Goal: Task Accomplishment & Management: Manage account settings

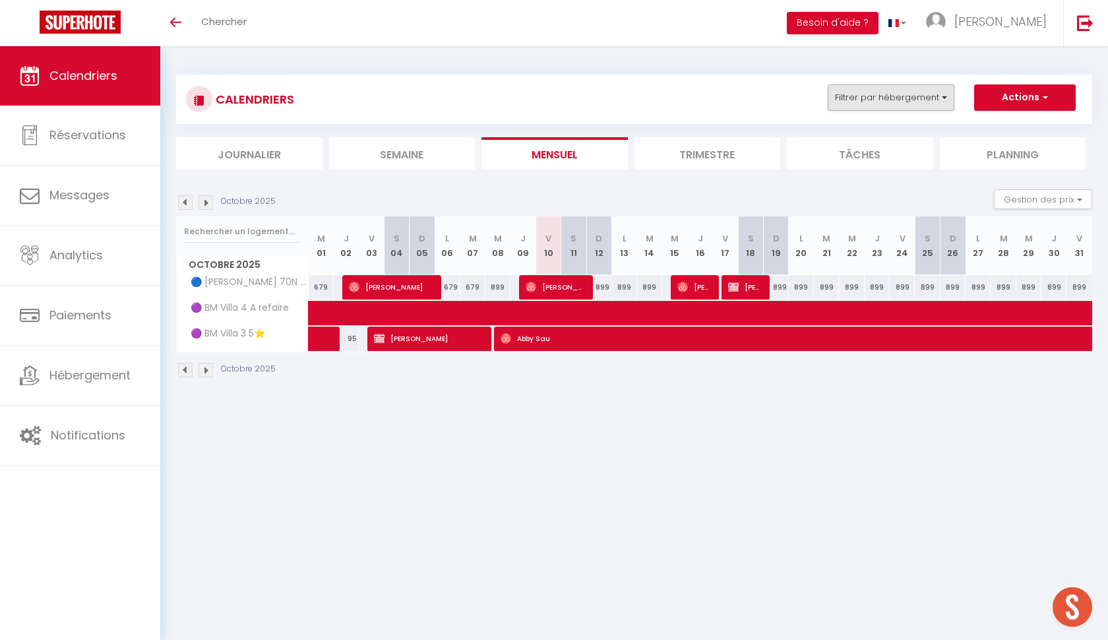
click at [913, 97] on button "Filtrer par hébergement" at bounding box center [891, 97] width 127 height 26
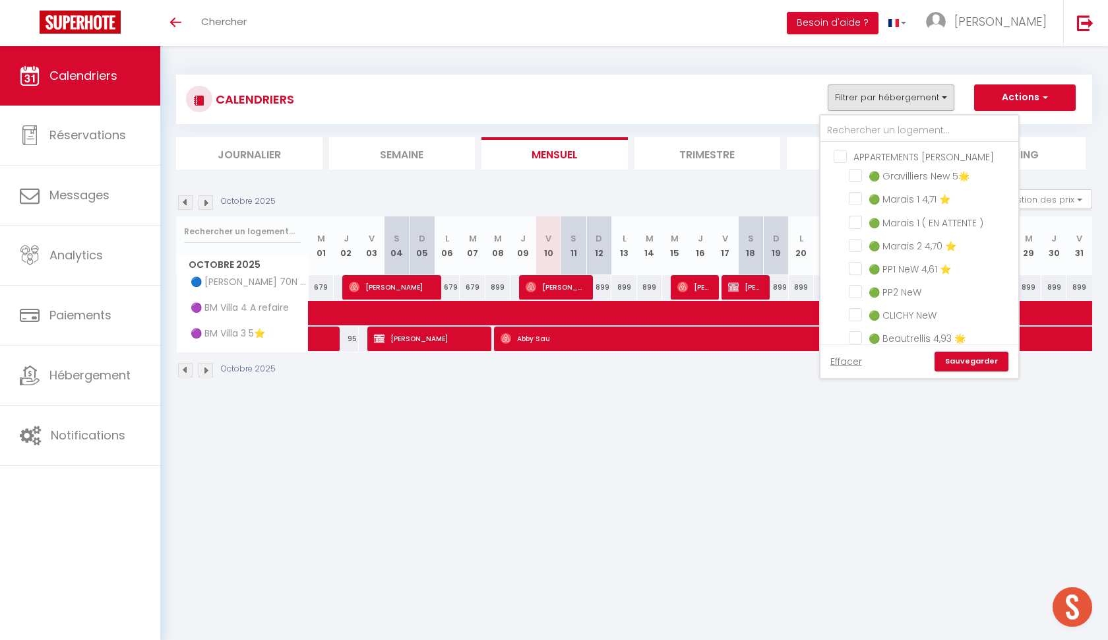
click at [835, 160] on input "APPARTEMENTS [PERSON_NAME]" at bounding box center [933, 155] width 198 height 13
checkbox input "true"
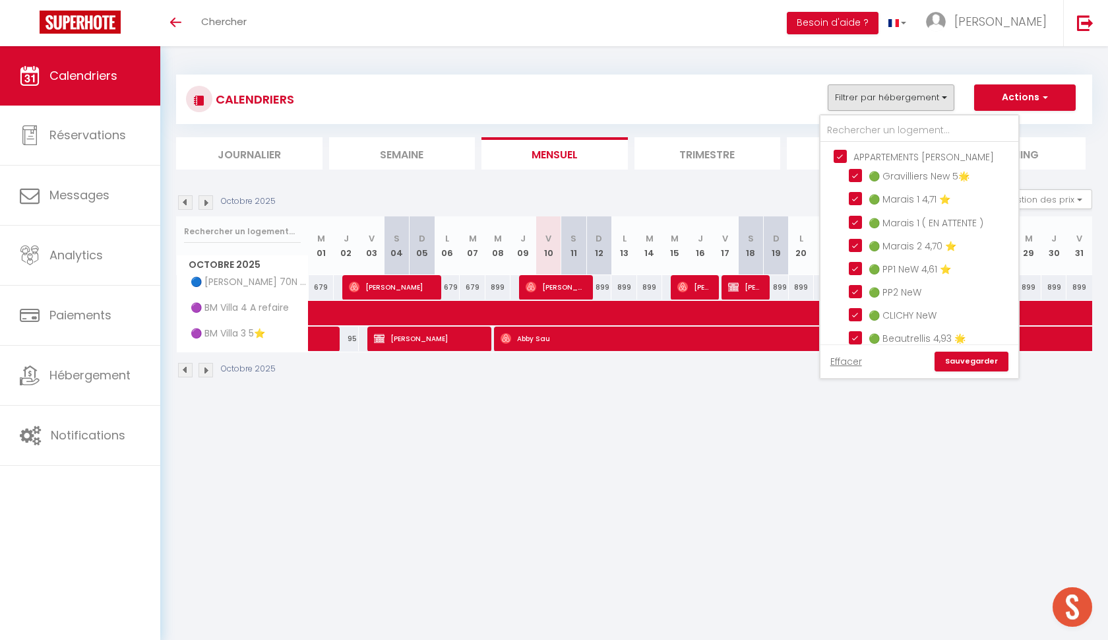
checkbox input "true"
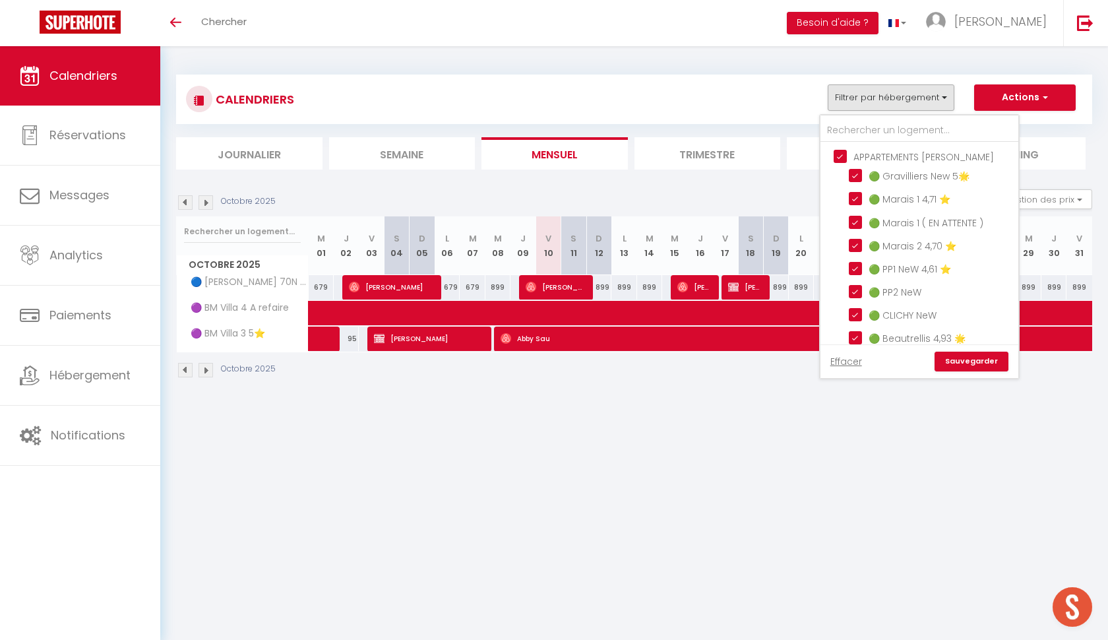
checkbox input "true"
checkbox input "false"
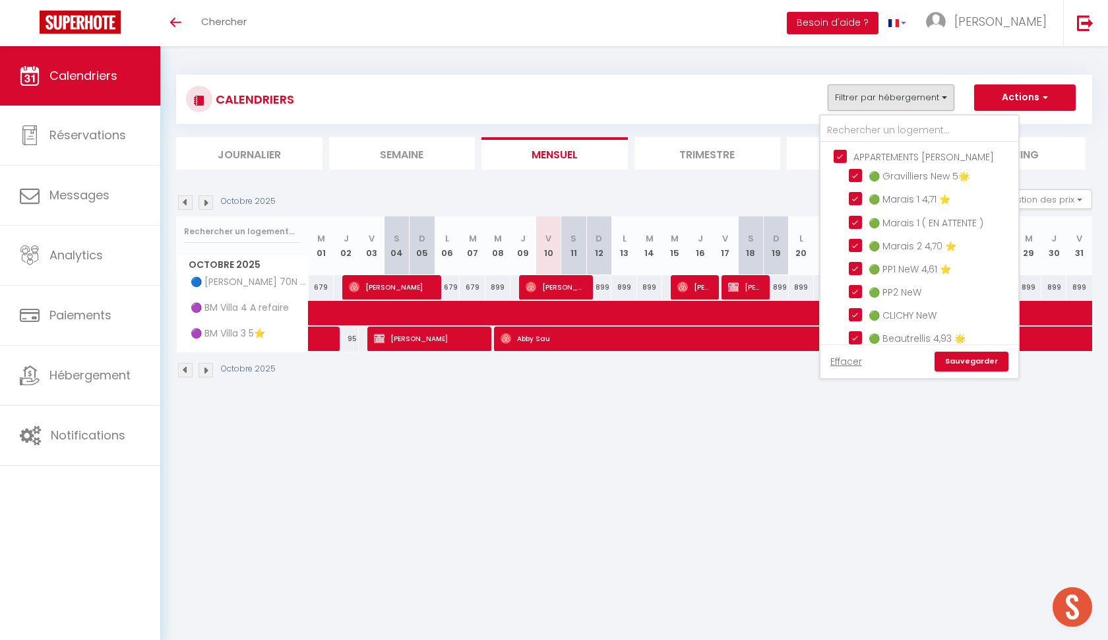
checkbox input "false"
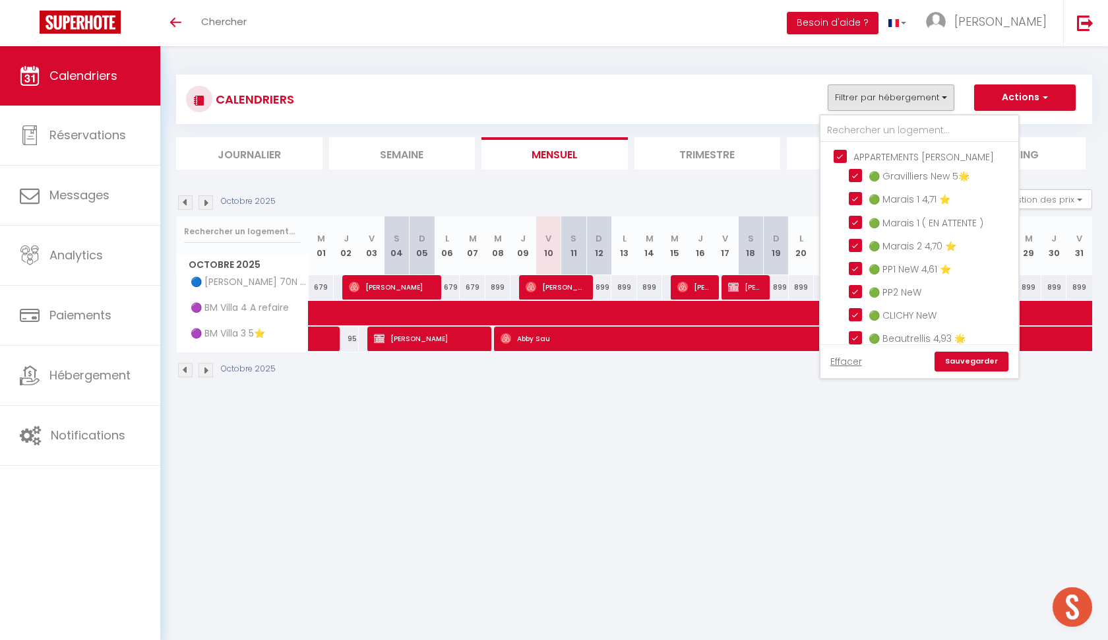
checkbox input "false"
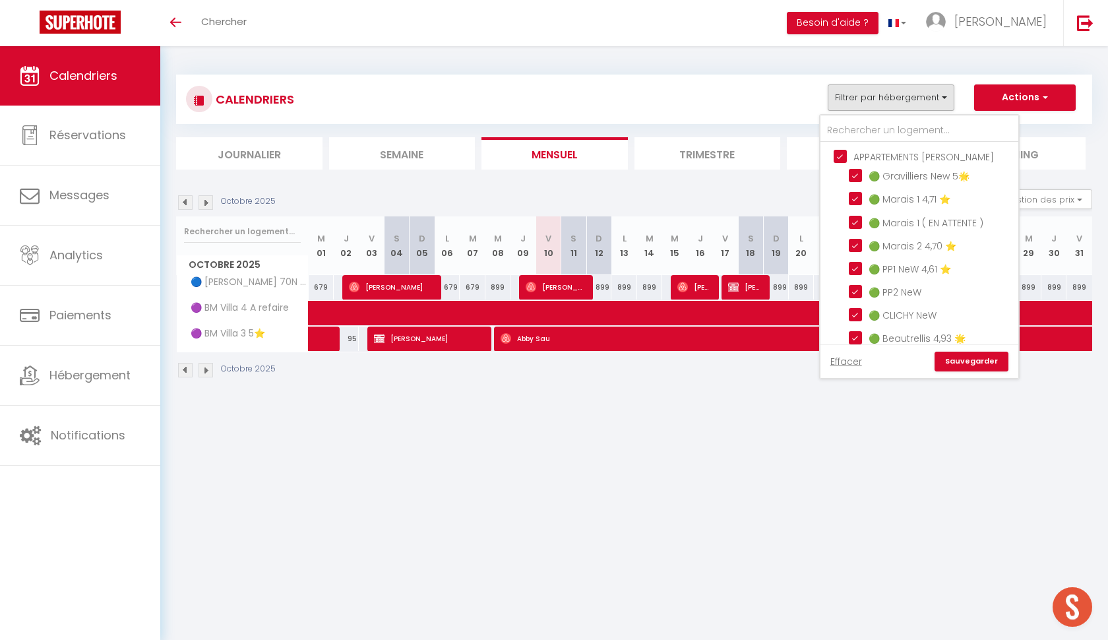
checkbox input "false"
checkbox input "true"
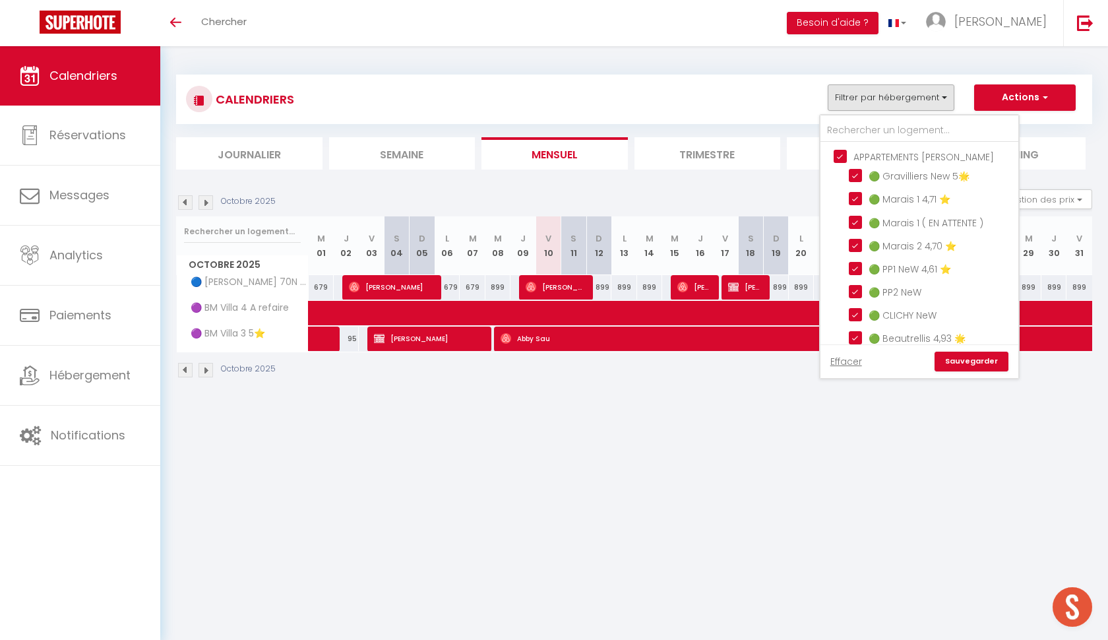
checkbox input "false"
checkbox input "true"
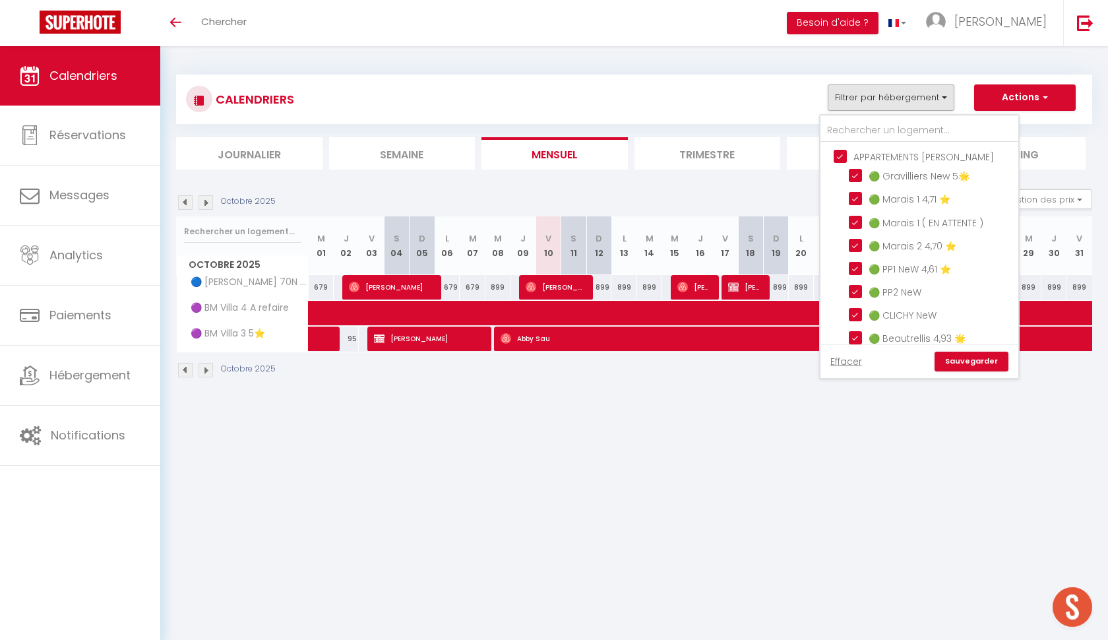
checkbox input "true"
checkbox input "false"
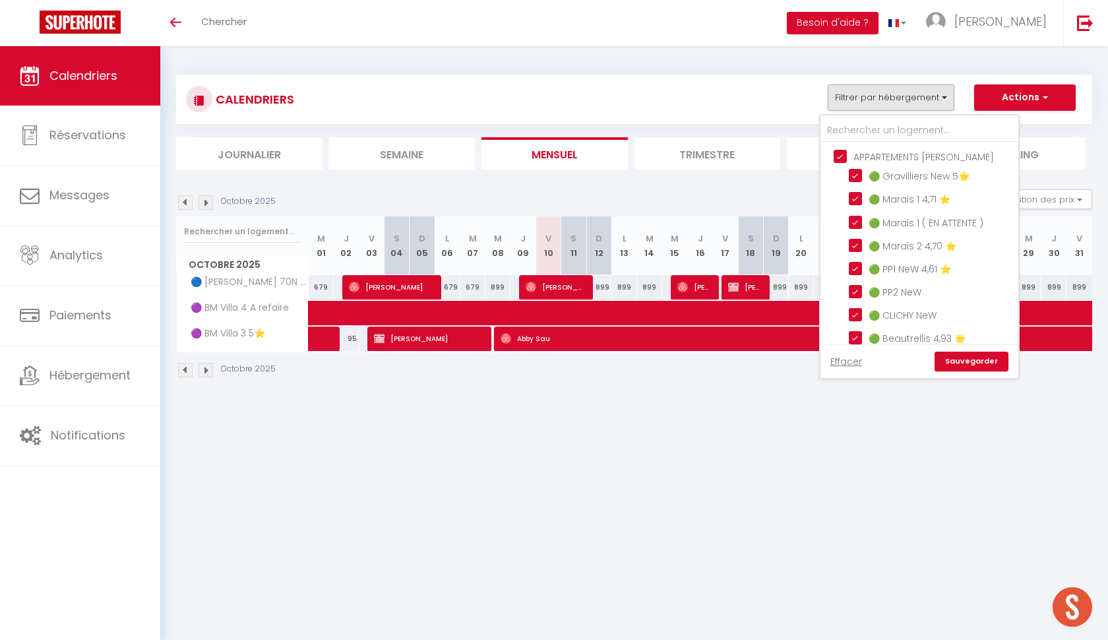
checkbox input "false"
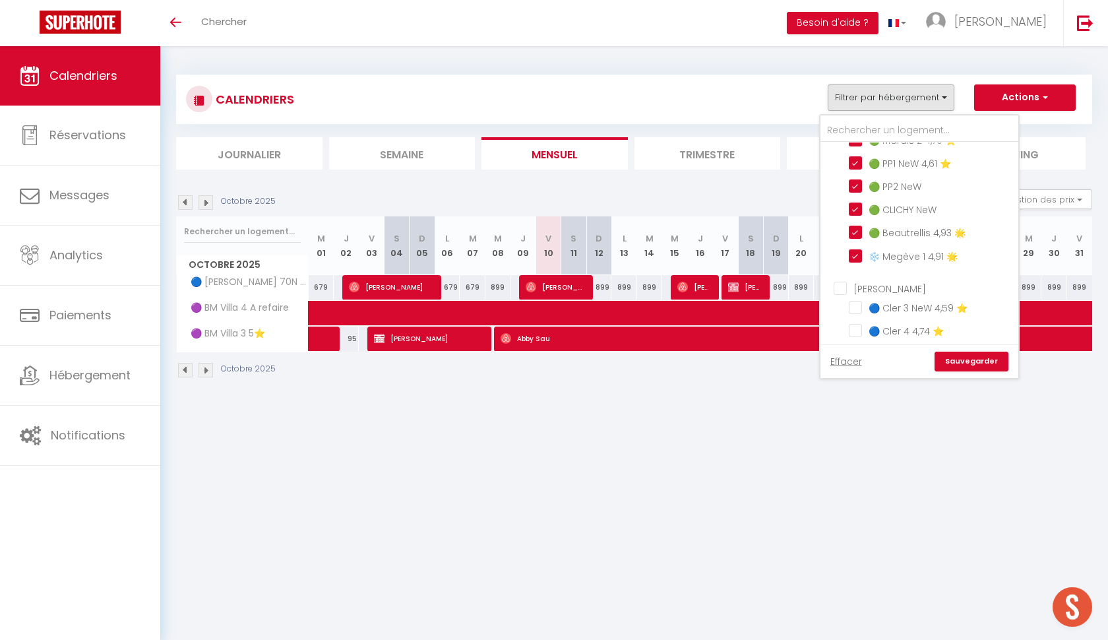
scroll to position [162, 0]
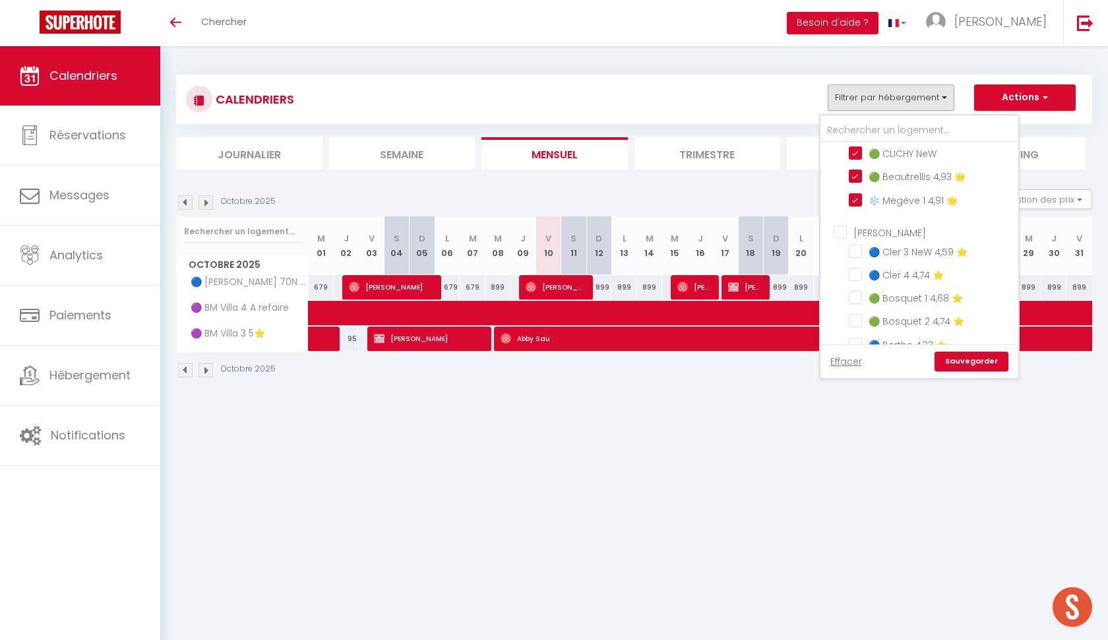
click at [842, 229] on input "[PERSON_NAME]" at bounding box center [933, 231] width 198 height 13
checkbox input "true"
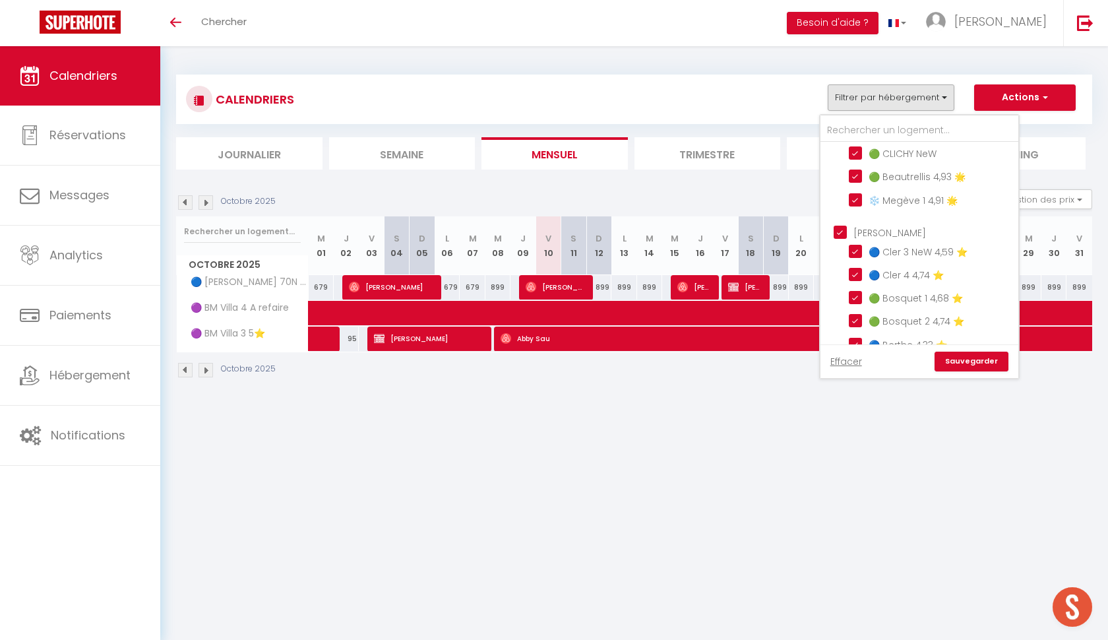
checkbox input "true"
checkbox input "false"
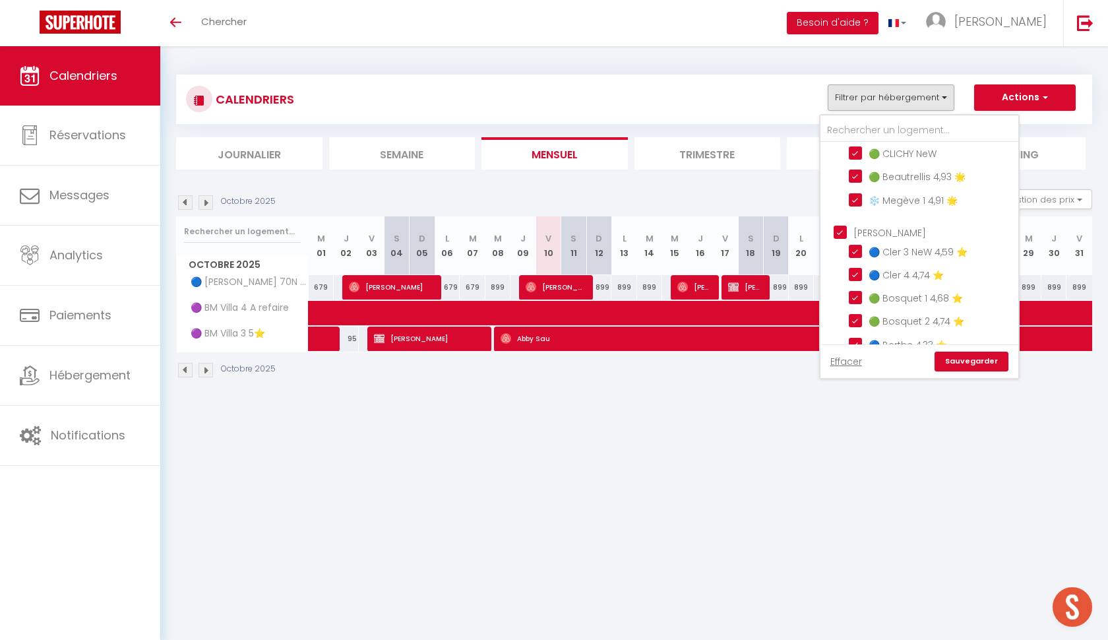
checkbox input "false"
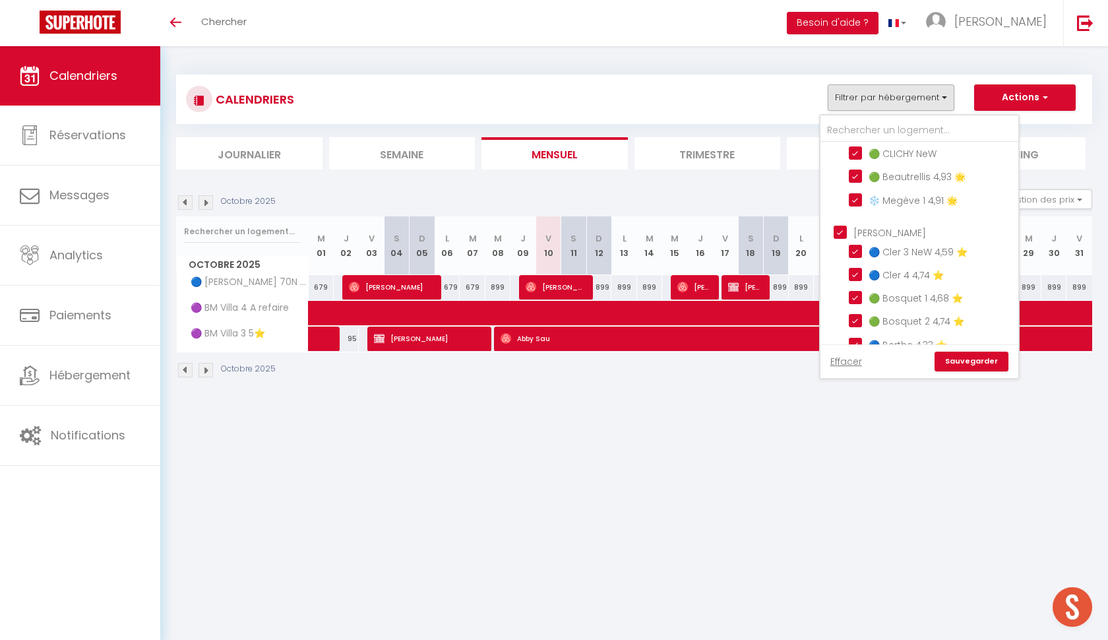
checkbox input "false"
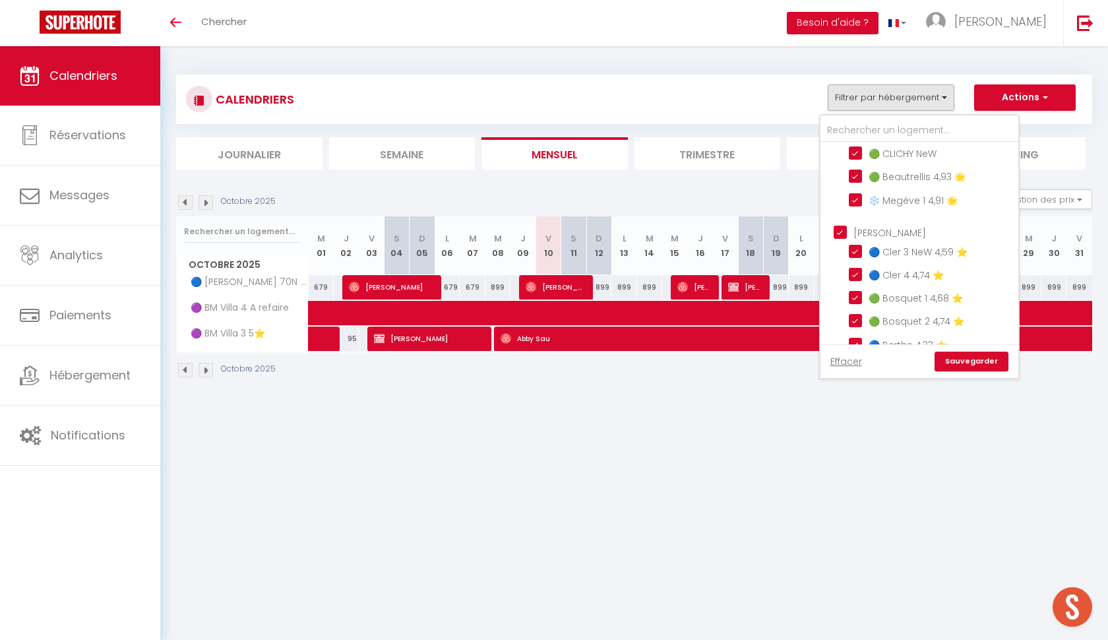
checkbox input "false"
checkbox input "true"
checkbox input "false"
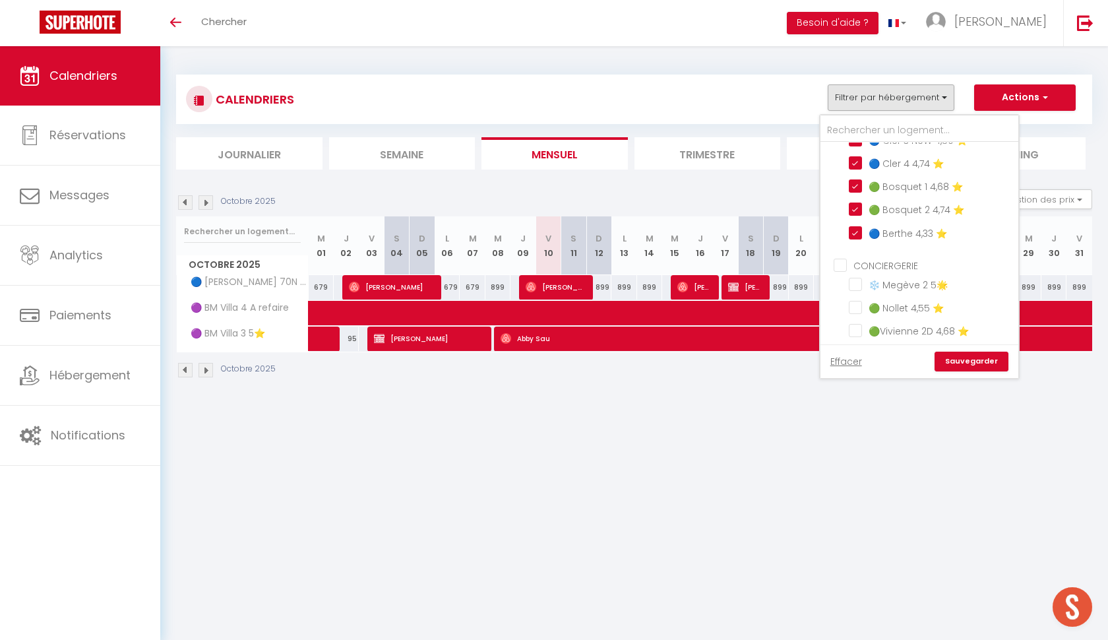
scroll to position [343, 0]
click at [836, 191] on input "CONCIERGERIE" at bounding box center [933, 194] width 198 height 13
checkbox input "true"
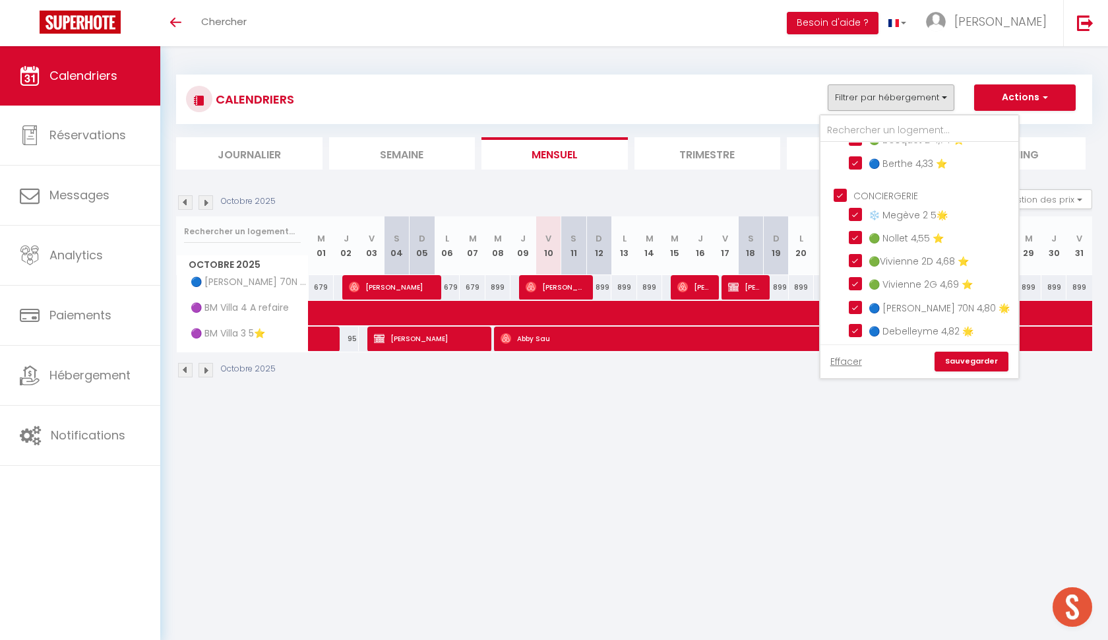
checkbox input "true"
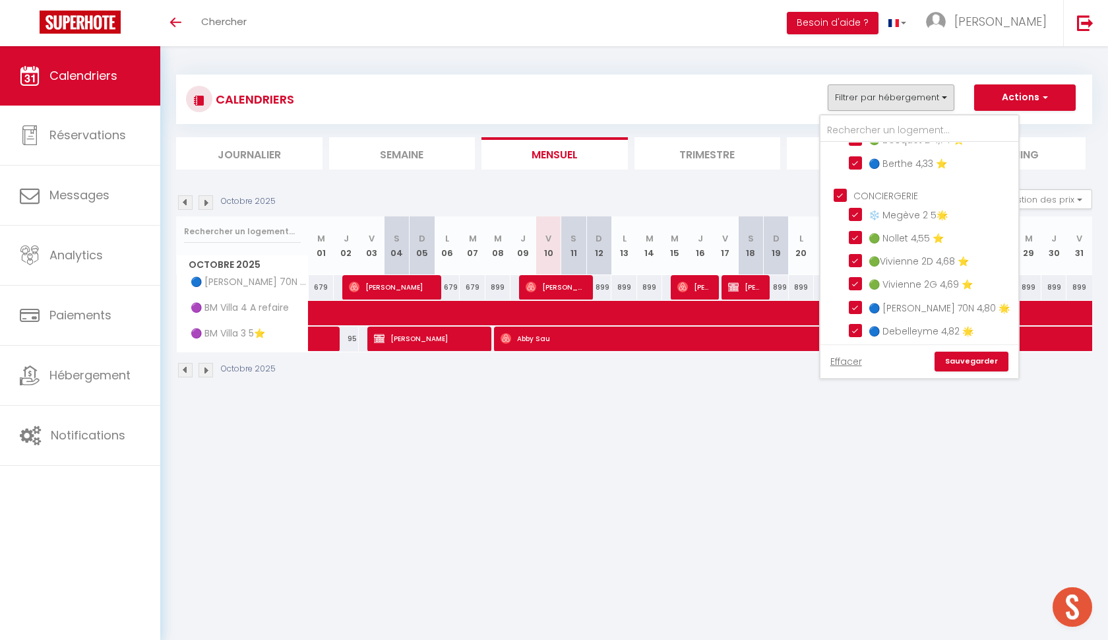
checkbox input "true"
checkbox input "false"
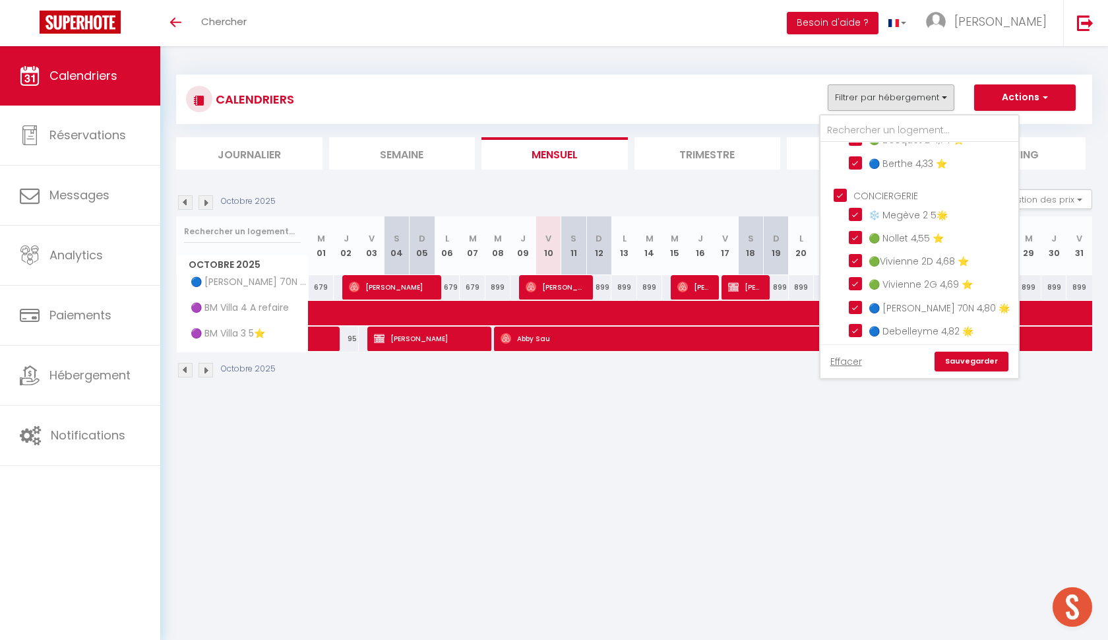
checkbox input "false"
checkbox input "true"
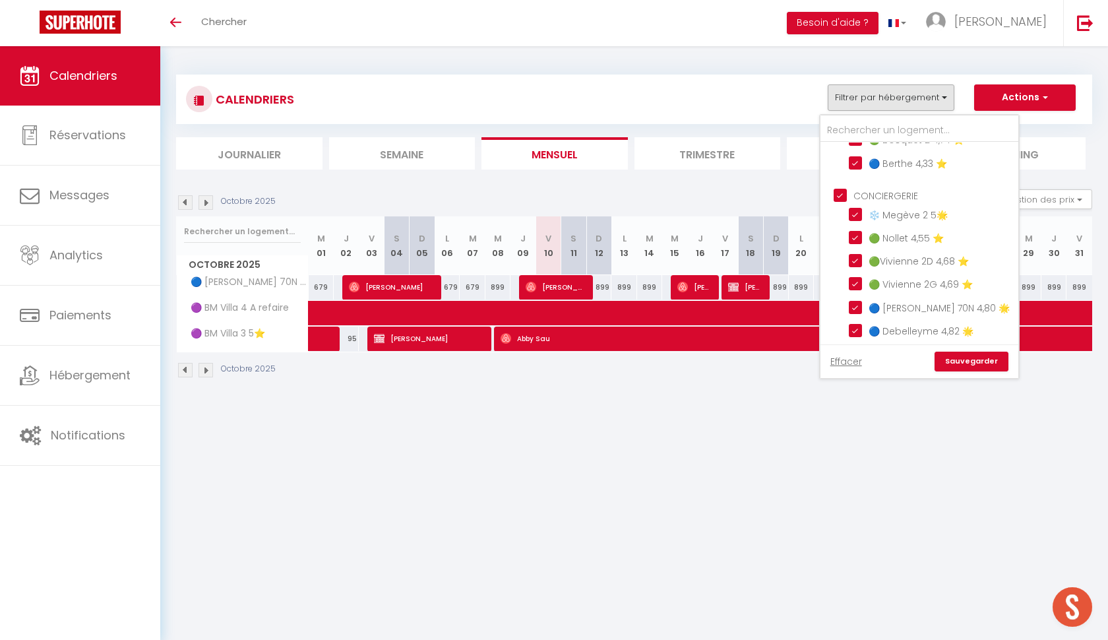
checkbox input "true"
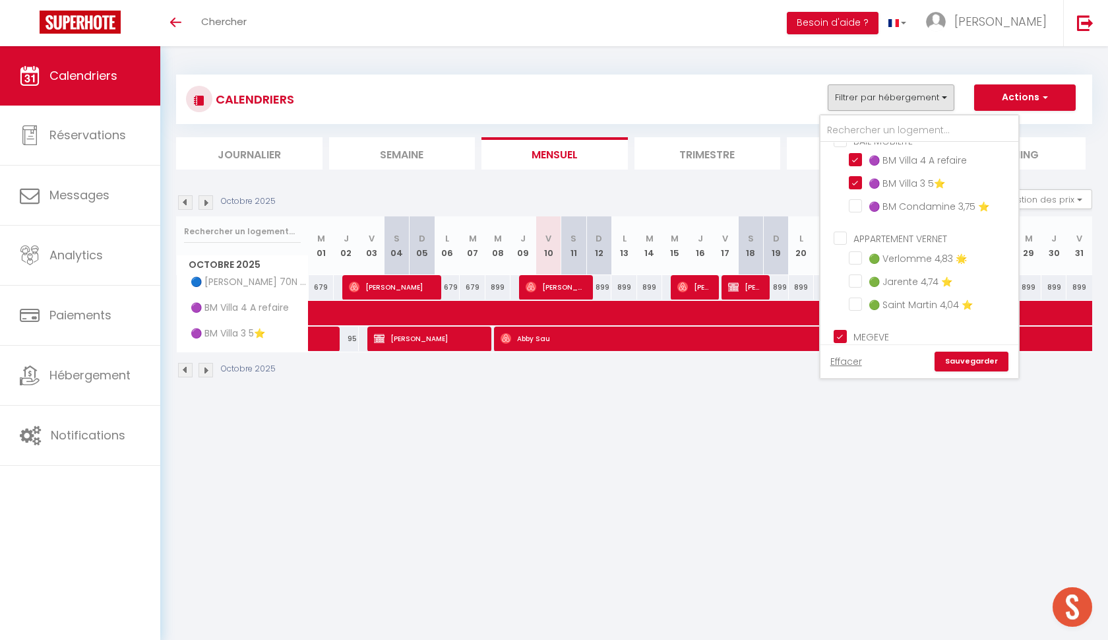
scroll to position [631, 0]
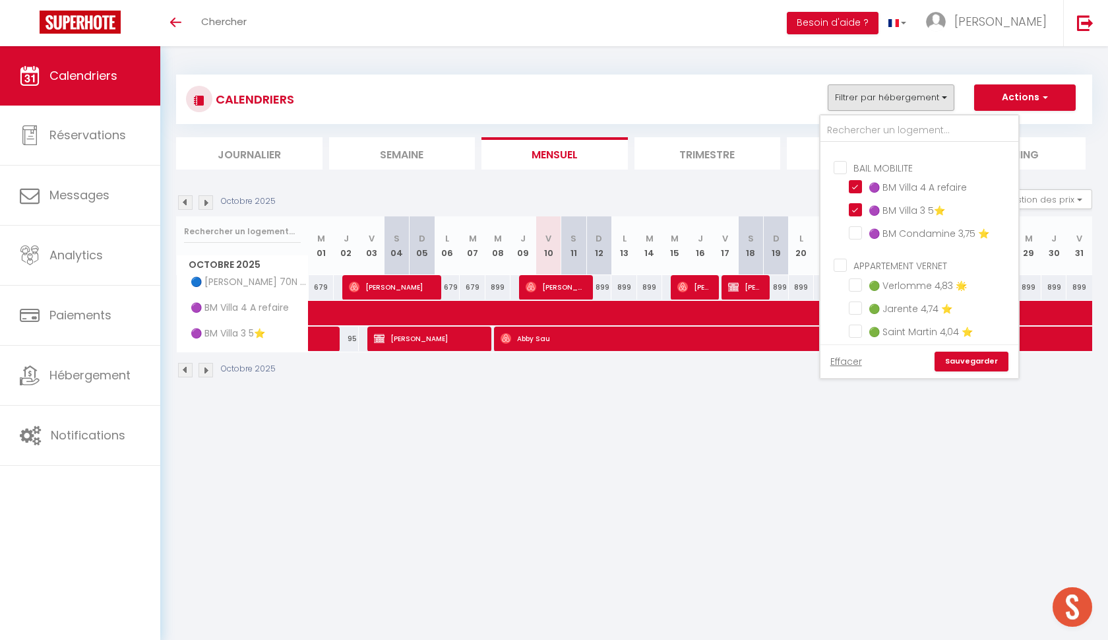
click at [843, 164] on input "BAIL MOBILITE" at bounding box center [933, 166] width 198 height 13
checkbox input "true"
checkbox input "false"
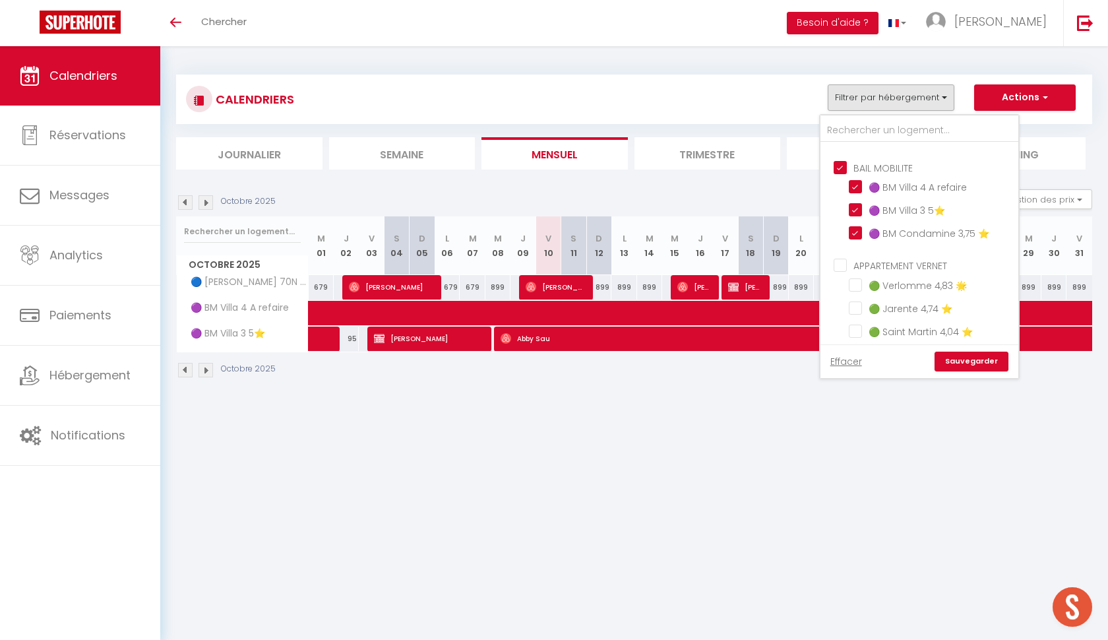
checkbox input "false"
click at [836, 261] on input "APPARTEMENT VERNET" at bounding box center [933, 264] width 198 height 13
checkbox input "true"
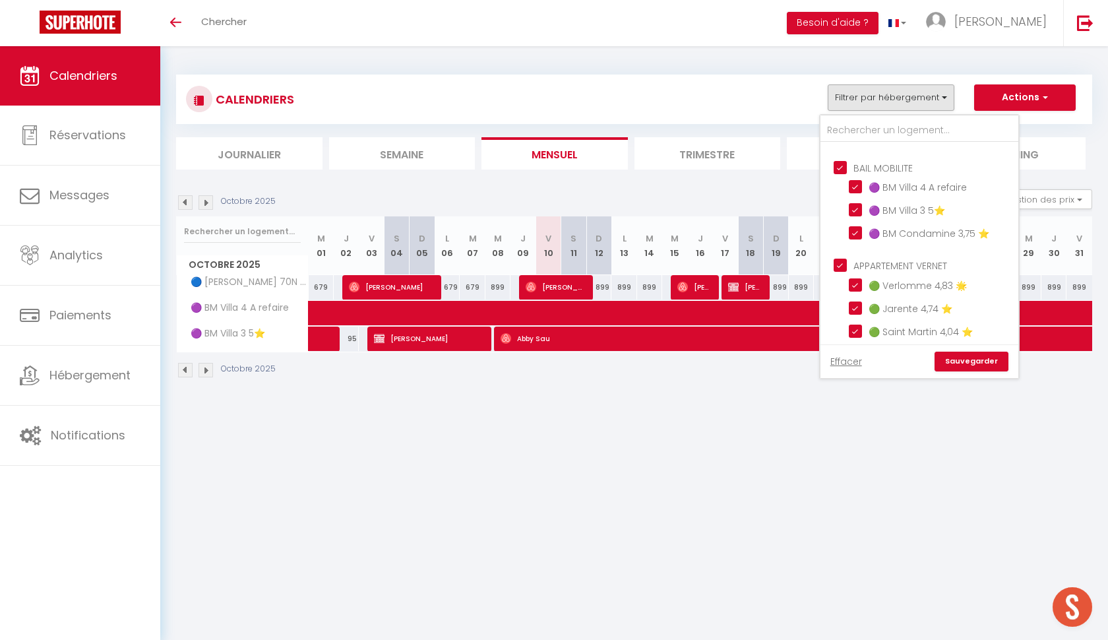
checkbox input "true"
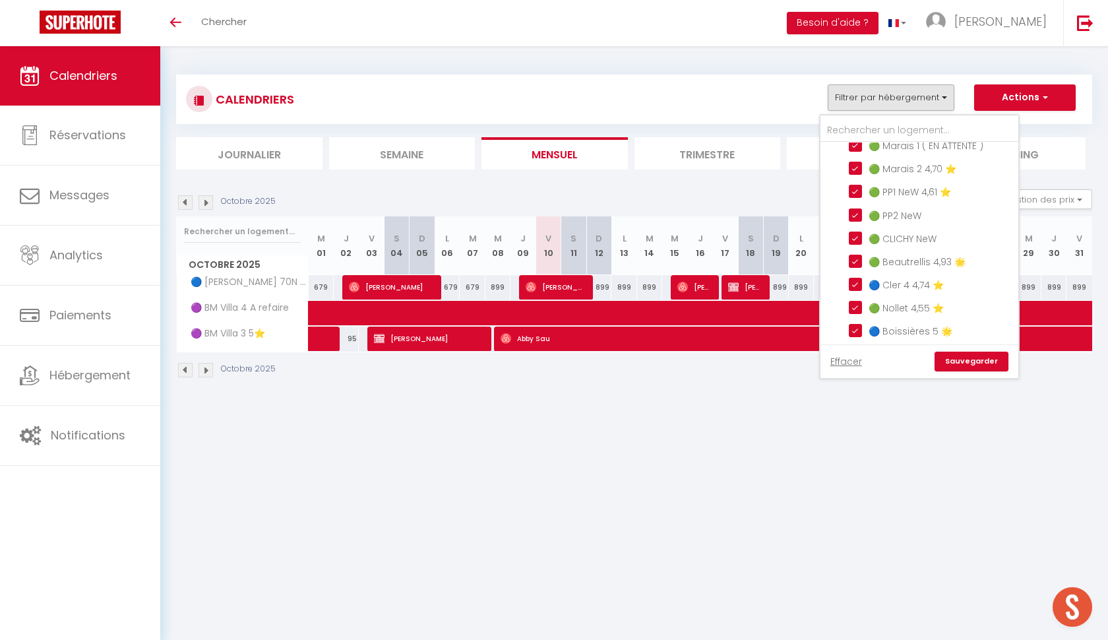
scroll to position [989, 0]
click at [960, 361] on link "Sauvegarder" at bounding box center [972, 362] width 74 height 20
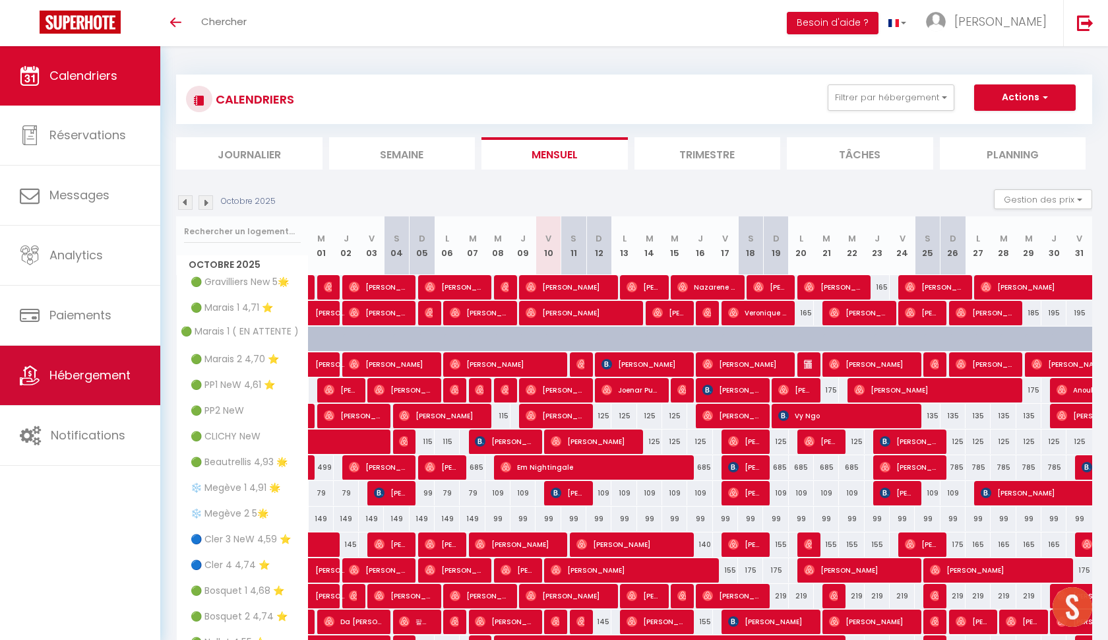
click at [109, 385] on link "Hébergement" at bounding box center [80, 375] width 160 height 59
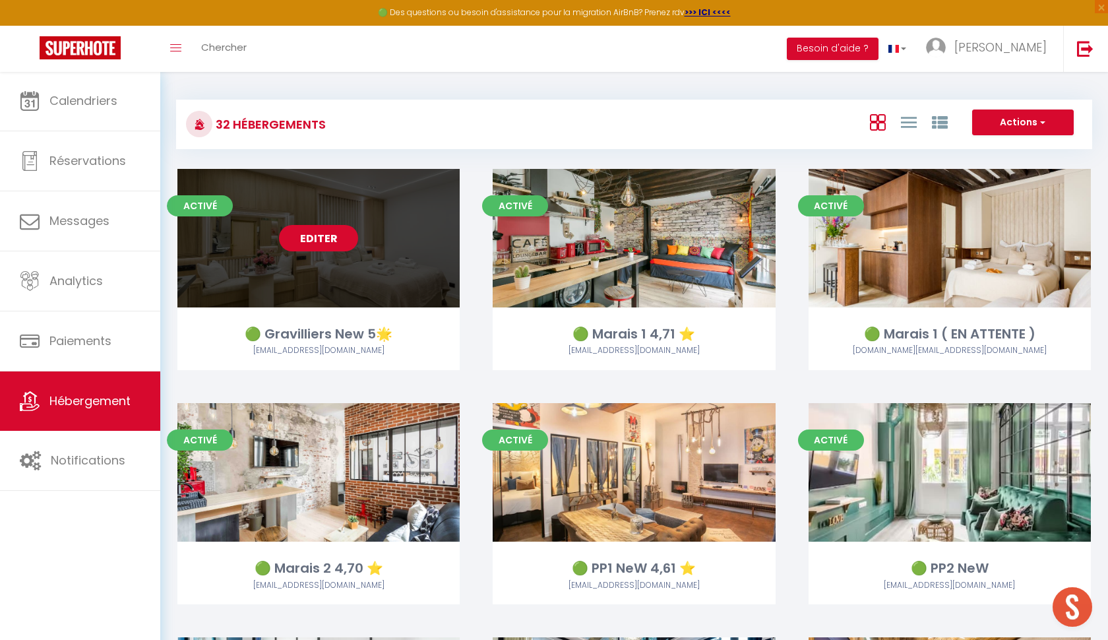
click at [305, 237] on link "Editer" at bounding box center [318, 238] width 79 height 26
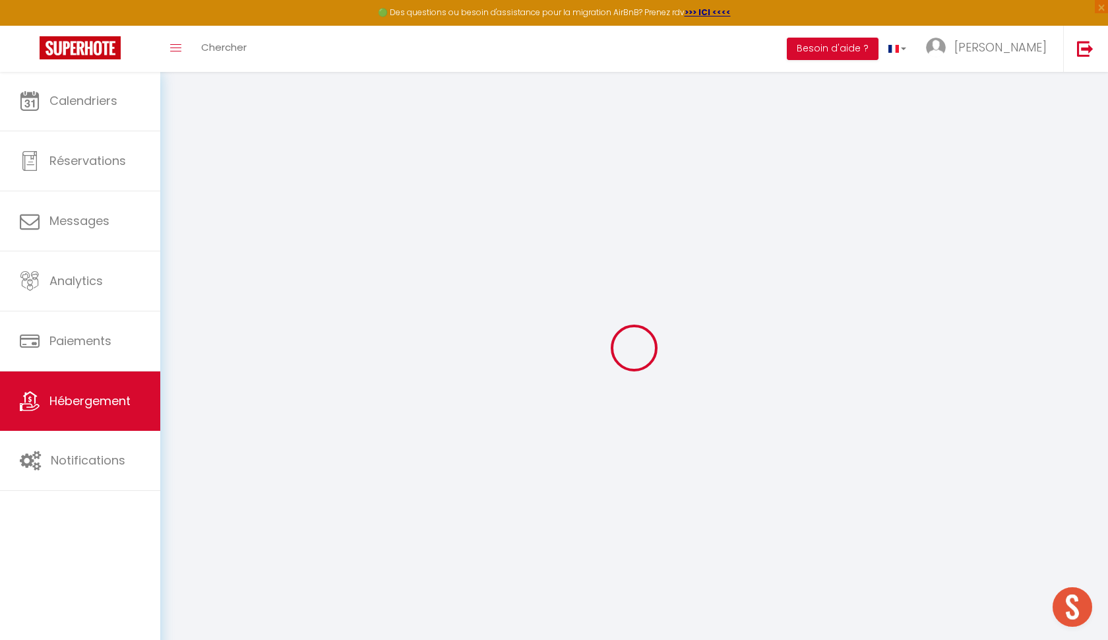
select select "IgloohomeV2"
select select "2"
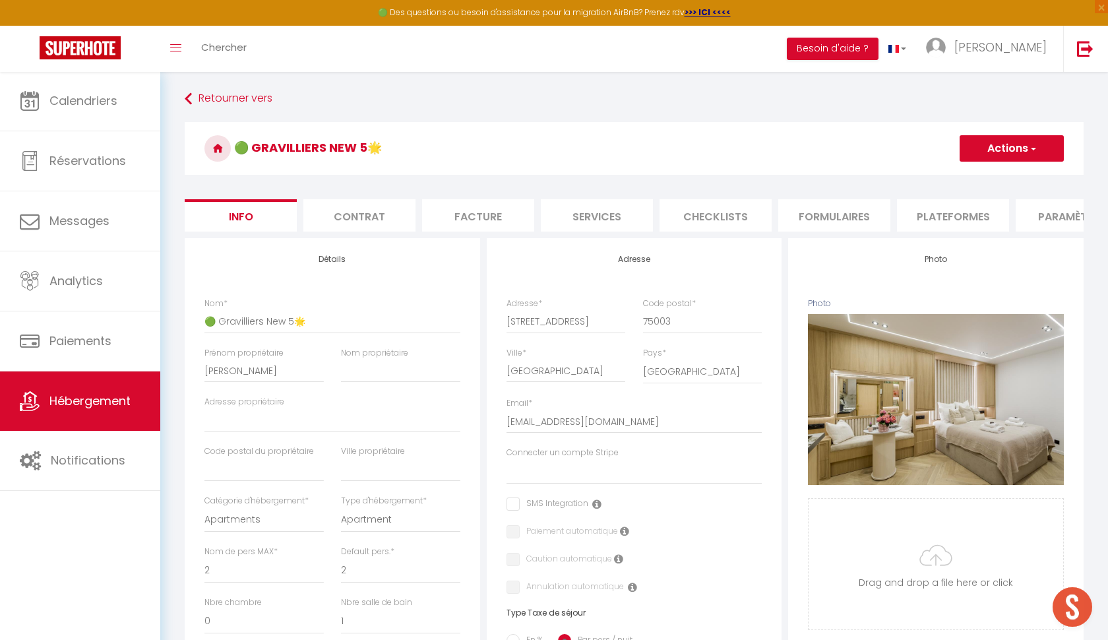
select select
checkbox input "false"
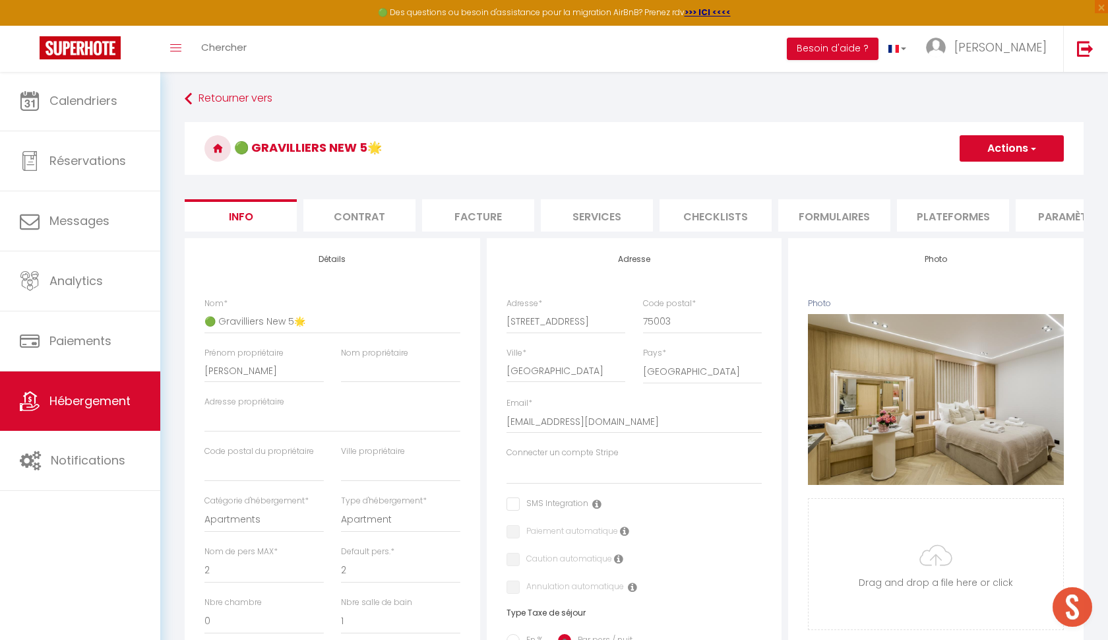
checkbox input "false"
select select
checkbox input "false"
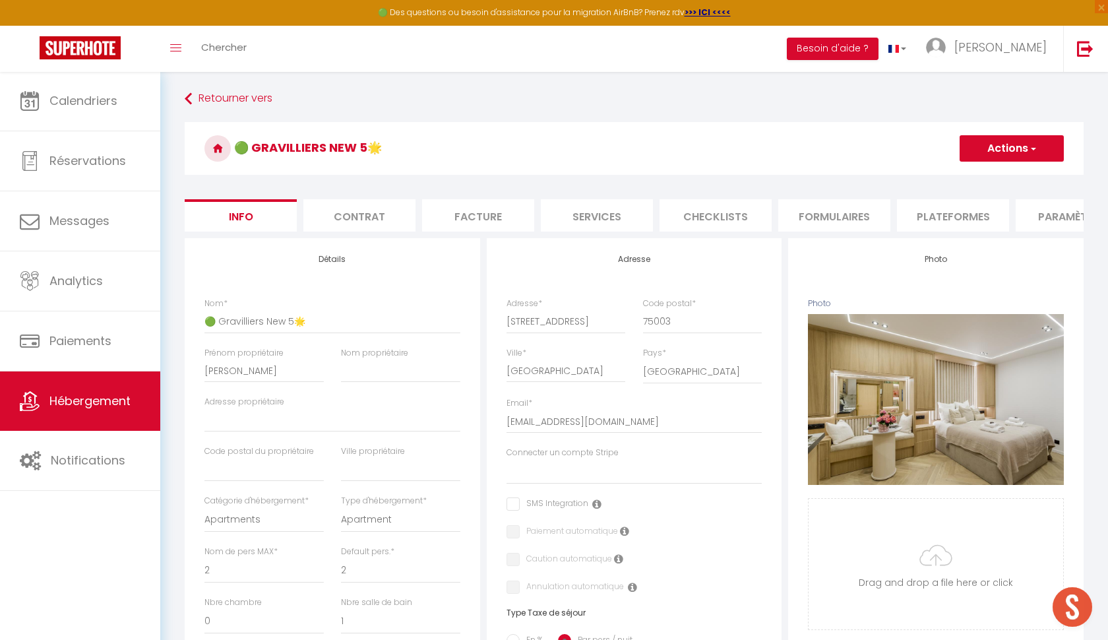
checkbox input "false"
click at [614, 216] on li "Services" at bounding box center [597, 215] width 112 height 32
checkbox input "true"
checkbox input "false"
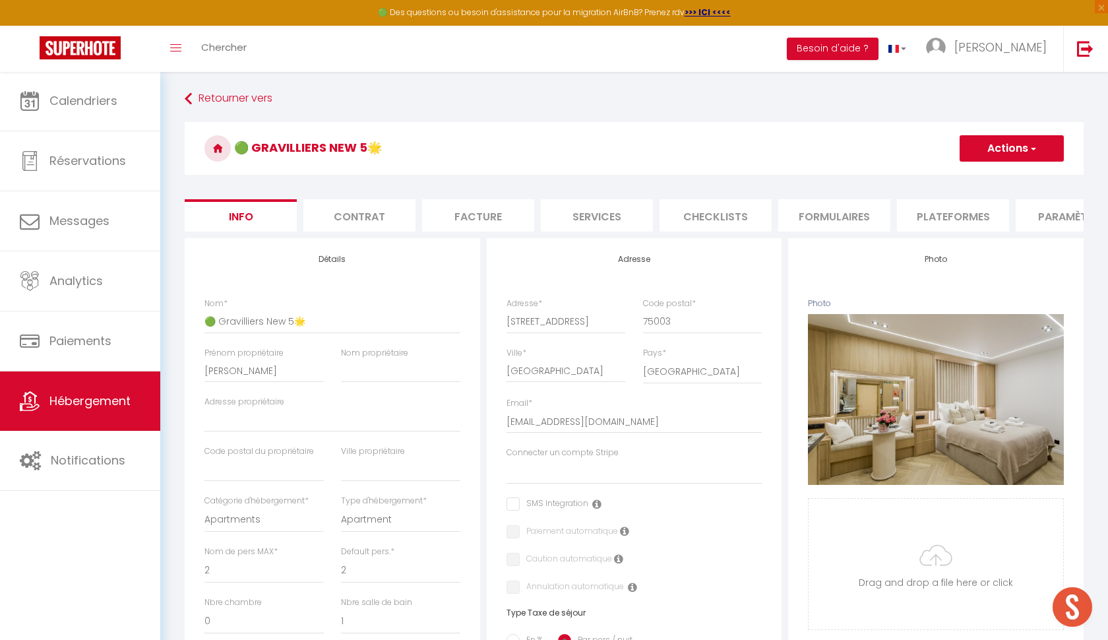
checkbox input "false"
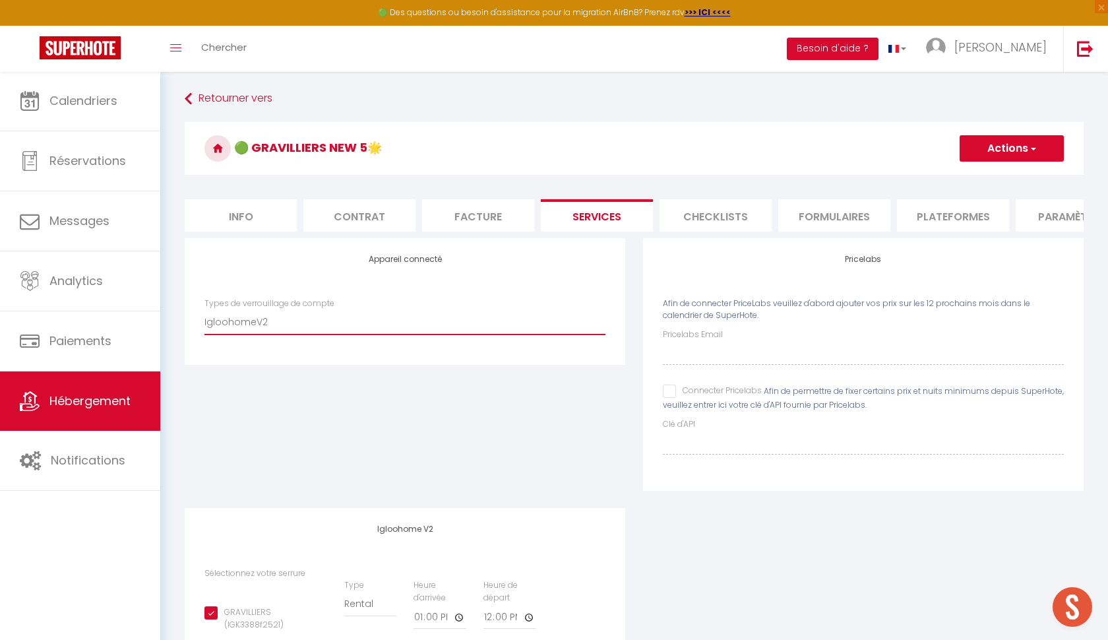
click at [959, 212] on li "Plateformes" at bounding box center [953, 215] width 112 height 32
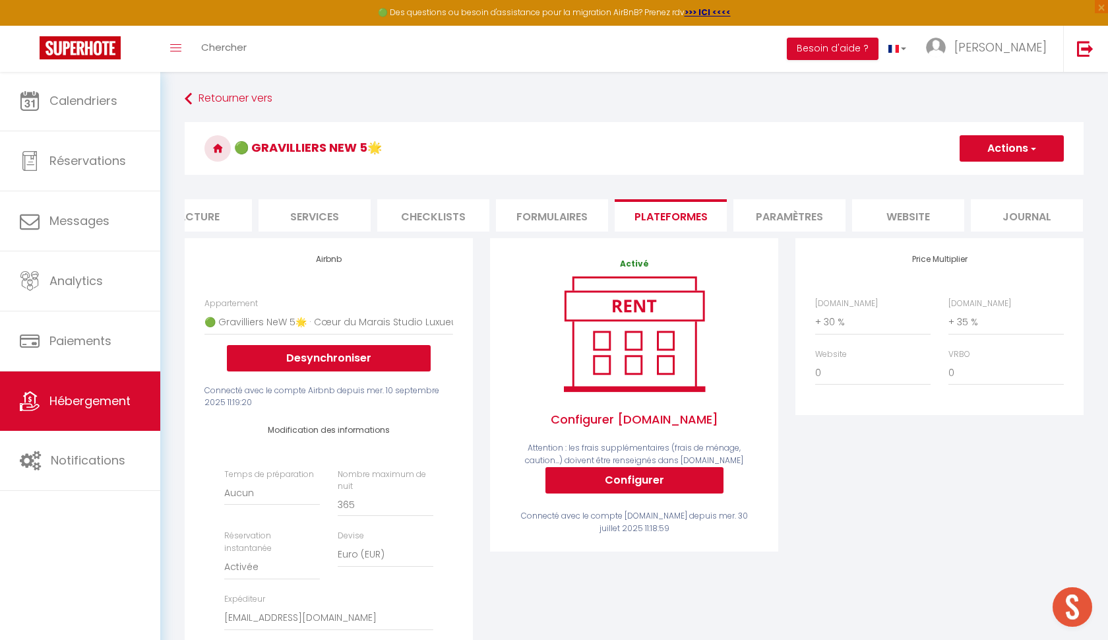
scroll to position [0, 282]
click at [552, 211] on li "Formulaires" at bounding box center [553, 215] width 112 height 32
checkbox input "true"
checkbox input "false"
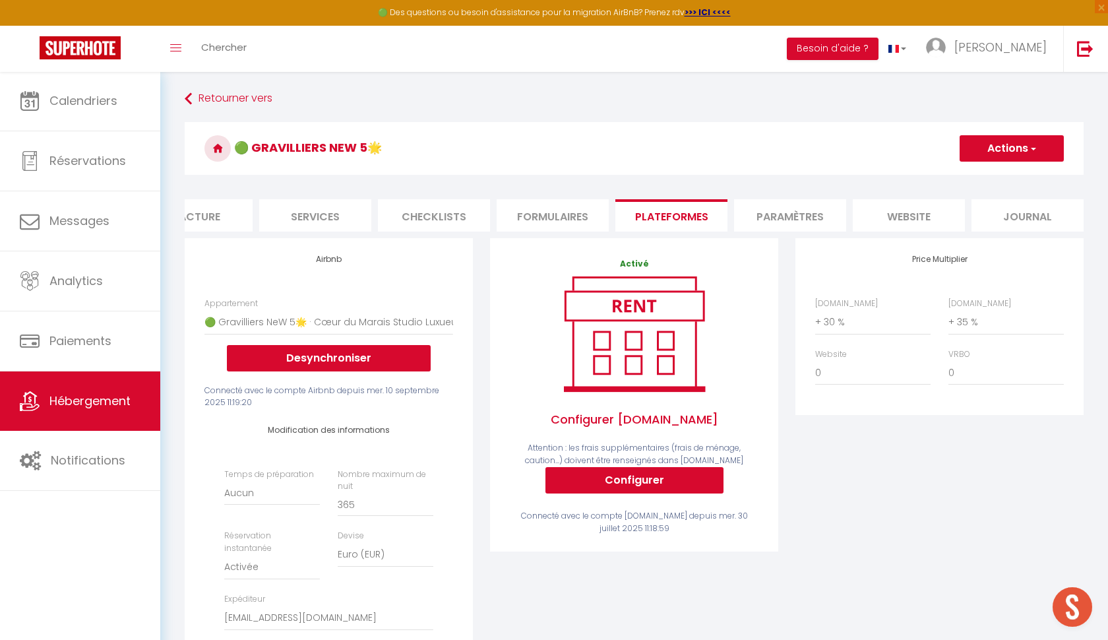
checkbox input "false"
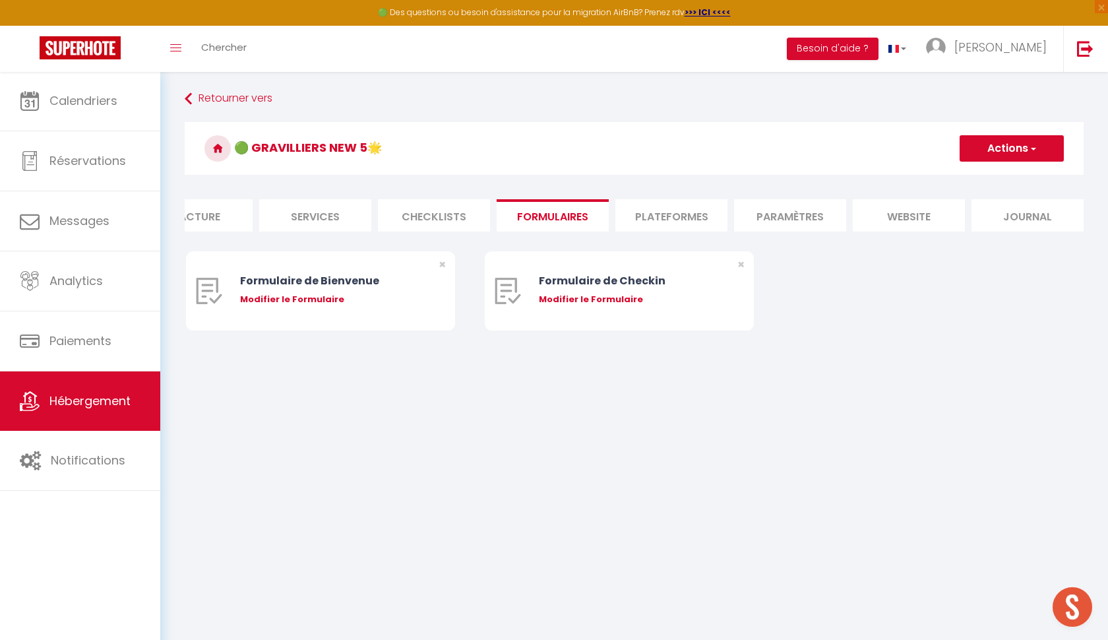
click at [454, 210] on li "Checklists" at bounding box center [434, 215] width 112 height 32
checkbox input "true"
checkbox input "false"
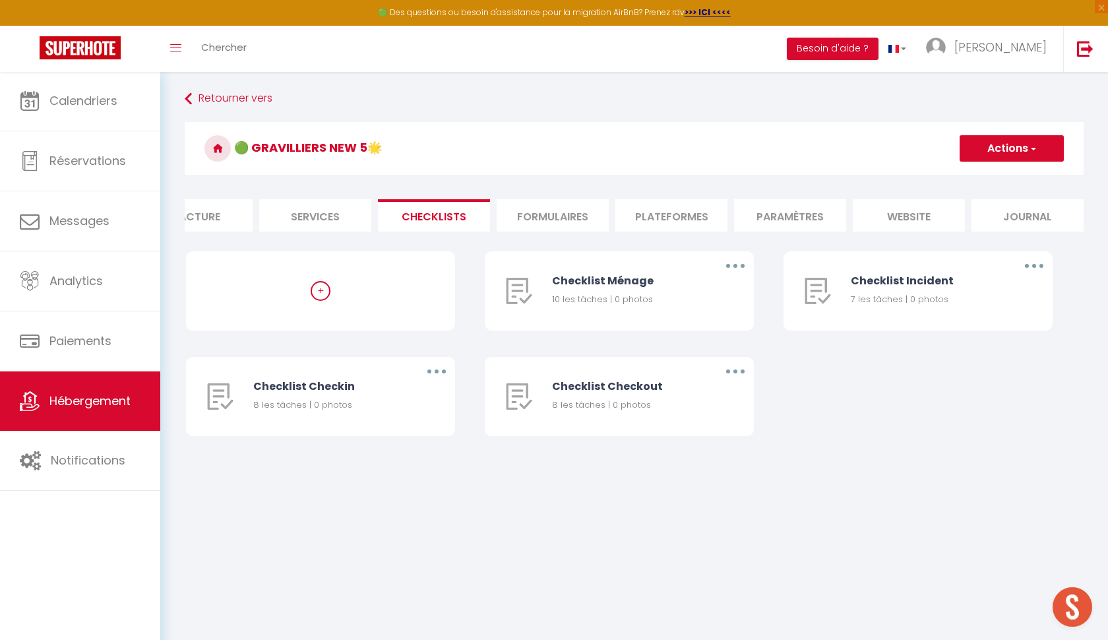
click at [345, 208] on li "Services" at bounding box center [315, 215] width 112 height 32
checkbox input "true"
checkbox input "false"
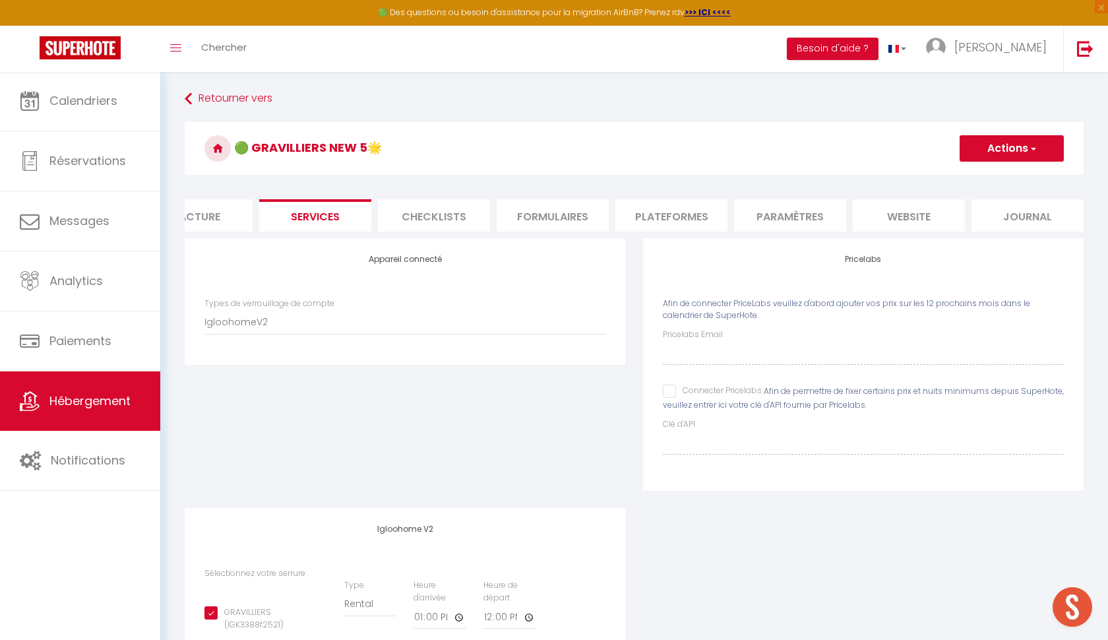
click at [79, 409] on span "Hébergement" at bounding box center [89, 400] width 81 height 16
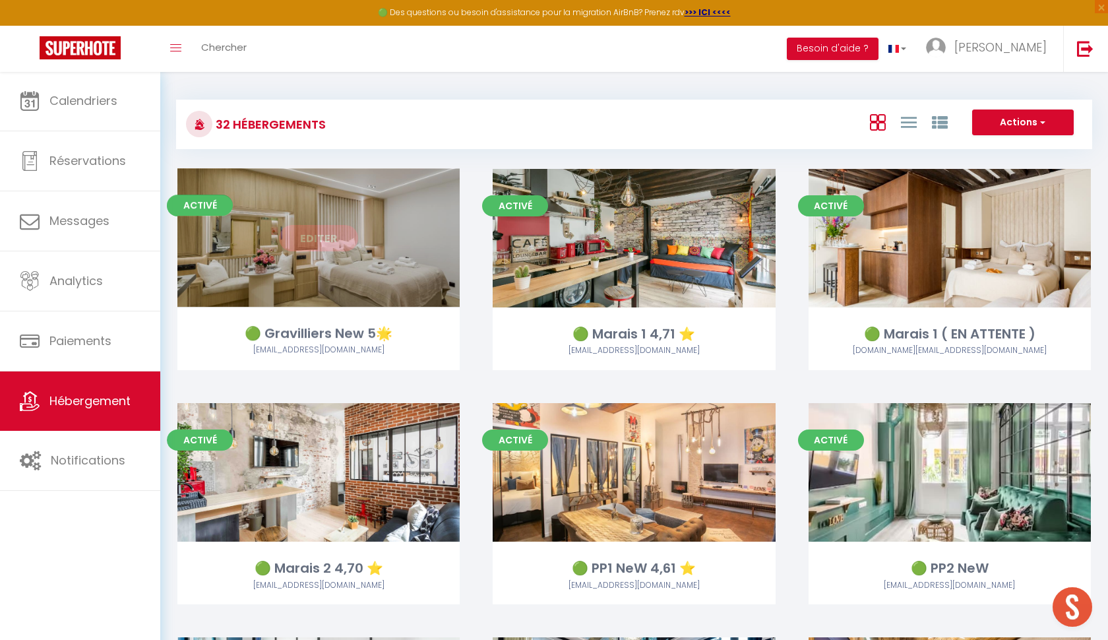
click at [342, 251] on div "Editer" at bounding box center [318, 238] width 282 height 139
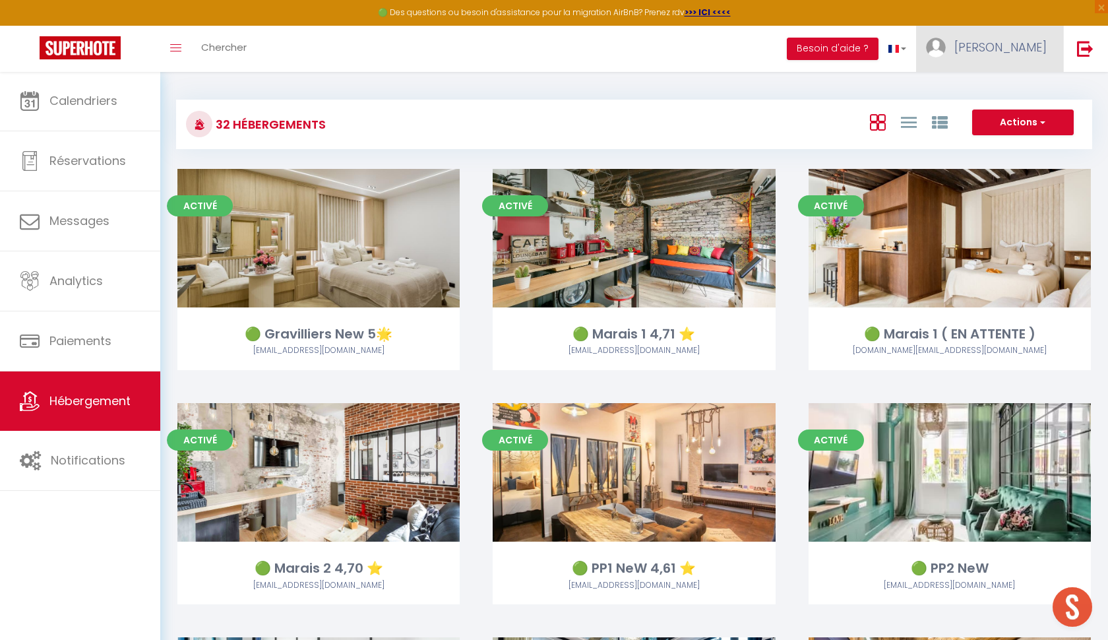
click at [1026, 42] on span "[PERSON_NAME]" at bounding box center [1000, 47] width 92 height 16
click at [1013, 87] on link "Paramètres" at bounding box center [1011, 91] width 98 height 22
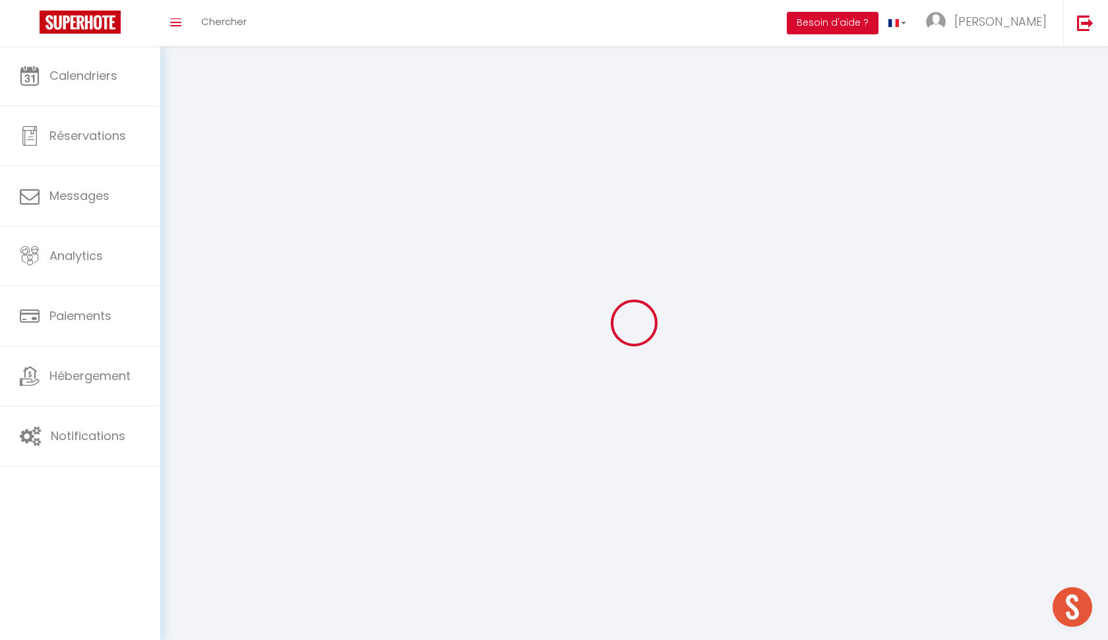
type input "[PERSON_NAME]"
type input "MAAREK"
type input "0688882838"
type input "[STREET_ADDRESS]"
type input "75007"
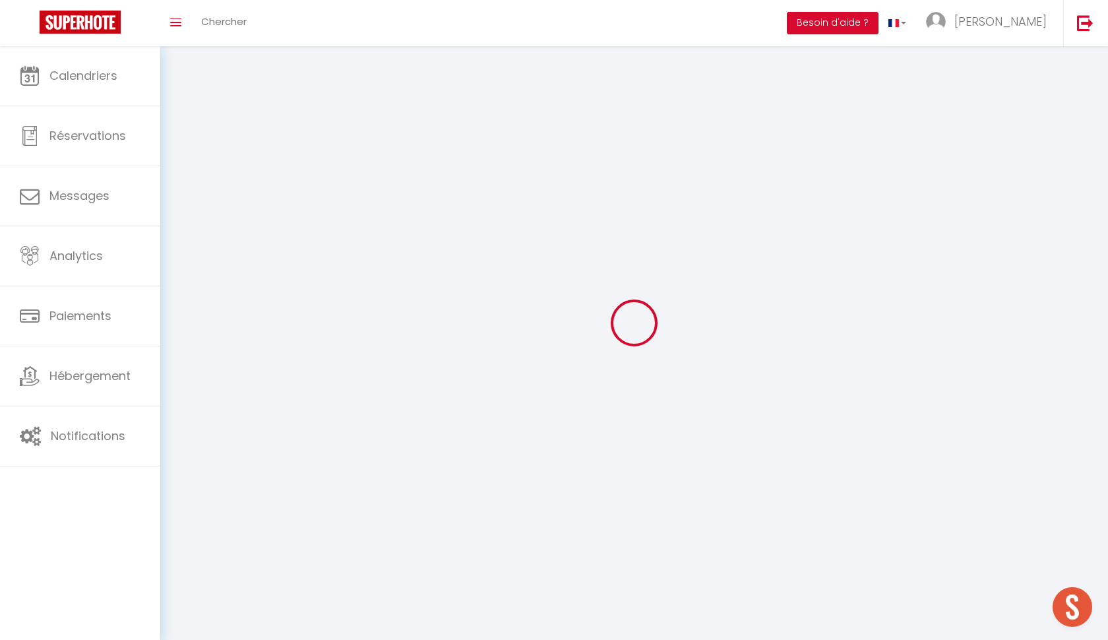
type input "[GEOGRAPHIC_DATA]"
type input "r0zujmZEQCMSEsTJXWPHHA1Up"
type input "SgEdl4d5jKSCXkw8phCrkw4qR"
select select "28"
select select "fr"
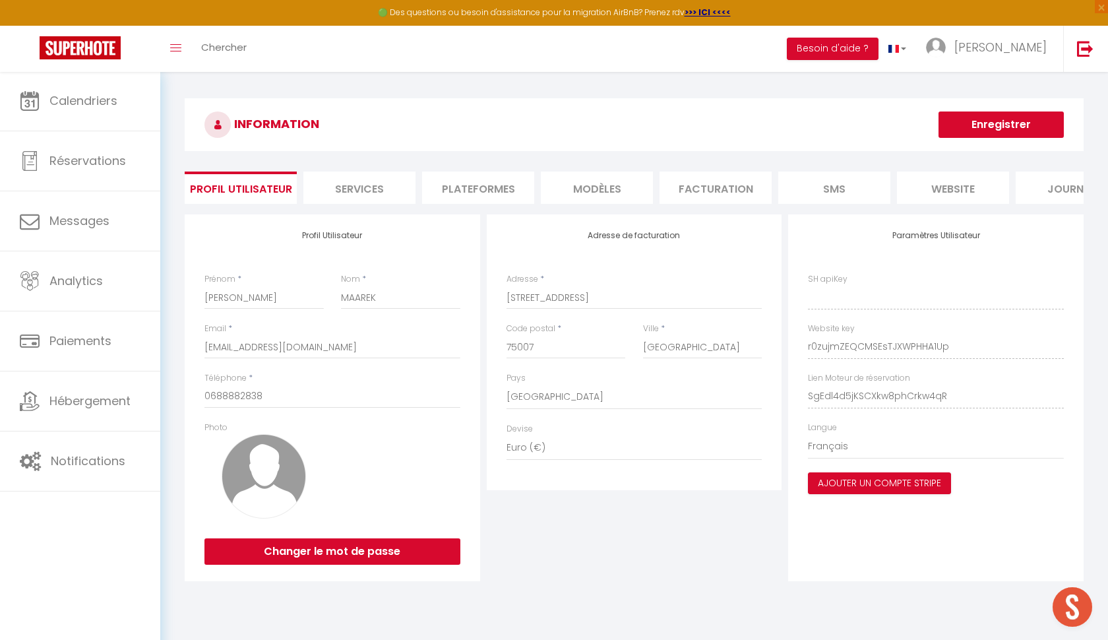
type input "r0zujmZEQCMSEsTJXWPHHA1Up"
type input "SgEdl4d5jKSCXkw8phCrkw4qR"
type input "[URL][DOMAIN_NAME]"
click at [491, 189] on li "Plateformes" at bounding box center [478, 187] width 112 height 32
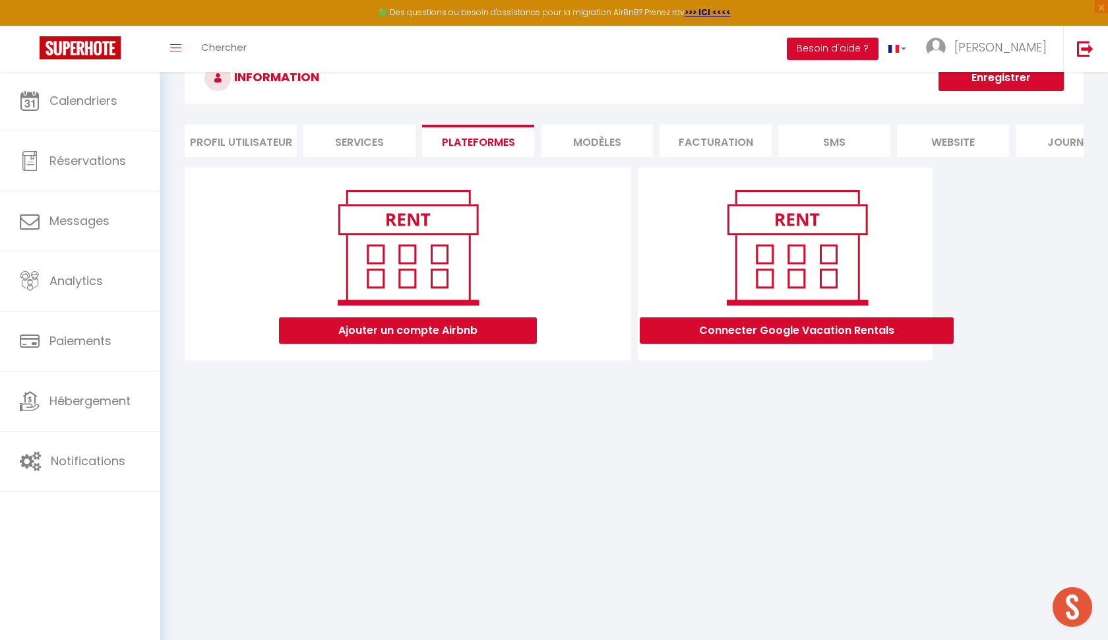
scroll to position [49, 0]
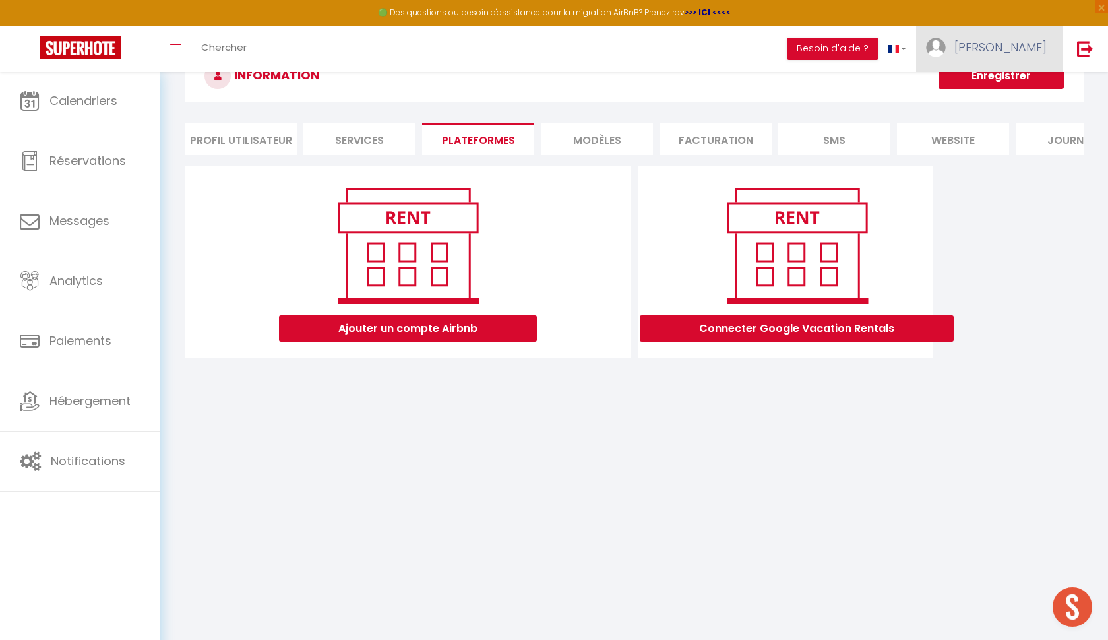
click at [1040, 51] on span "[PERSON_NAME]" at bounding box center [1000, 47] width 92 height 16
click at [1007, 90] on link "Paramètres" at bounding box center [1011, 91] width 98 height 22
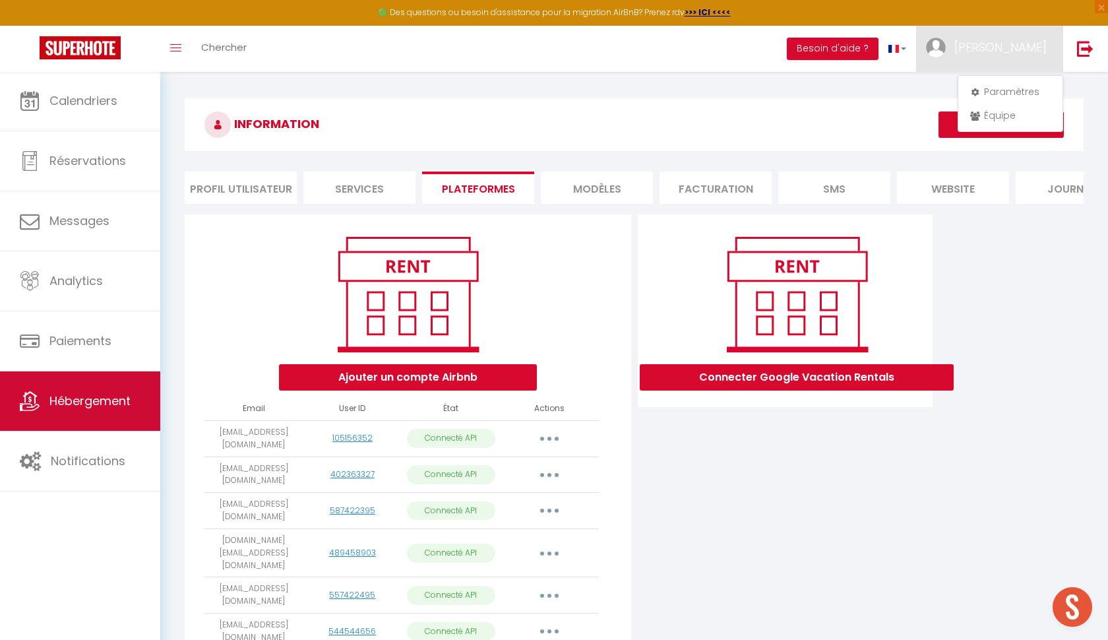
click at [67, 397] on span "Hébergement" at bounding box center [89, 400] width 81 height 16
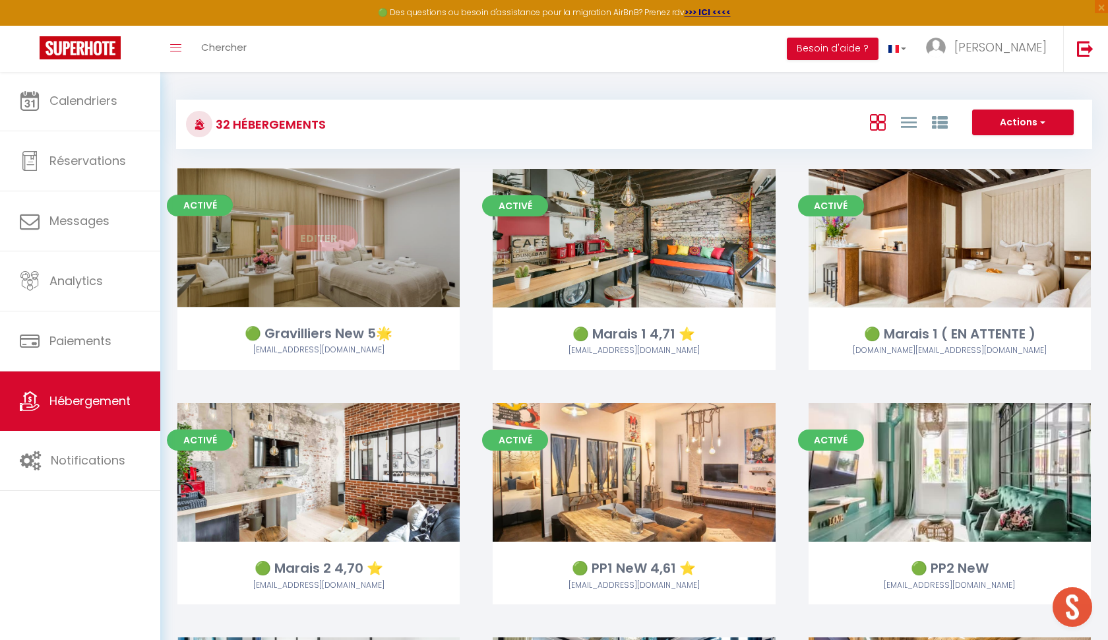
click at [299, 245] on link "Editer" at bounding box center [318, 238] width 79 height 26
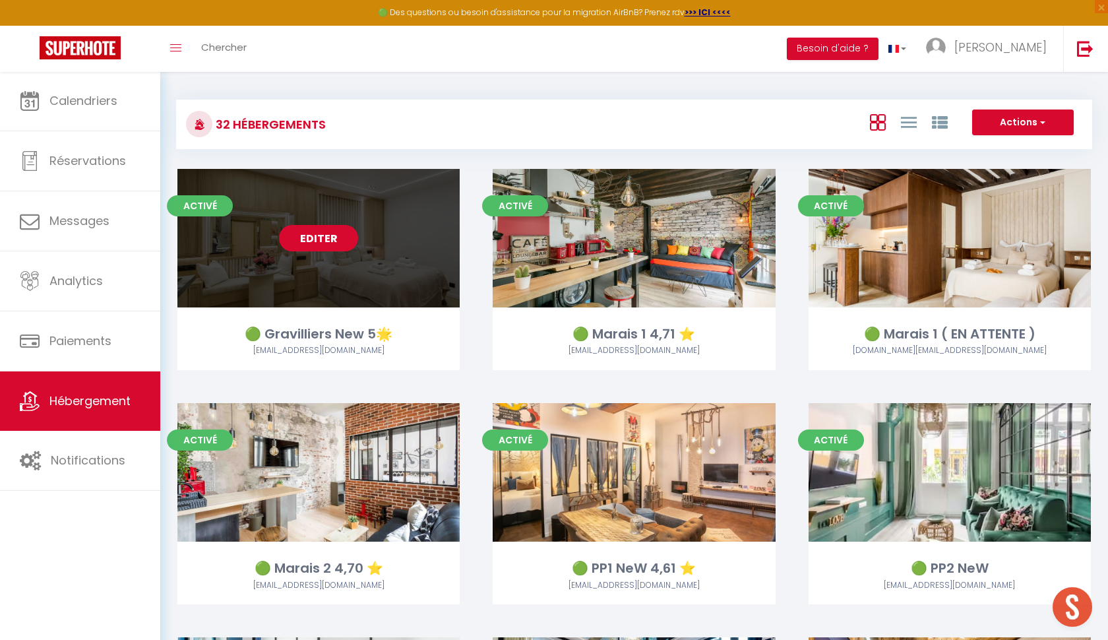
click at [299, 245] on link "Editer" at bounding box center [318, 238] width 79 height 26
select select "3"
select select "2"
select select "1"
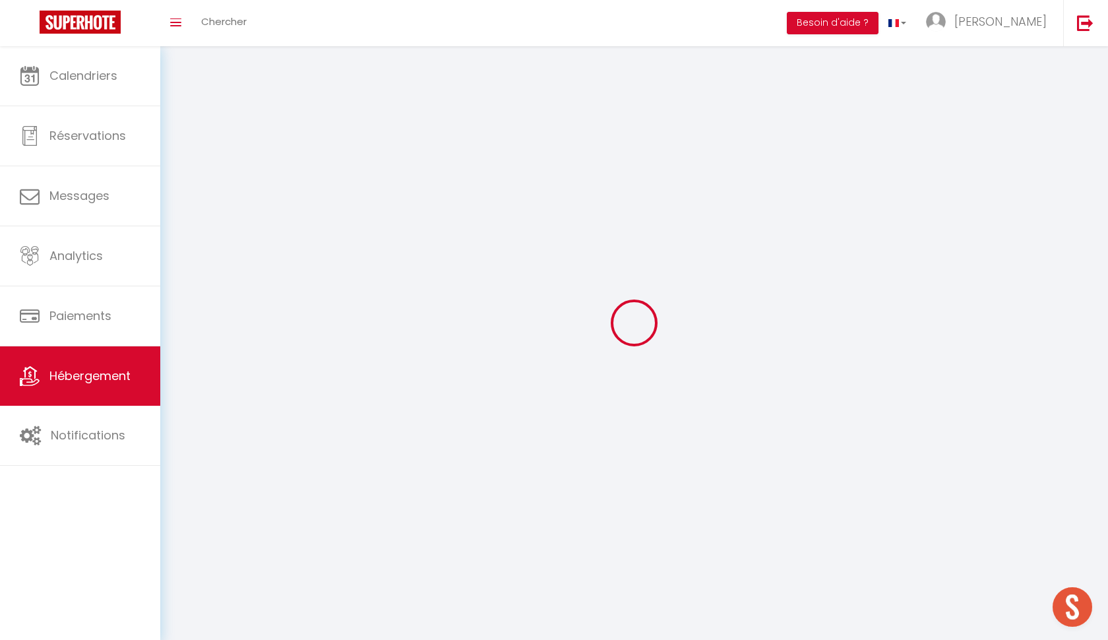
select select
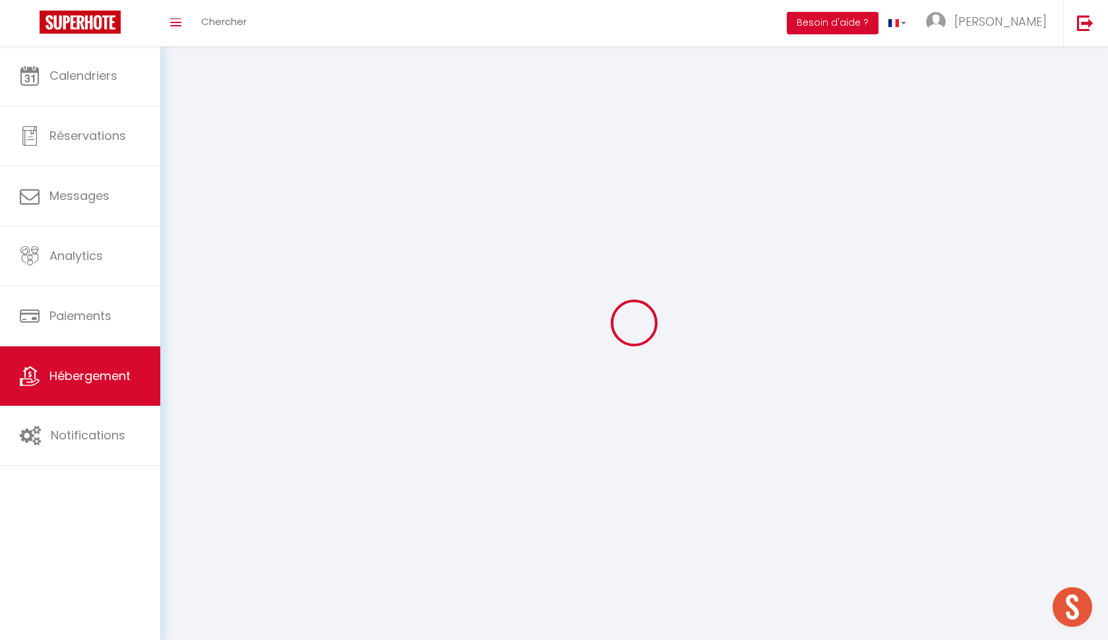
select select
checkbox input "false"
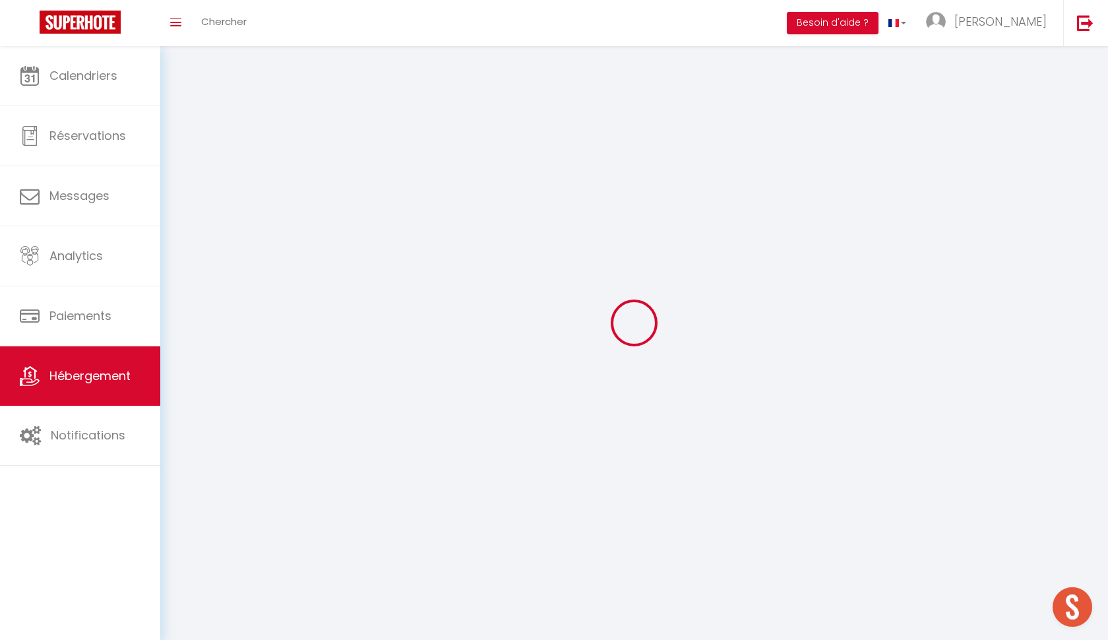
select select
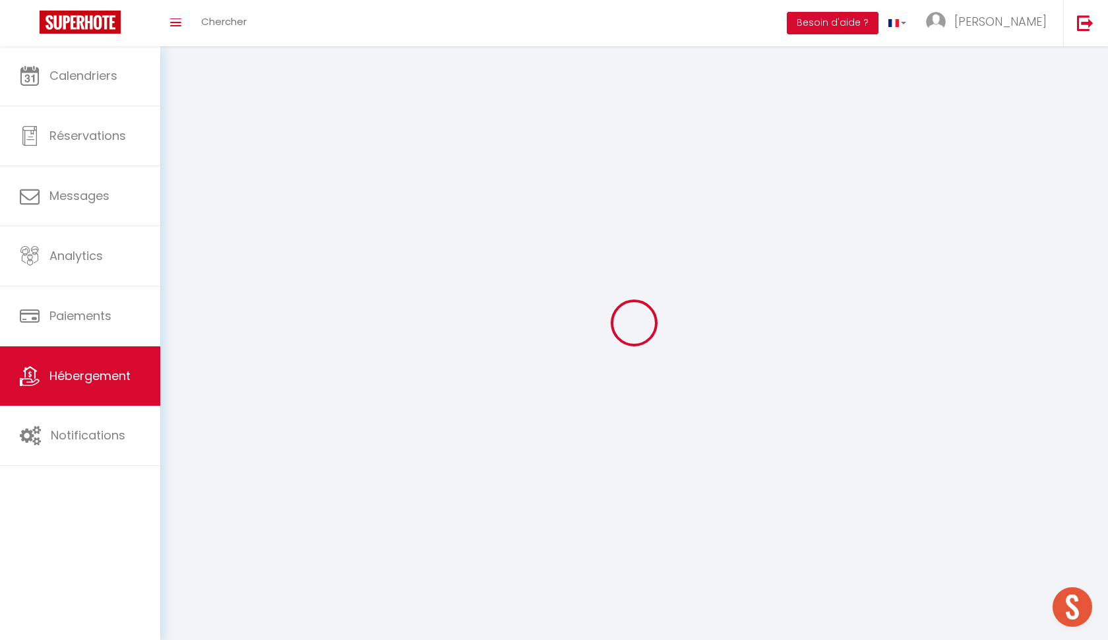
select select
checkbox input "false"
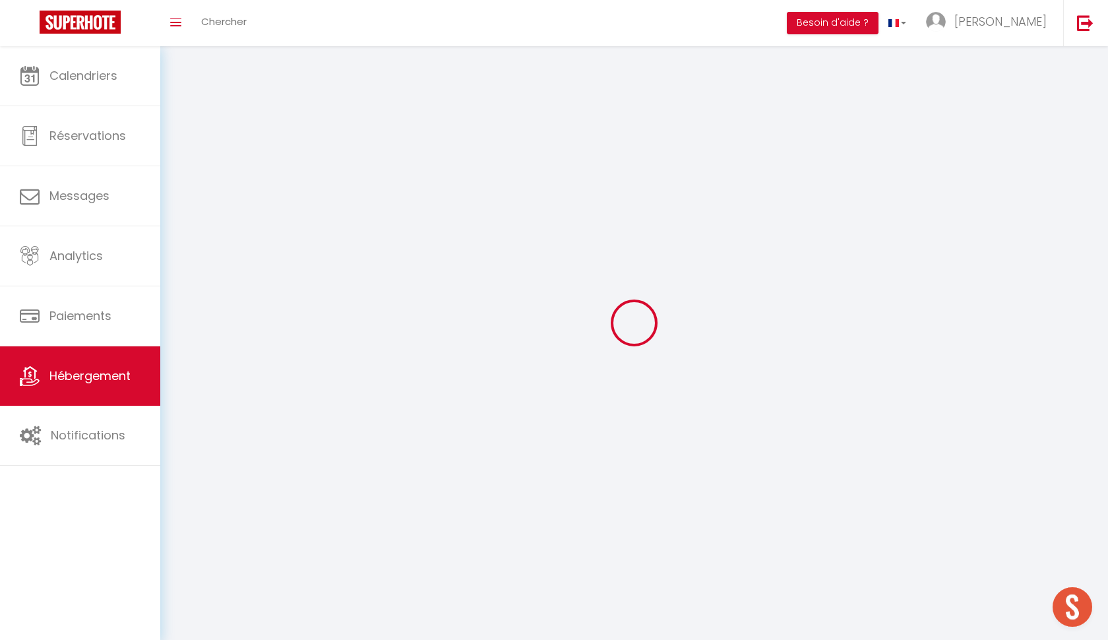
checkbox input "false"
select select
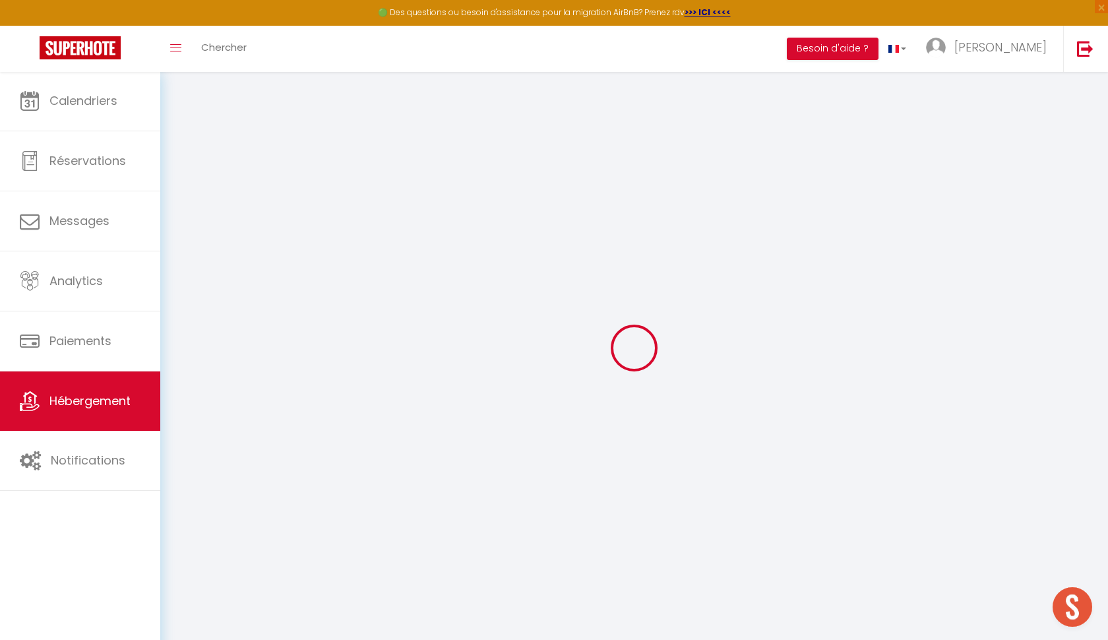
select select
checkbox input "false"
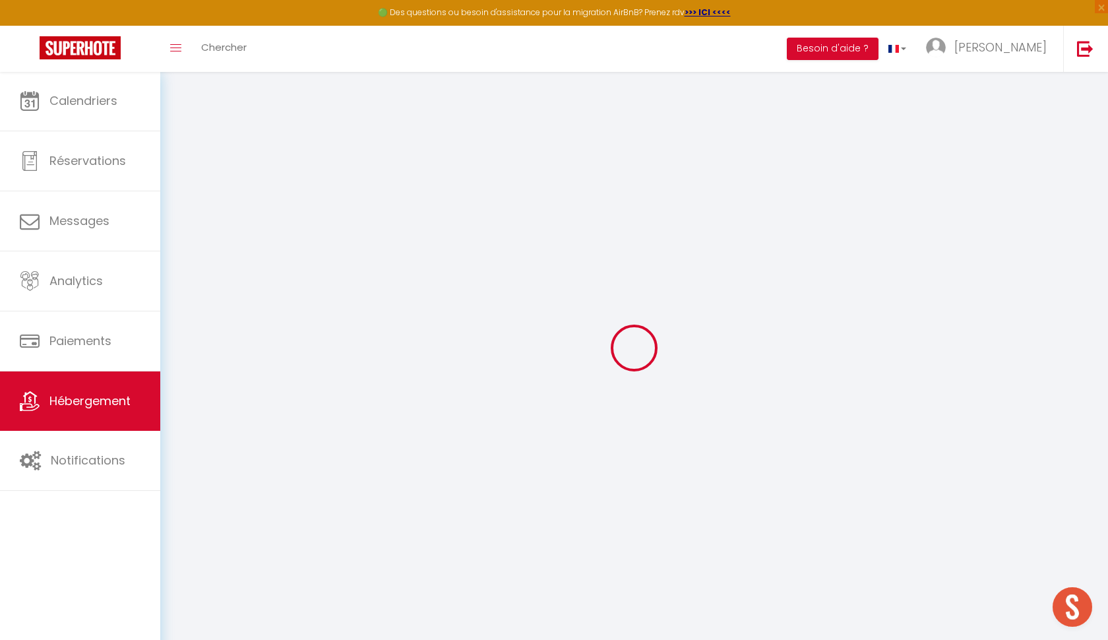
checkbox input "false"
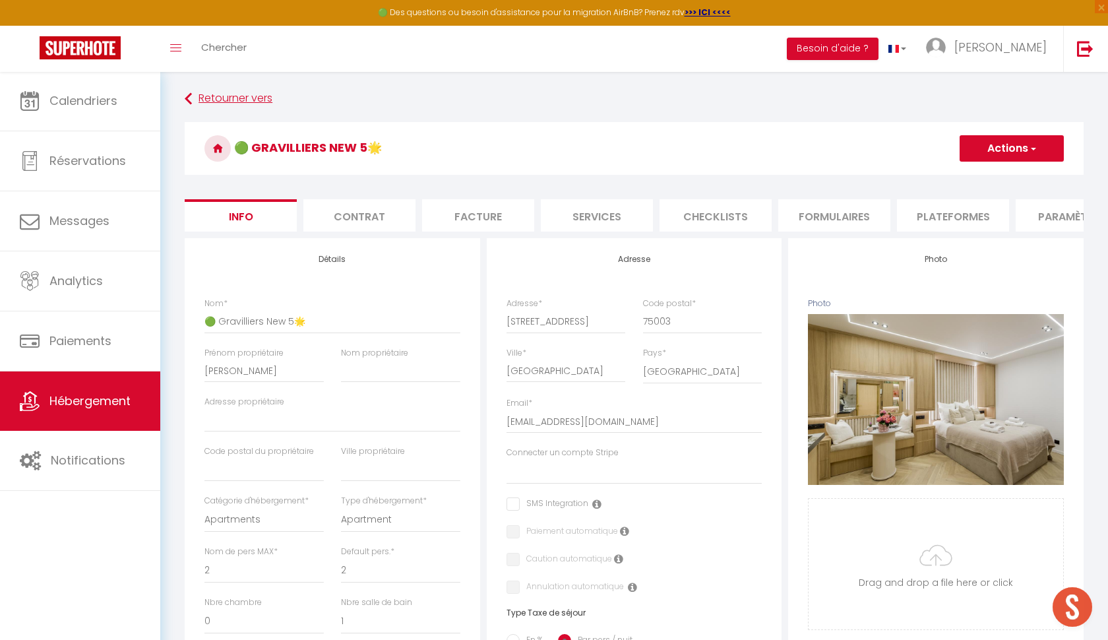
select select
checkbox input "false"
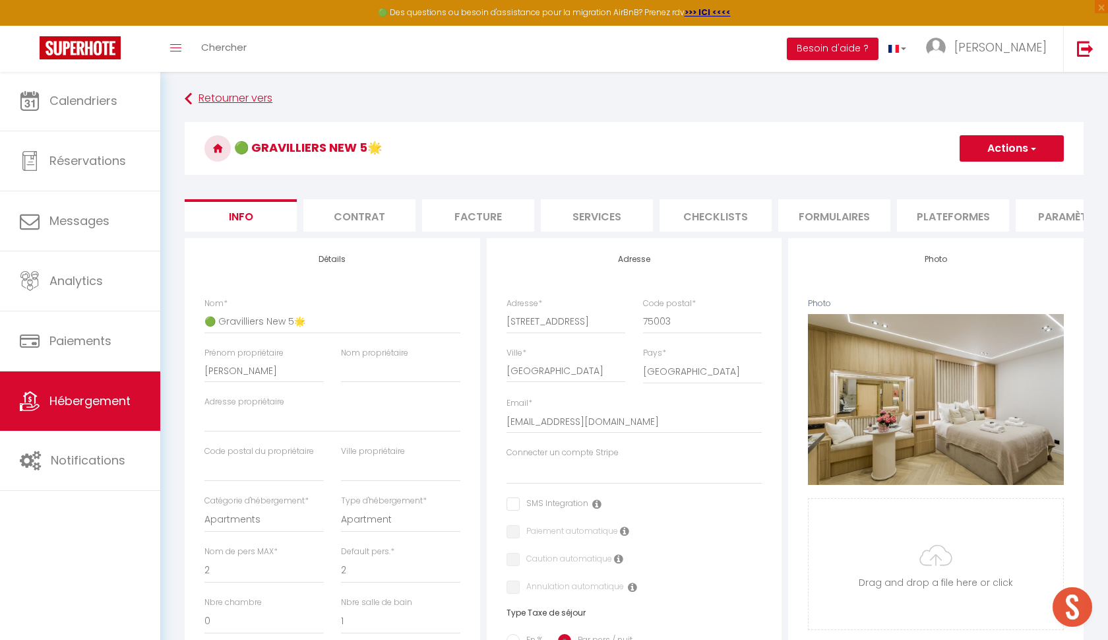
checkbox input "false"
select select
checkbox input "false"
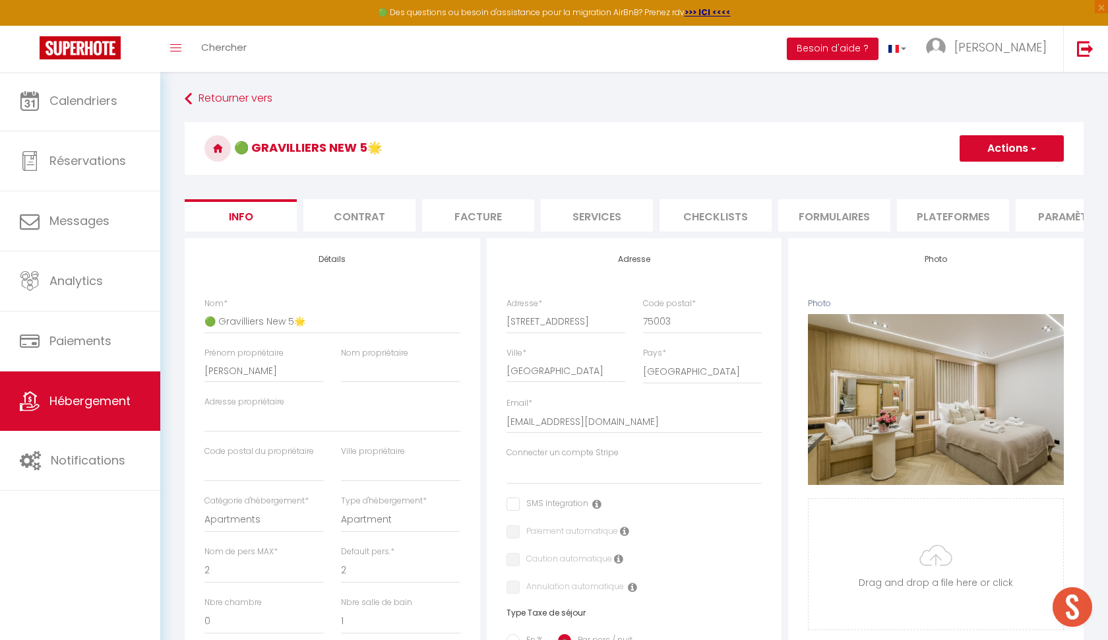
checkbox input "false"
click at [592, 213] on li "Services" at bounding box center [597, 215] width 112 height 32
checkbox input "true"
checkbox input "false"
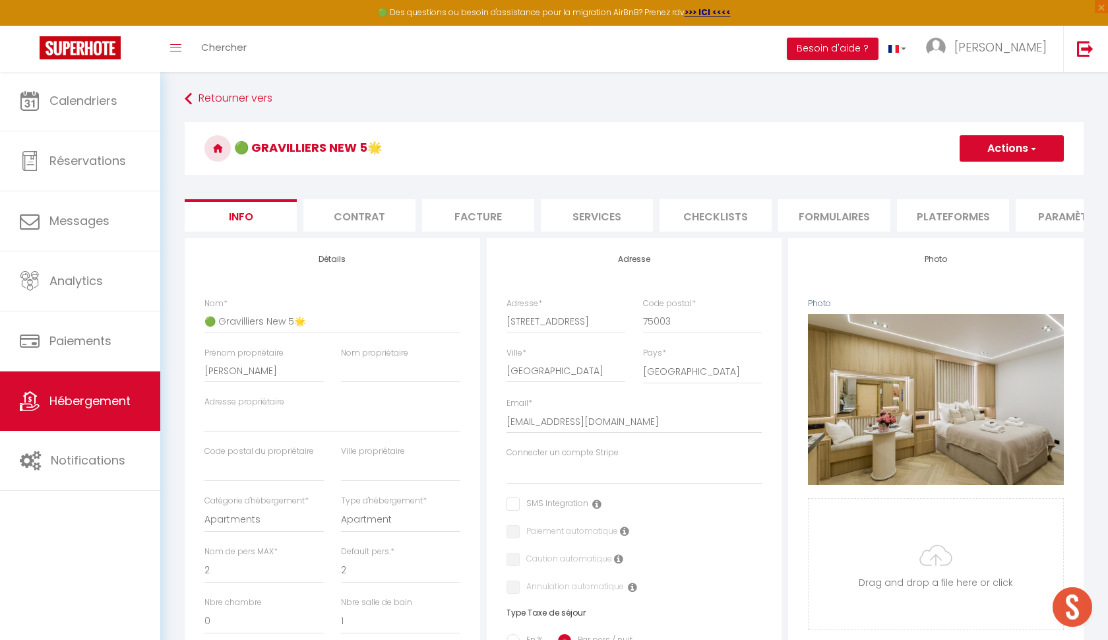
checkbox input "false"
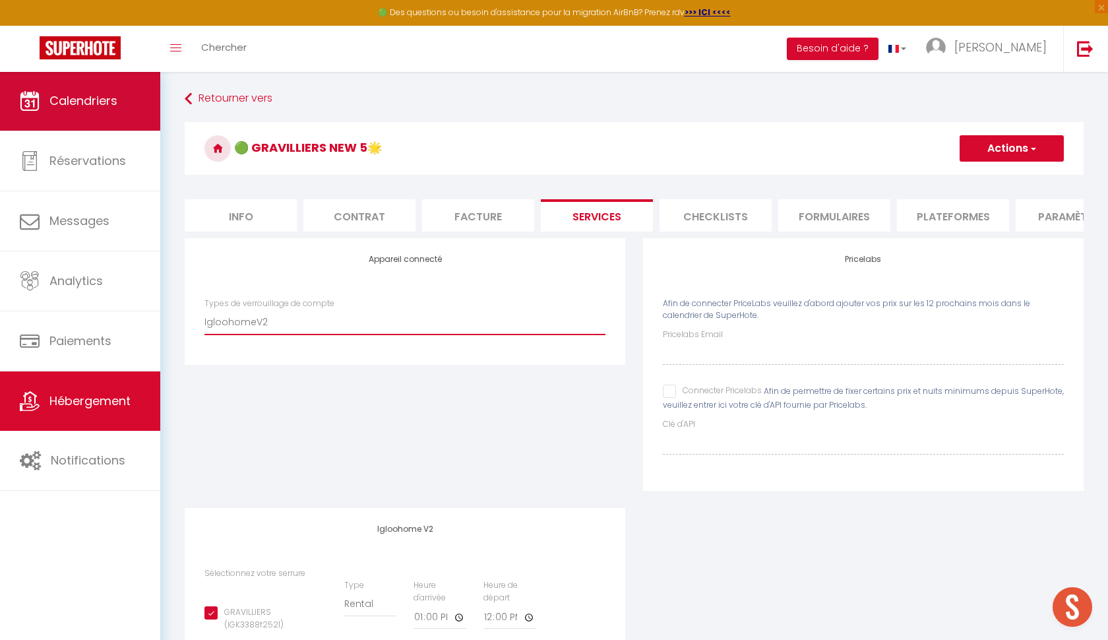
click at [98, 95] on span "Calendriers" at bounding box center [83, 100] width 68 height 16
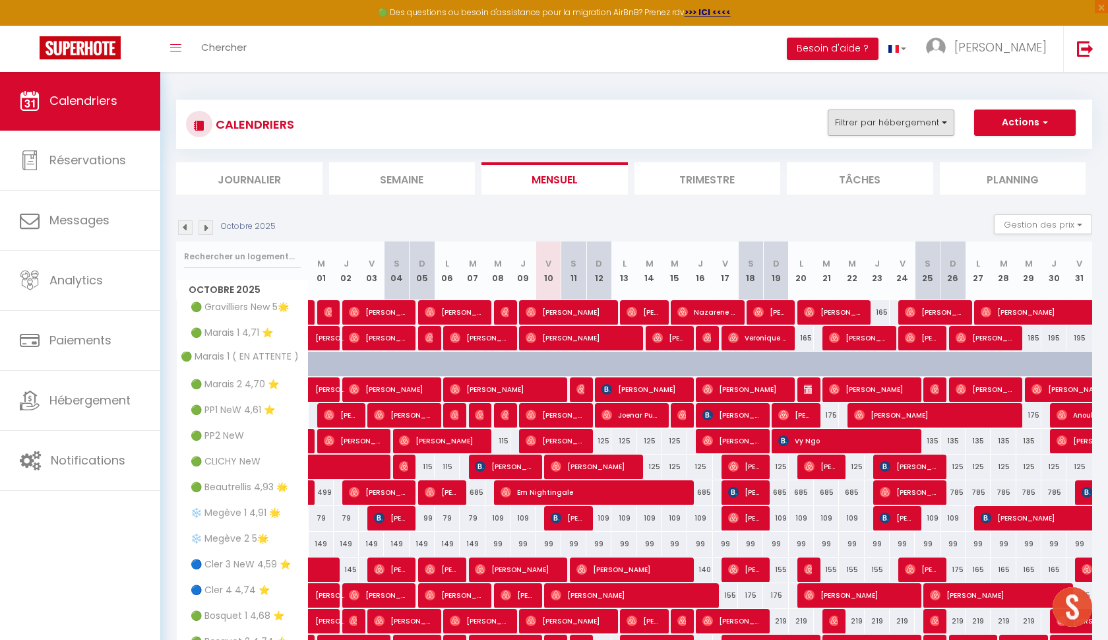
click at [930, 128] on button "Filtrer par hébergement" at bounding box center [891, 122] width 127 height 26
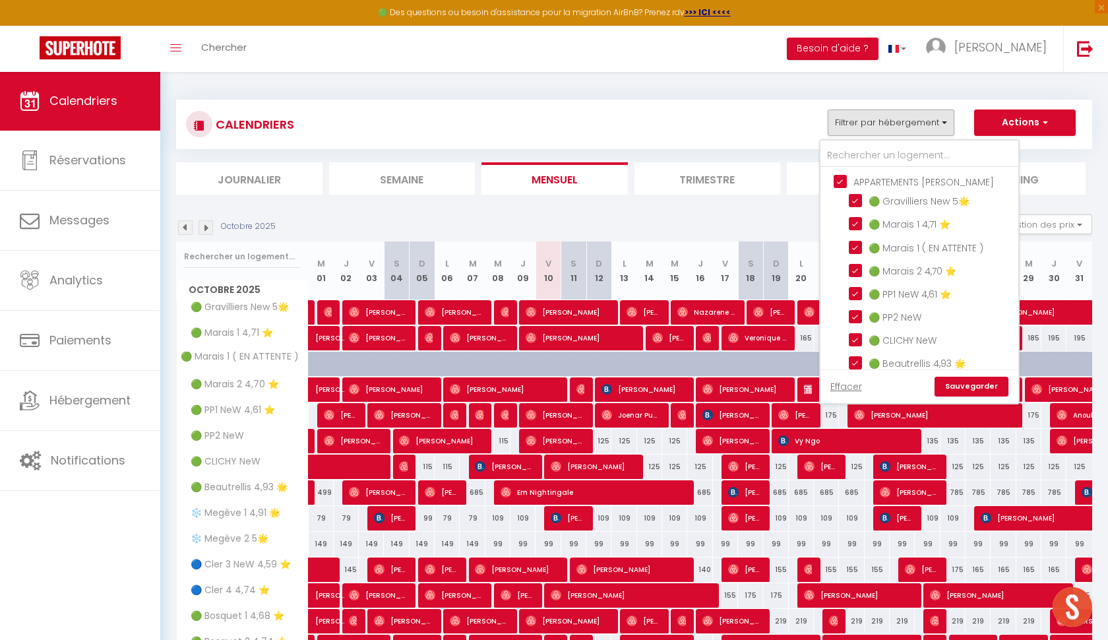
click at [838, 187] on input "APPARTEMENTS [PERSON_NAME]" at bounding box center [933, 180] width 198 height 13
checkbox input "false"
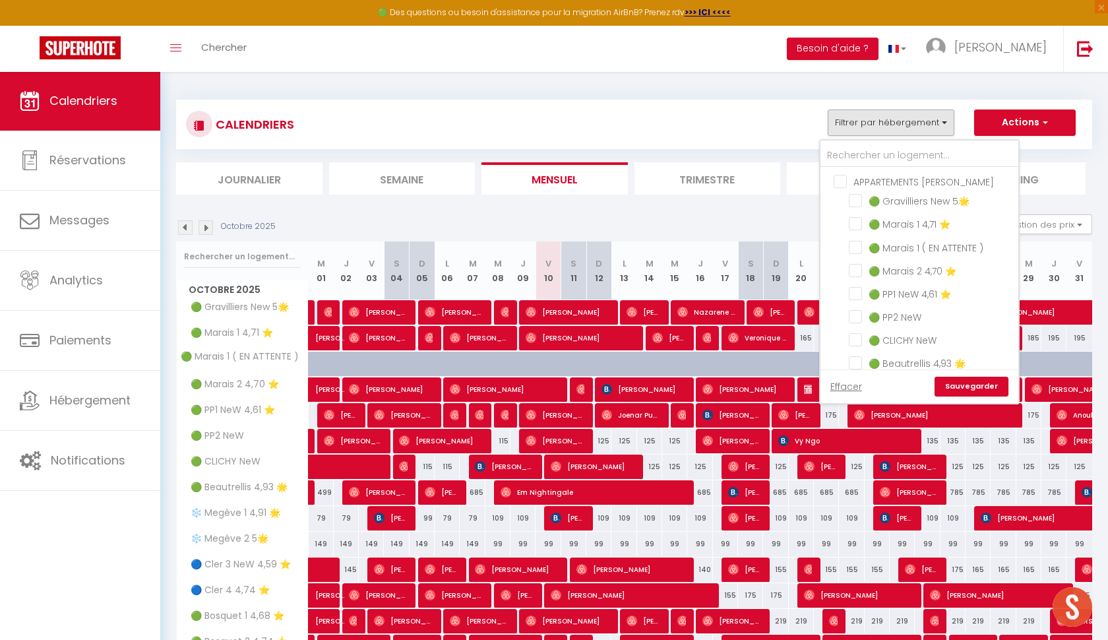
checkbox input "false"
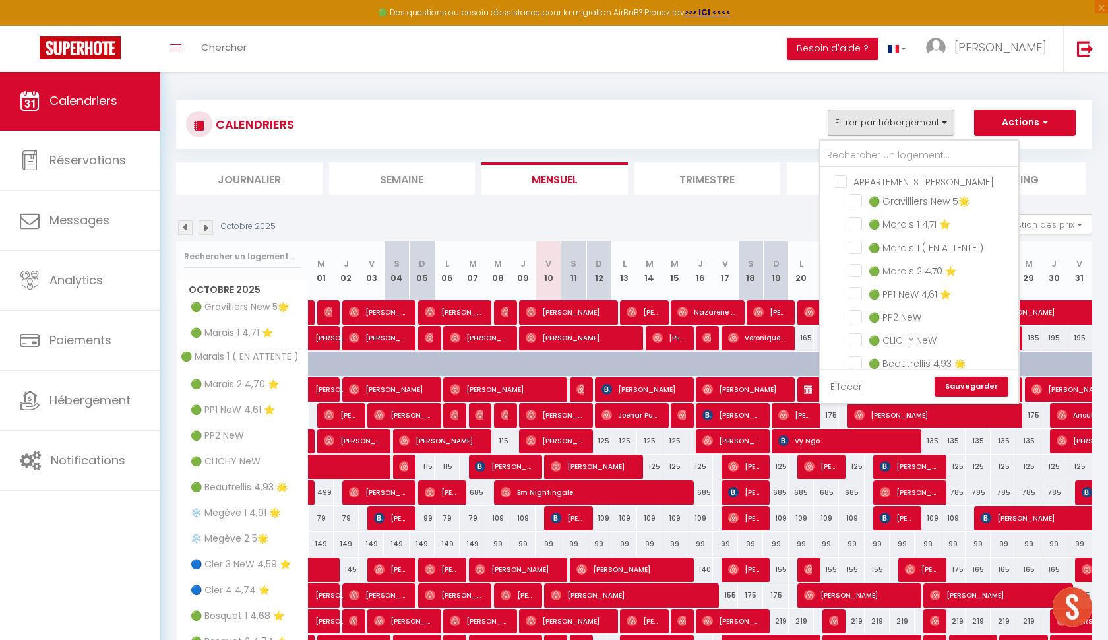
checkbox input "false"
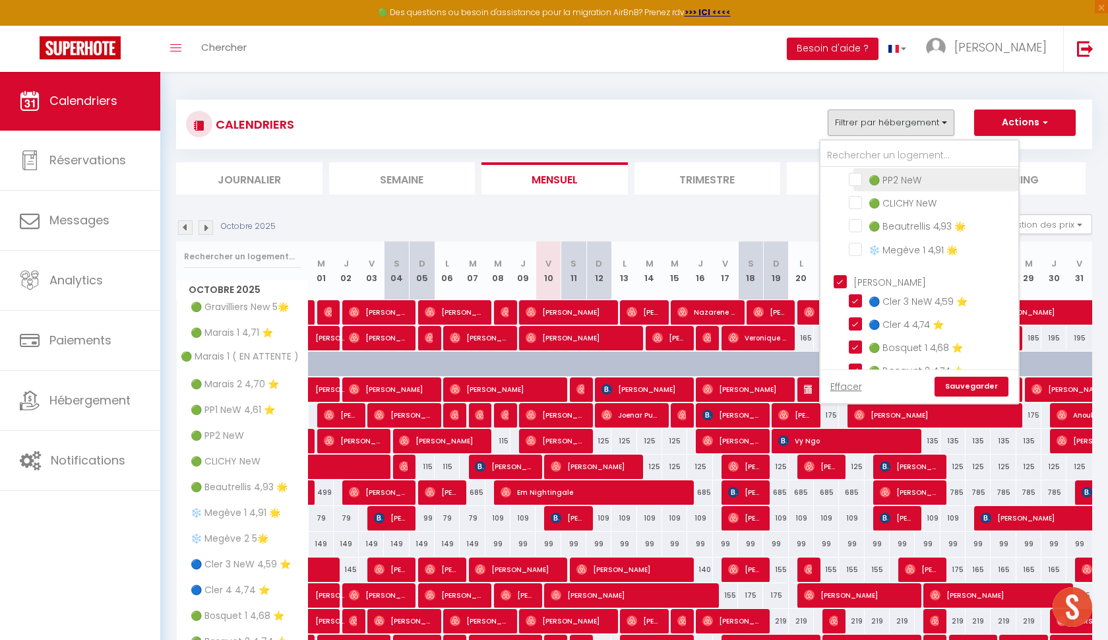
scroll to position [138, 0]
click at [839, 278] on input "[PERSON_NAME]" at bounding box center [933, 280] width 198 height 13
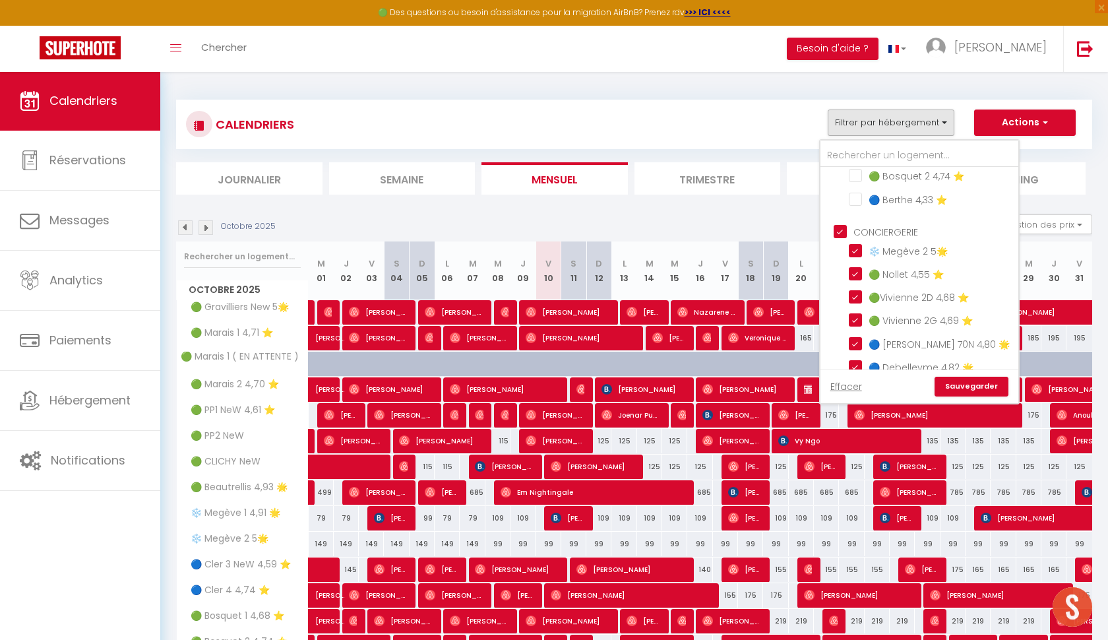
click at [839, 229] on input "CONCIERGERIE" at bounding box center [933, 230] width 198 height 13
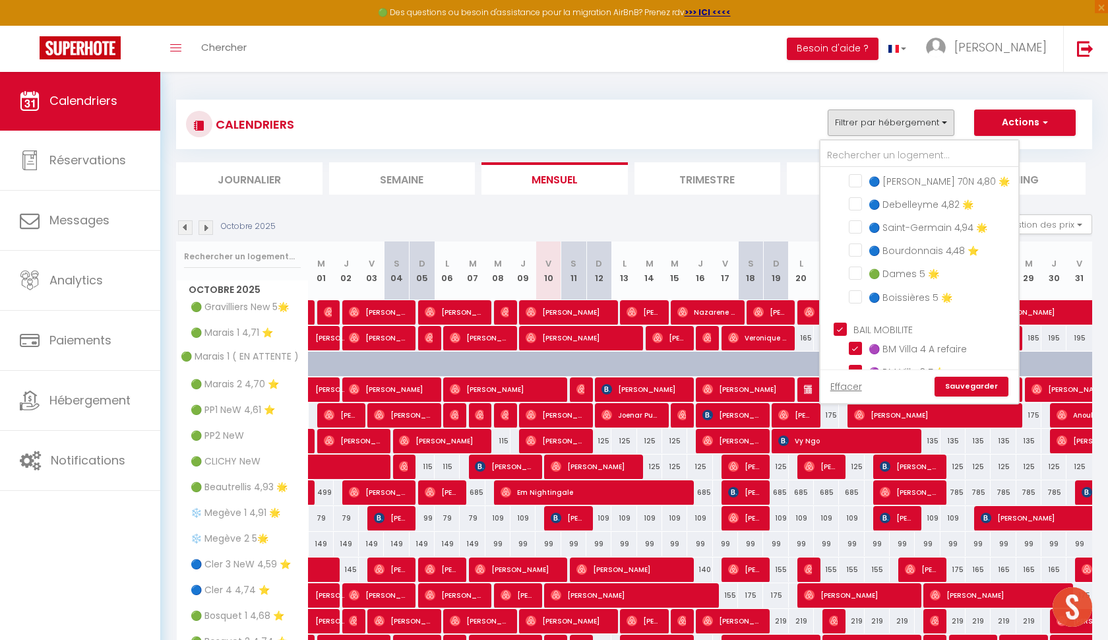
scroll to position [503, 0]
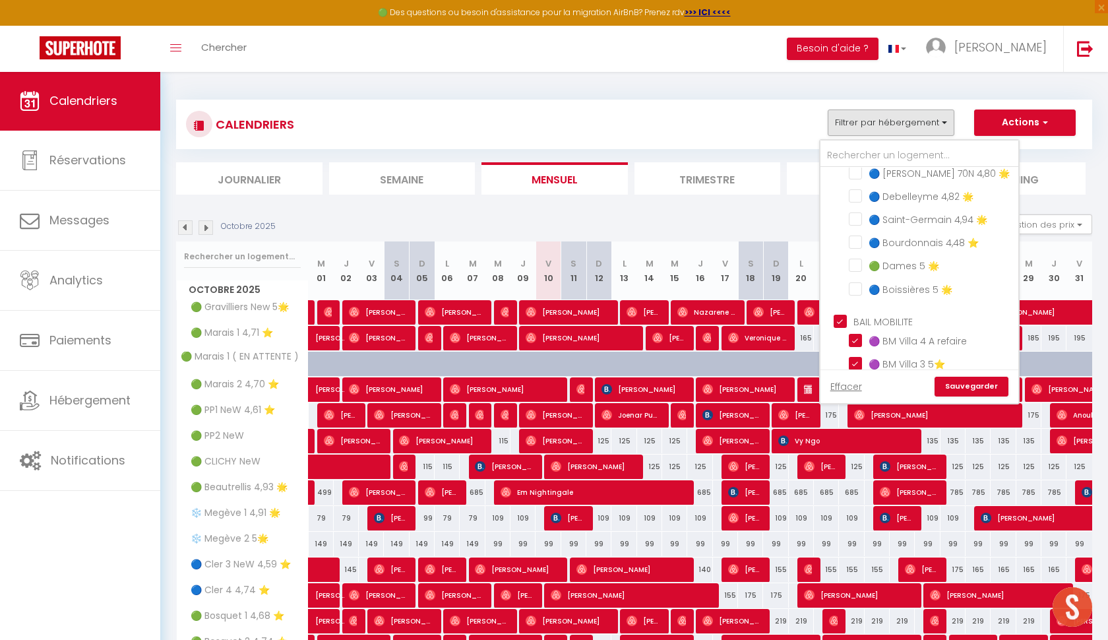
click at [839, 323] on input "BAIL MOBILITE" at bounding box center [933, 320] width 198 height 13
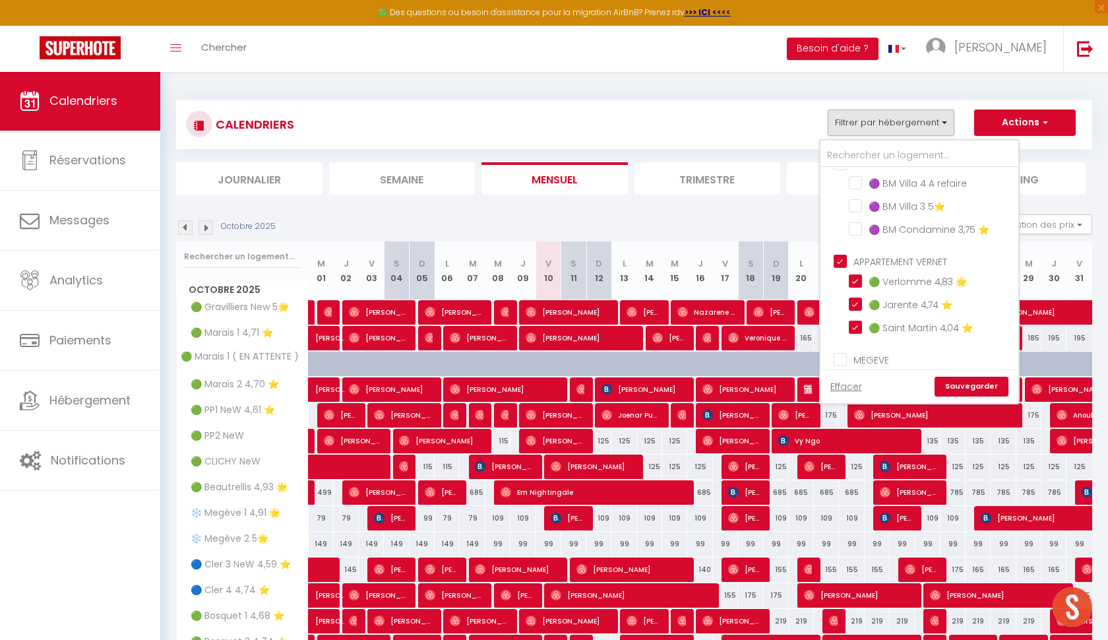
scroll to position [700, 0]
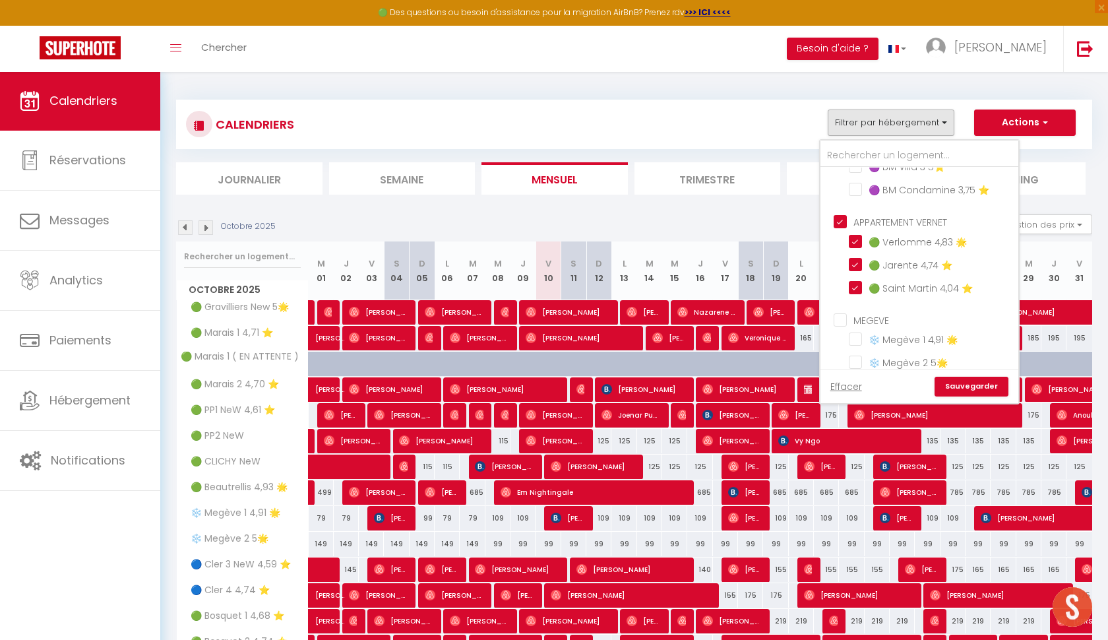
click at [839, 218] on input "APPARTEMENT VERNET" at bounding box center [933, 220] width 198 height 13
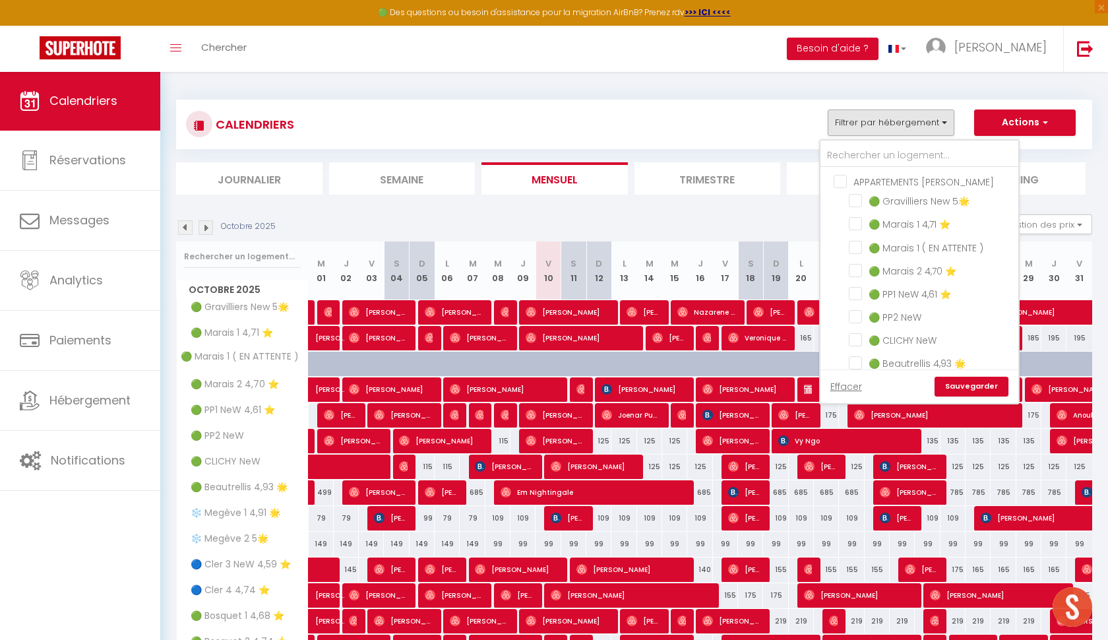
scroll to position [0, 0]
click at [871, 160] on input "text" at bounding box center [920, 156] width 198 height 24
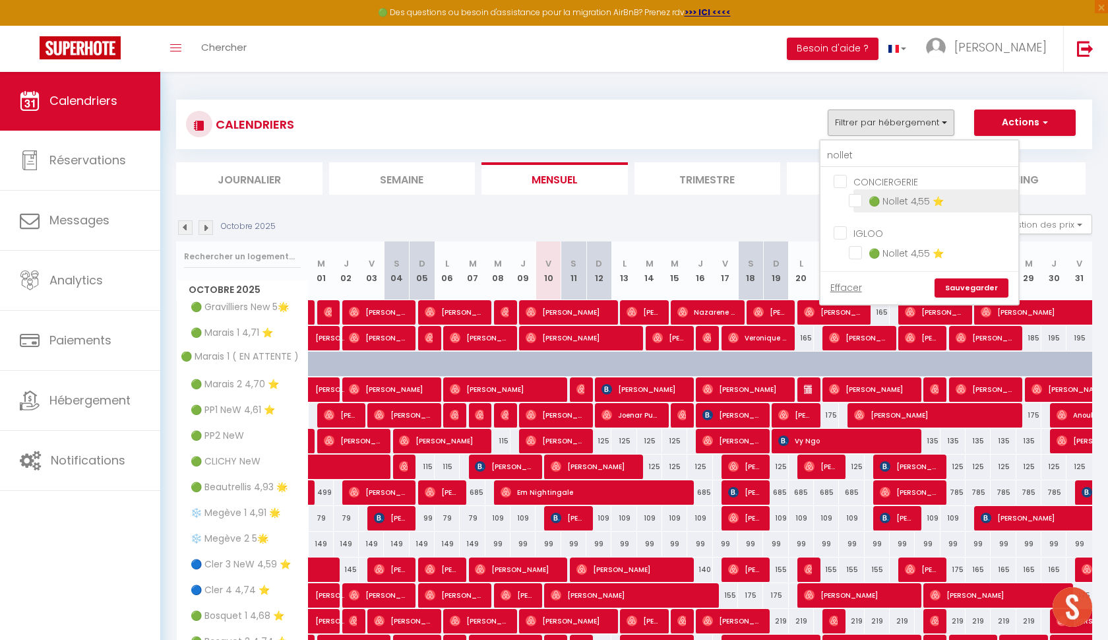
click at [857, 202] on input "🟢 Nollet 4,55 ⭐️" at bounding box center [931, 199] width 165 height 13
click at [960, 281] on link "Sauvegarder" at bounding box center [972, 288] width 74 height 20
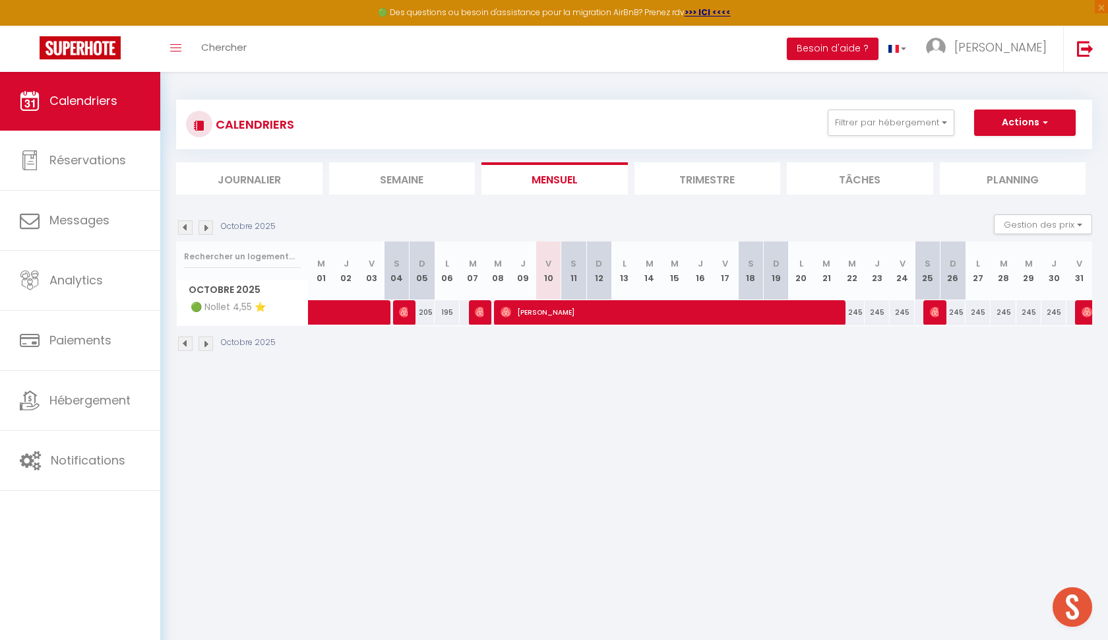
click at [853, 310] on div "245" at bounding box center [851, 312] width 25 height 24
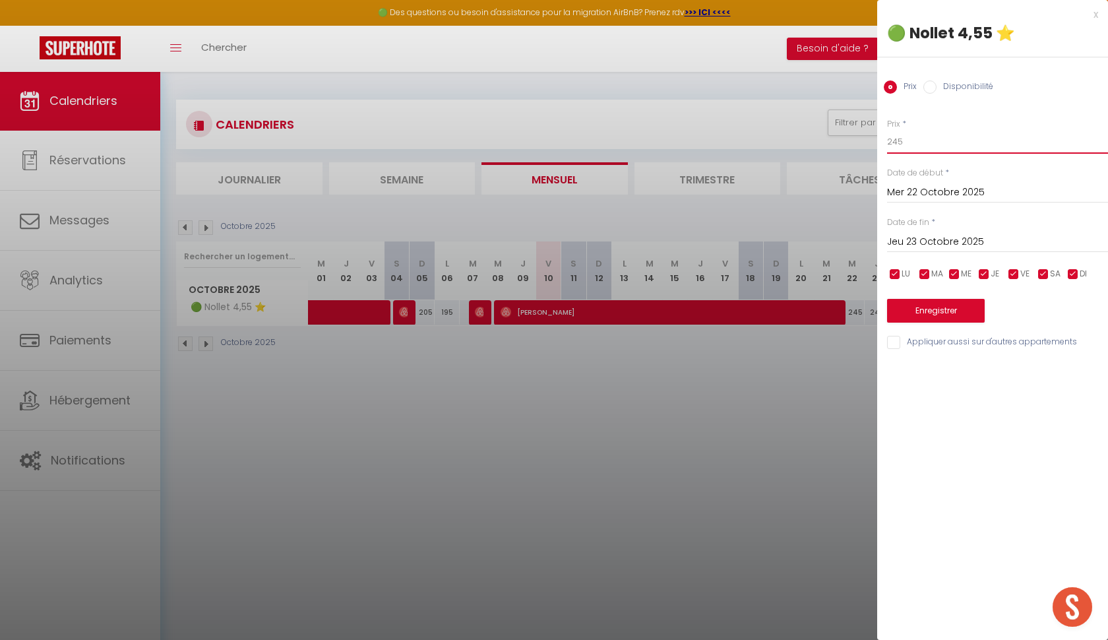
click at [914, 143] on input "245" at bounding box center [997, 142] width 221 height 24
click at [915, 299] on button "Enregistrer" at bounding box center [936, 311] width 98 height 24
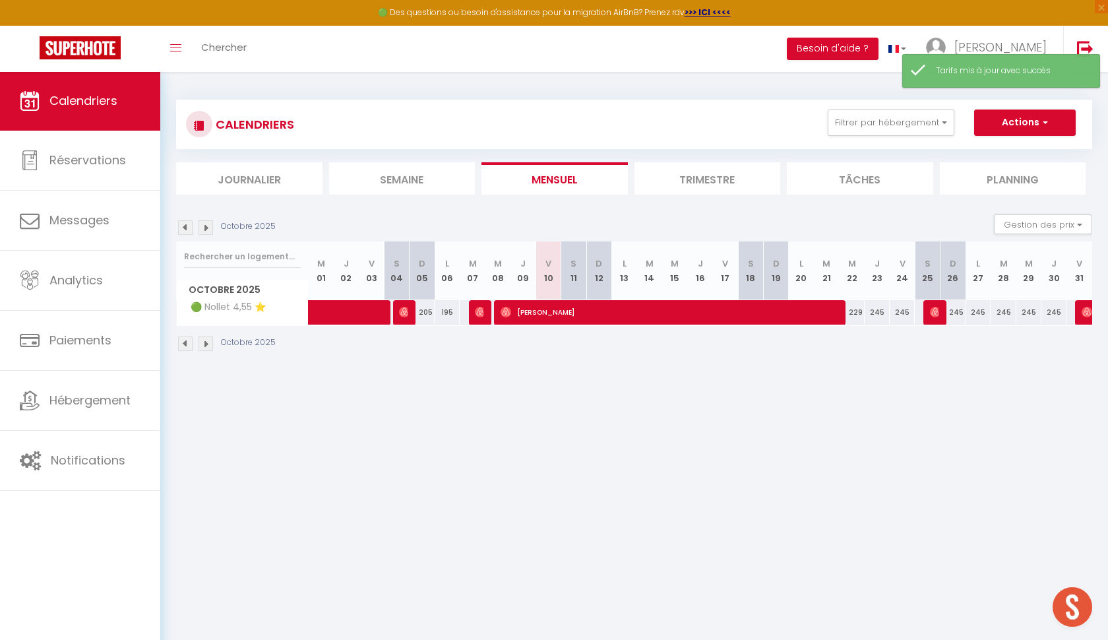
click at [875, 311] on div "245" at bounding box center [877, 312] width 25 height 24
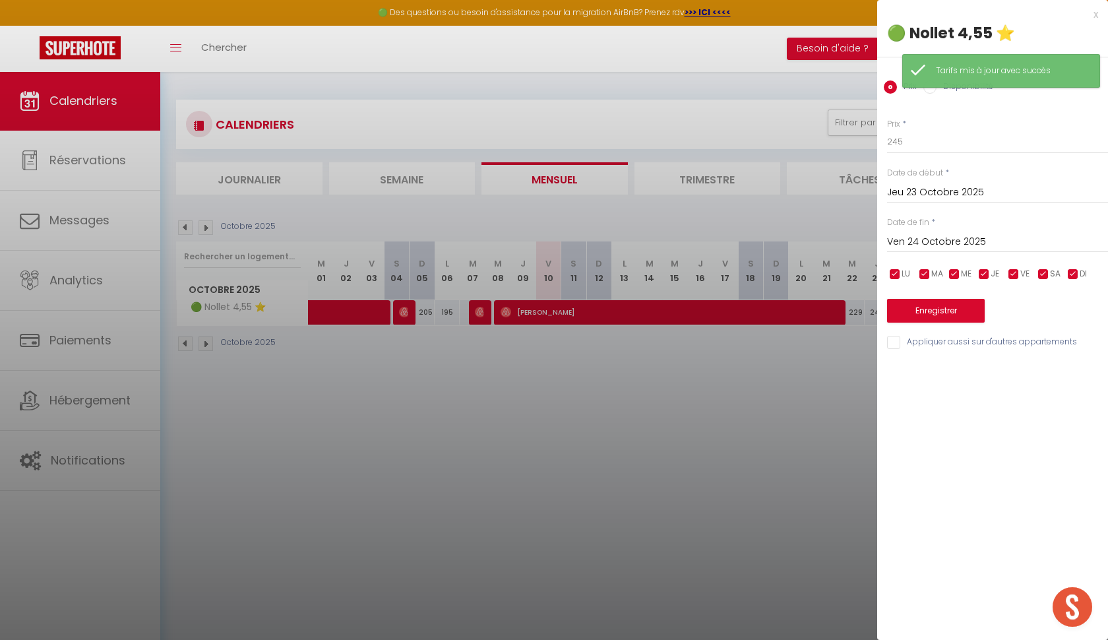
click at [927, 241] on input "Ven 24 Octobre 2025" at bounding box center [997, 241] width 221 height 17
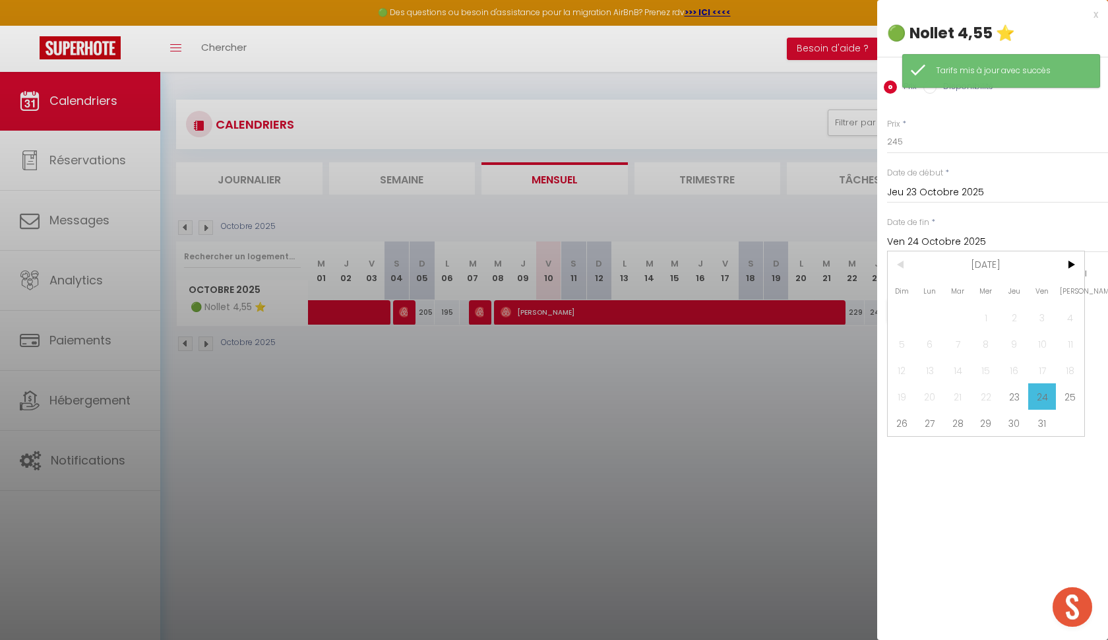
click at [904, 423] on span "26" at bounding box center [902, 423] width 28 height 26
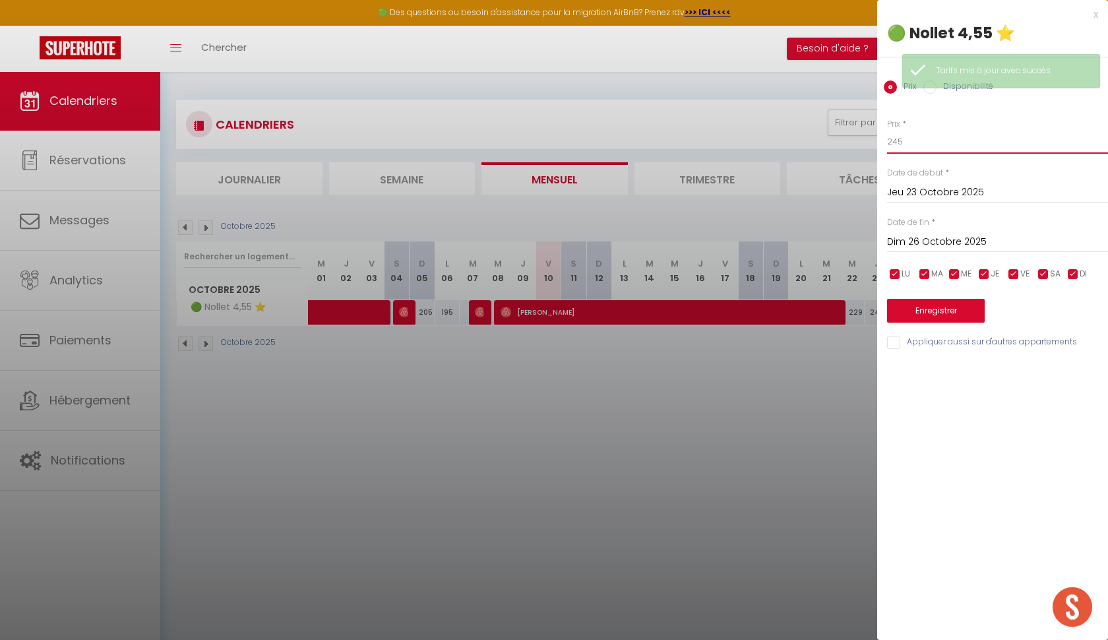
click at [923, 147] on input "245" at bounding box center [997, 142] width 221 height 24
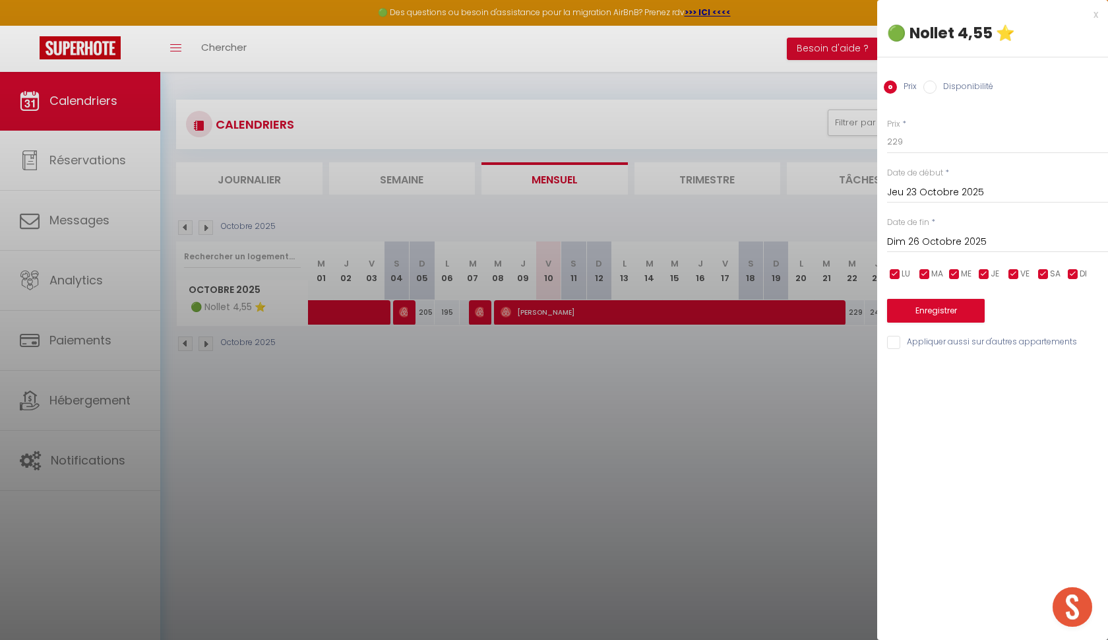
click at [921, 309] on button "Enregistrer" at bounding box center [936, 311] width 98 height 24
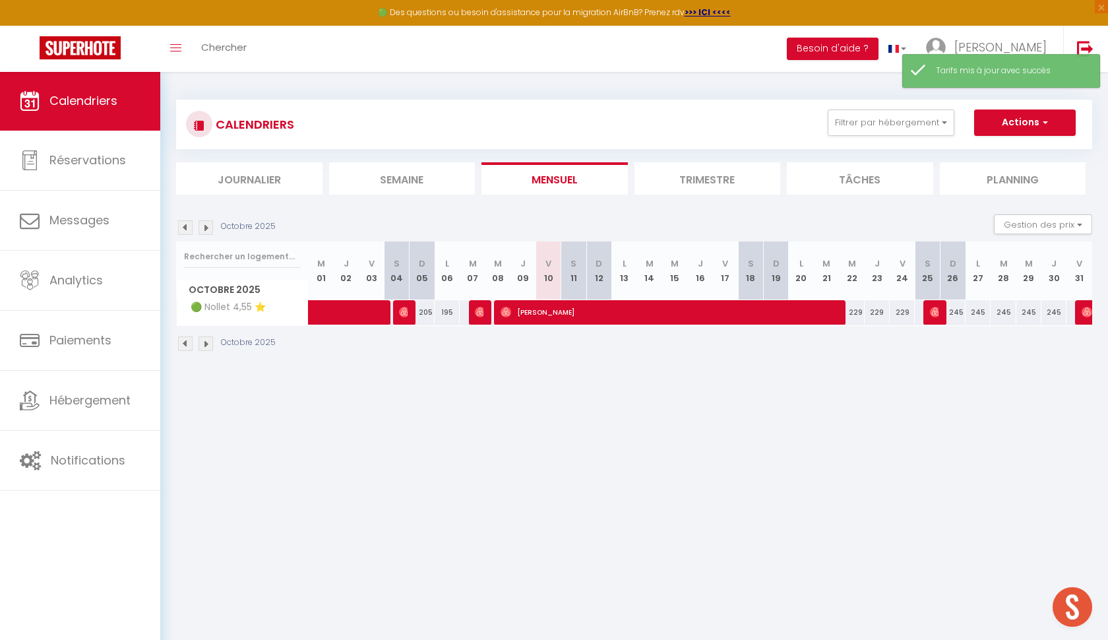
click at [956, 315] on div "245" at bounding box center [953, 312] width 25 height 24
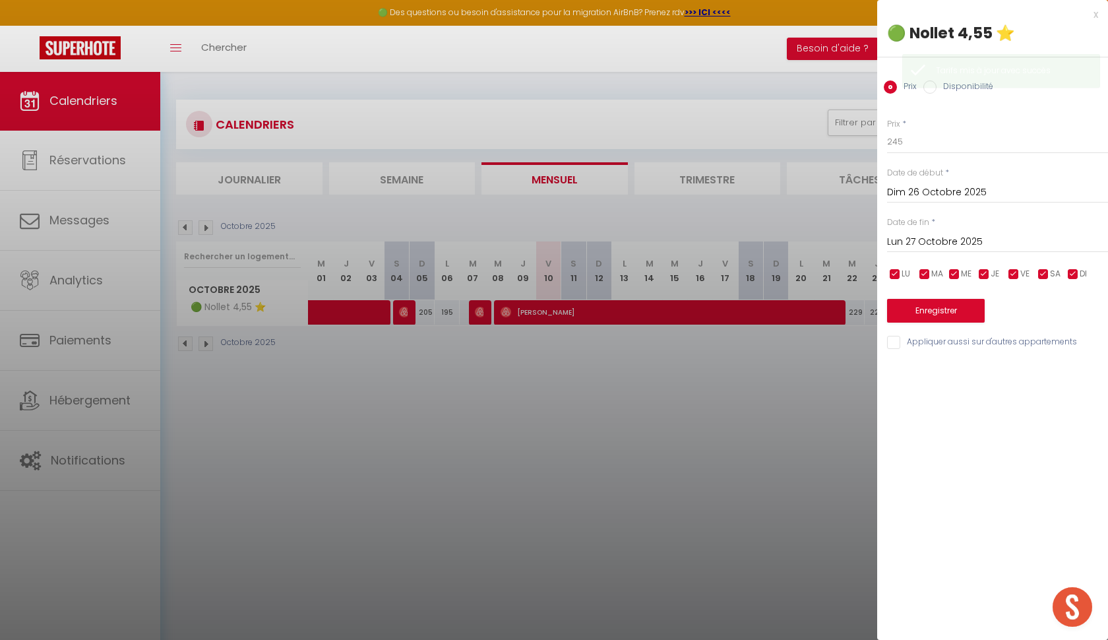
click at [945, 241] on input "Lun 27 Octobre 2025" at bounding box center [997, 241] width 221 height 17
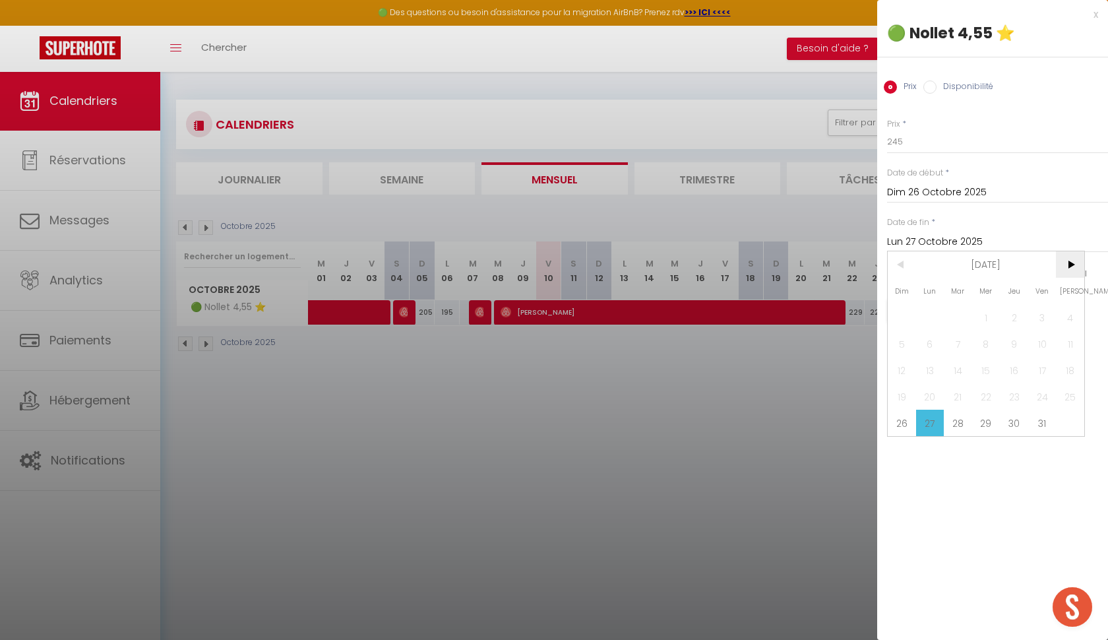
click at [1067, 264] on span ">" at bounding box center [1070, 264] width 28 height 26
click at [1069, 315] on span "1" at bounding box center [1070, 317] width 28 height 26
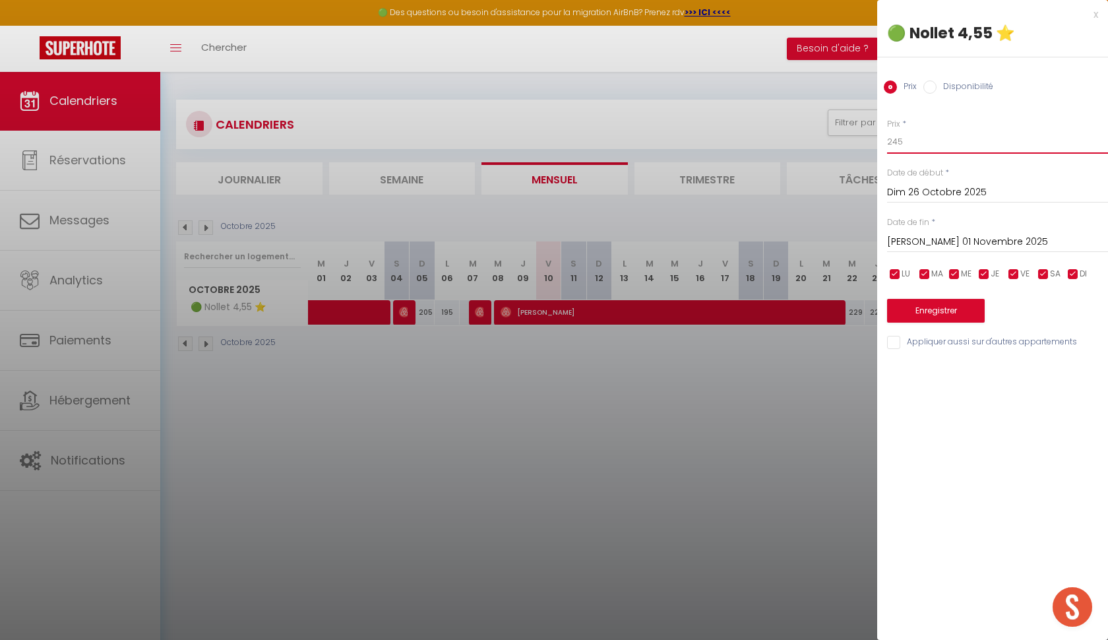
click at [923, 140] on input "245" at bounding box center [997, 142] width 221 height 24
click at [933, 301] on button "Enregistrer" at bounding box center [936, 311] width 98 height 24
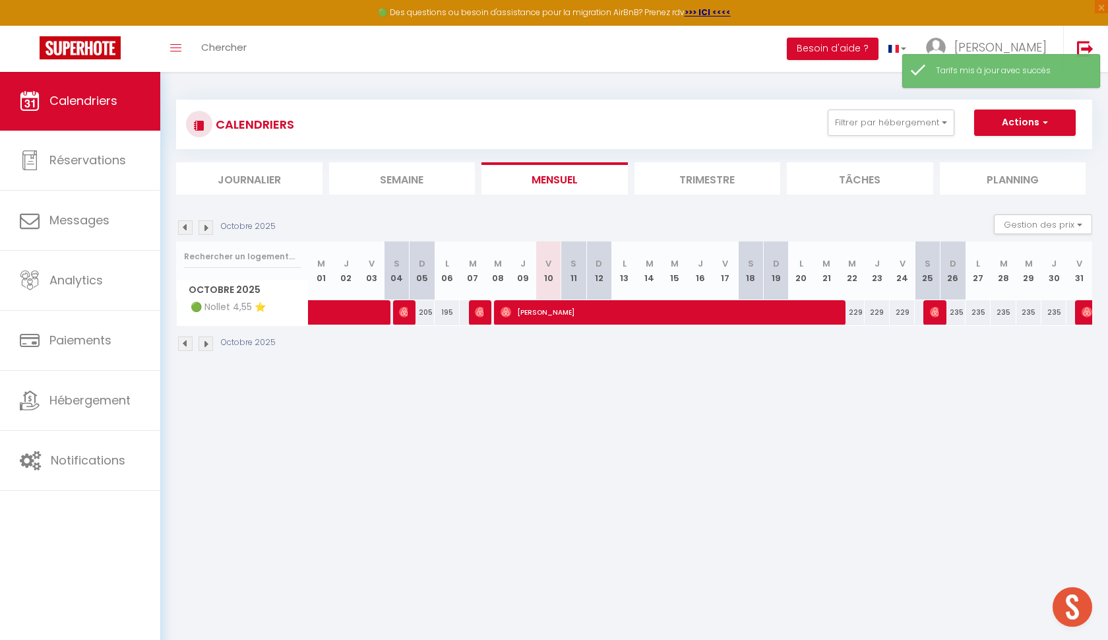
click at [202, 225] on img at bounding box center [206, 227] width 15 height 15
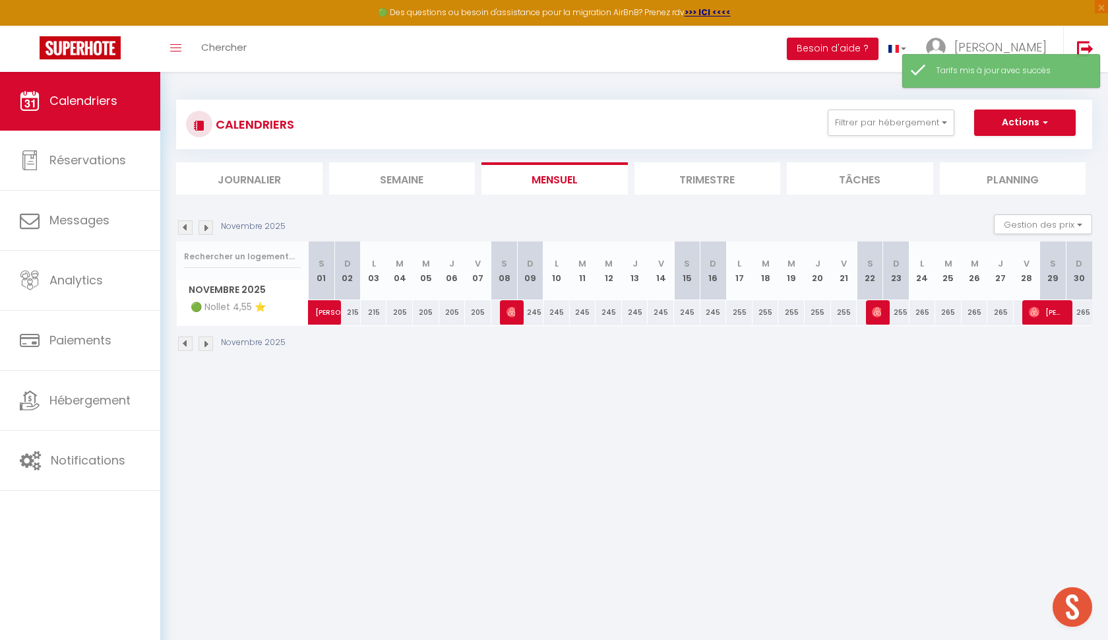
click at [530, 310] on div "245" at bounding box center [530, 312] width 26 height 24
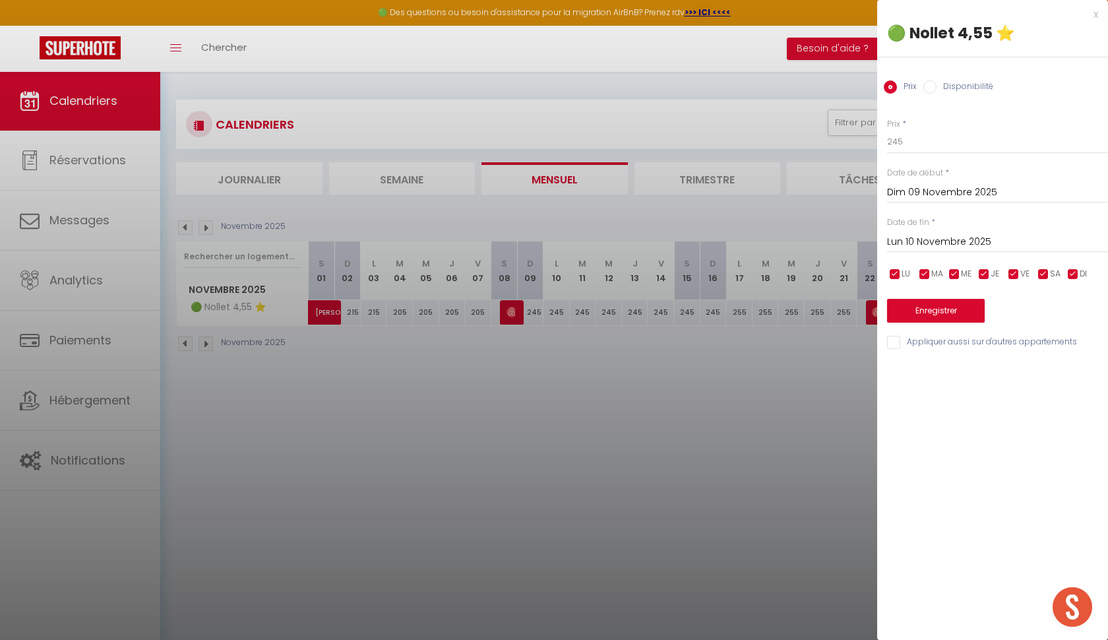
click at [909, 240] on input "Lun 10 Novembre 2025" at bounding box center [997, 241] width 221 height 17
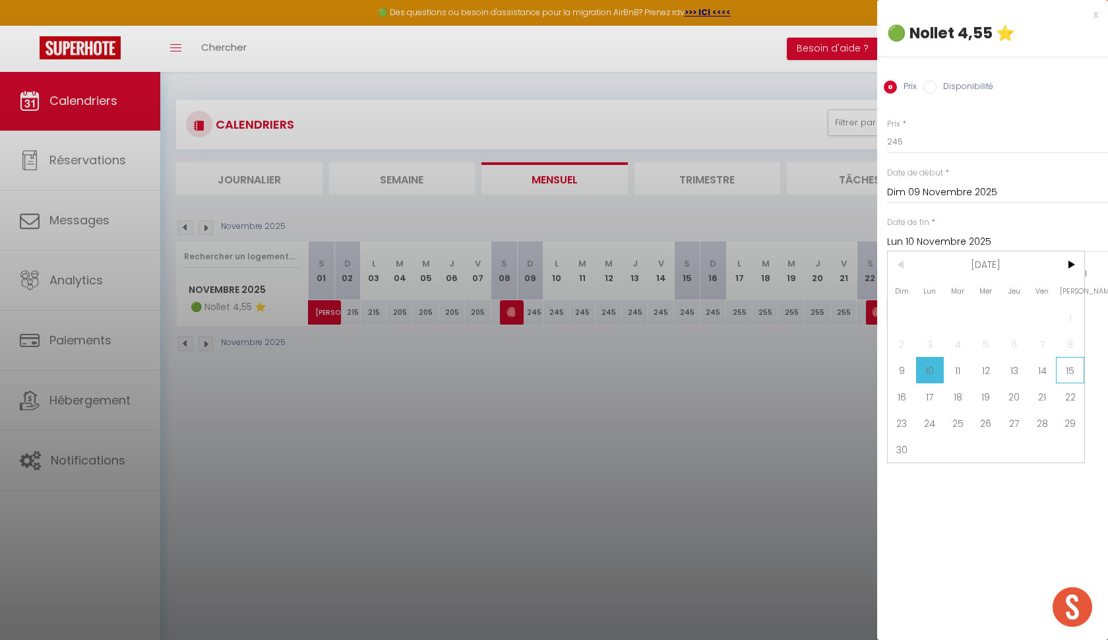
click at [1070, 369] on span "15" at bounding box center [1070, 370] width 28 height 26
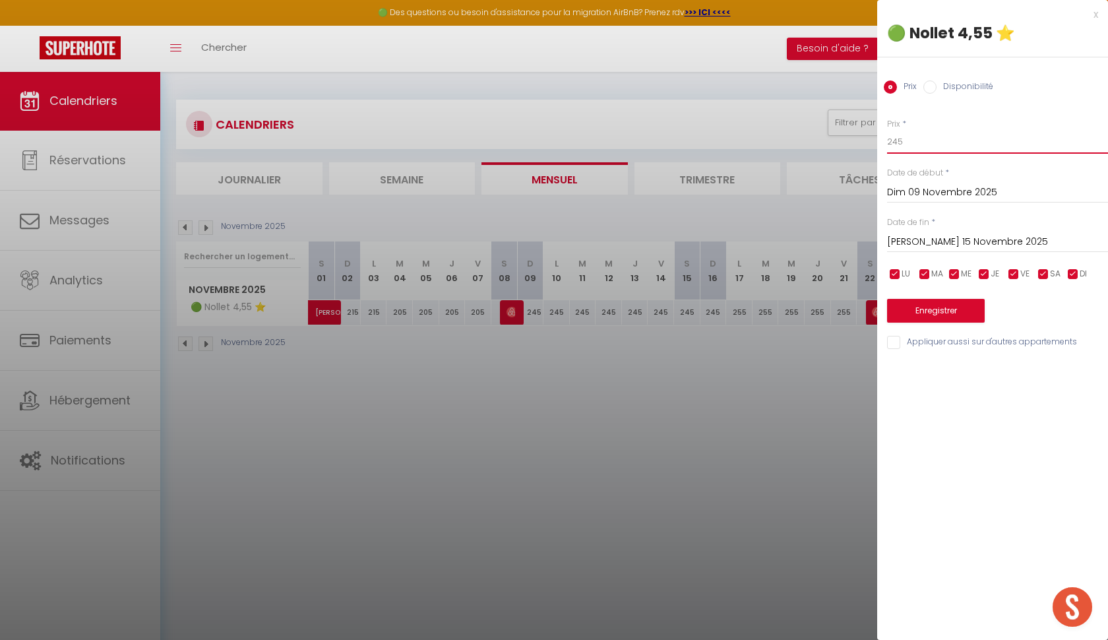
click at [929, 146] on input "245" at bounding box center [997, 142] width 221 height 24
click at [925, 303] on button "Enregistrer" at bounding box center [936, 311] width 98 height 24
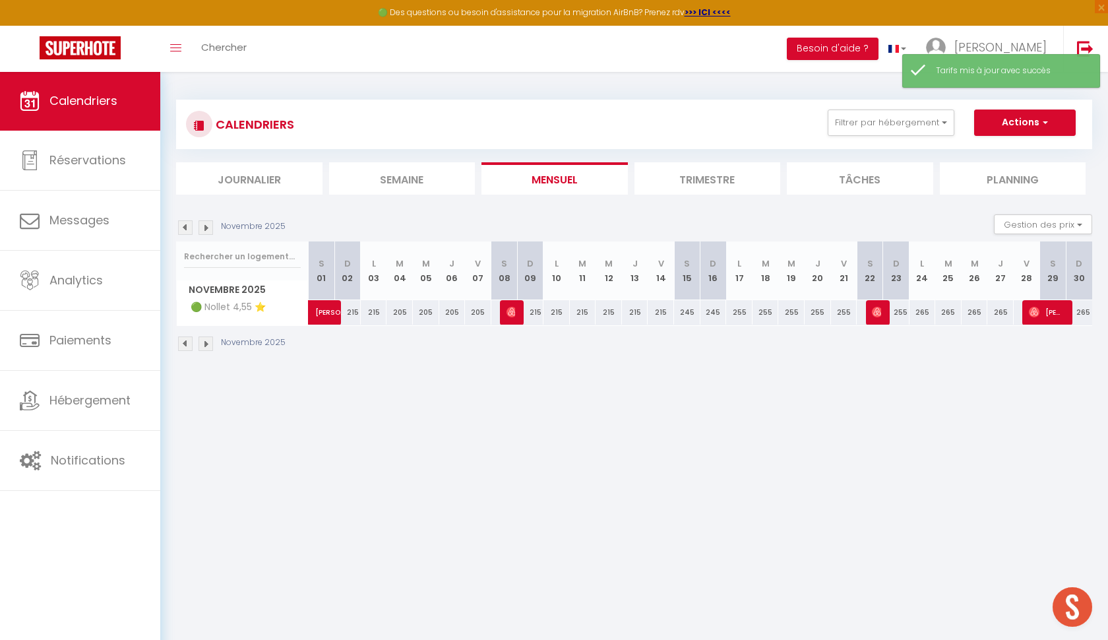
click at [686, 309] on div "245" at bounding box center [687, 312] width 26 height 24
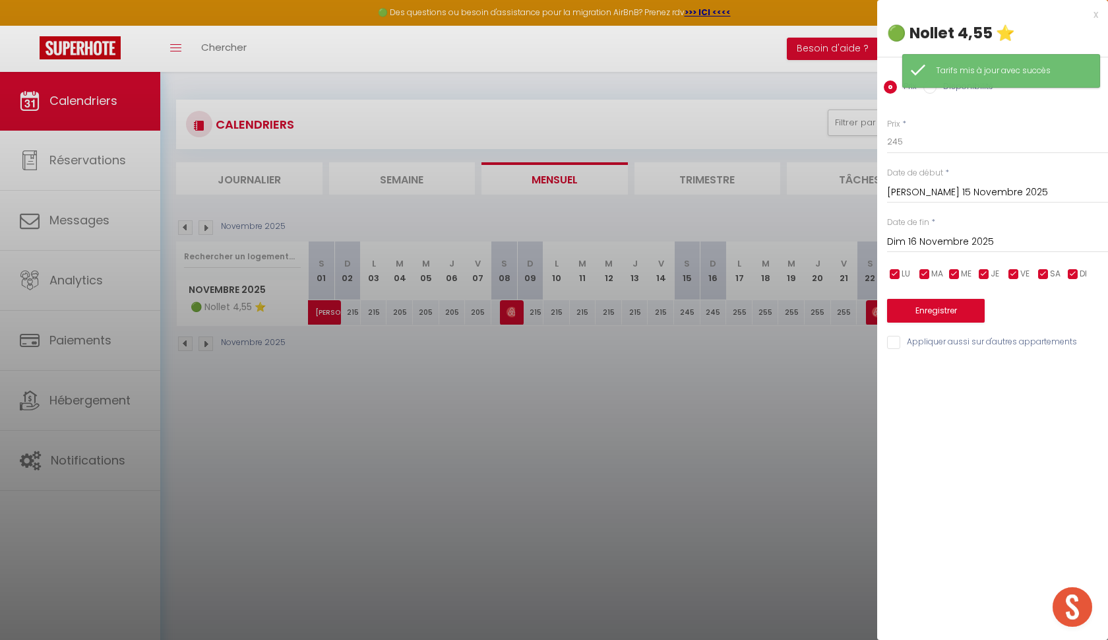
click at [962, 237] on input "Dim 16 Novembre 2025" at bounding box center [997, 241] width 221 height 17
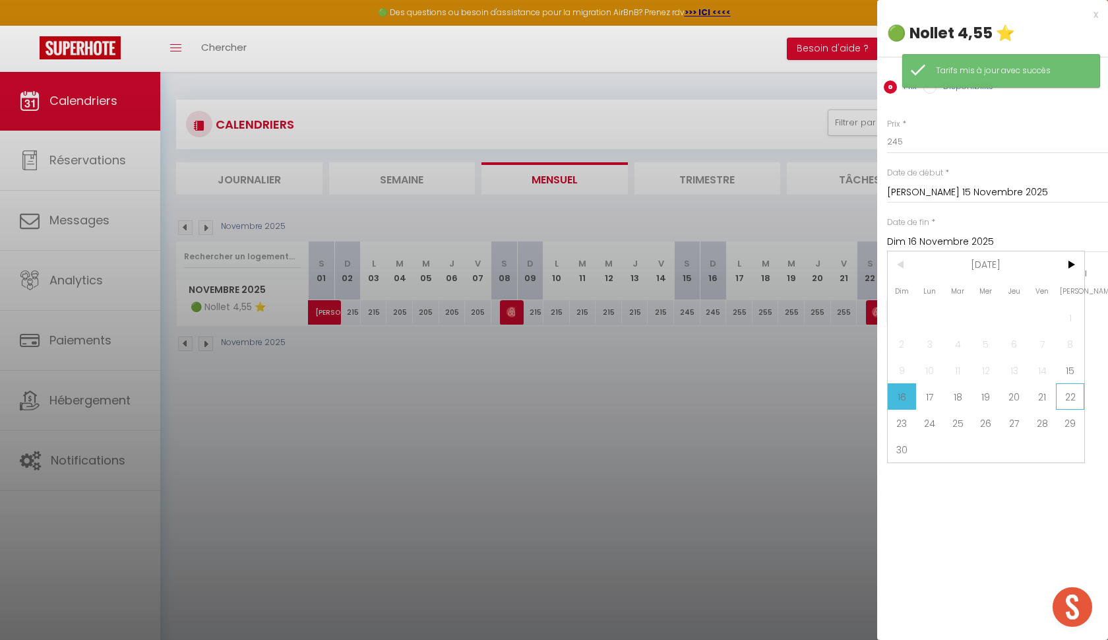
click at [1070, 398] on span "22" at bounding box center [1070, 396] width 28 height 26
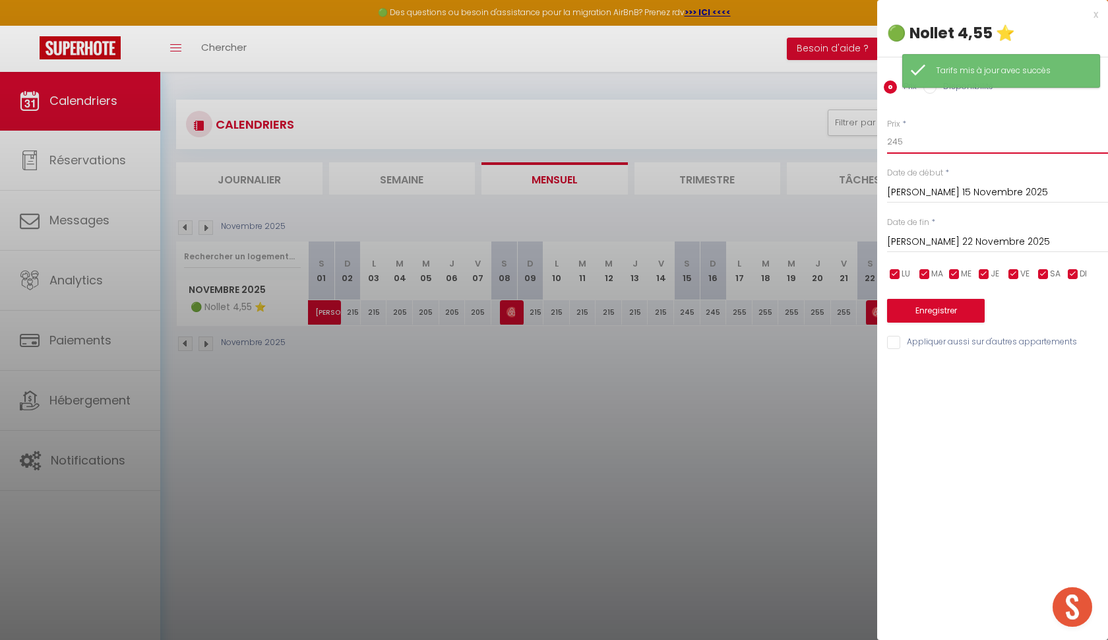
click at [950, 148] on input "245" at bounding box center [997, 142] width 221 height 24
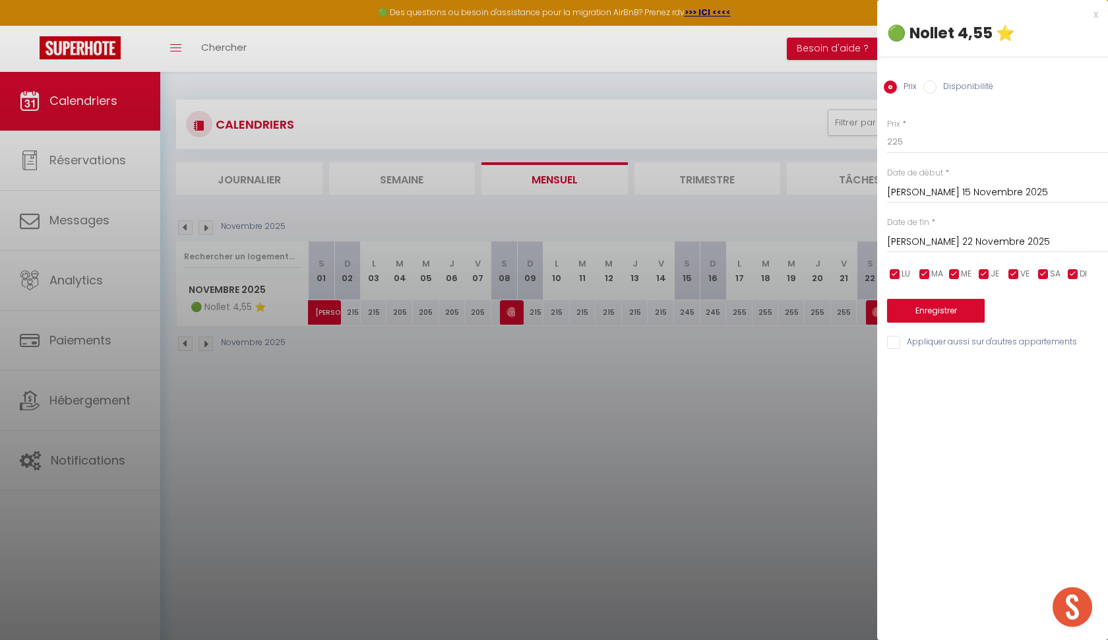
click at [949, 305] on button "Enregistrer" at bounding box center [936, 311] width 98 height 24
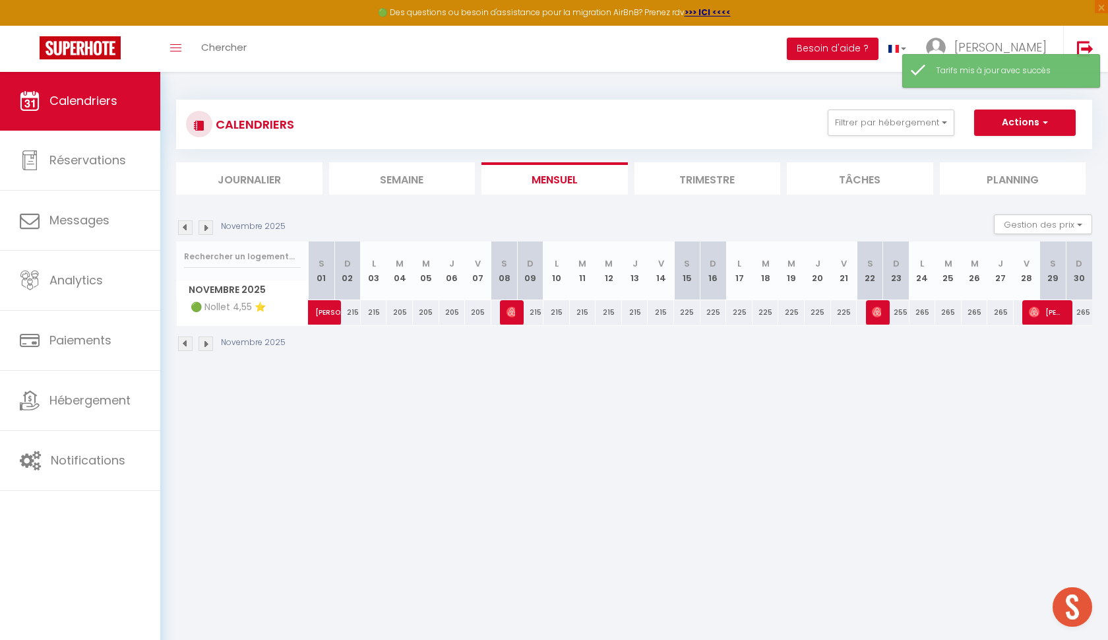
click at [903, 311] on div "255" at bounding box center [896, 312] width 26 height 24
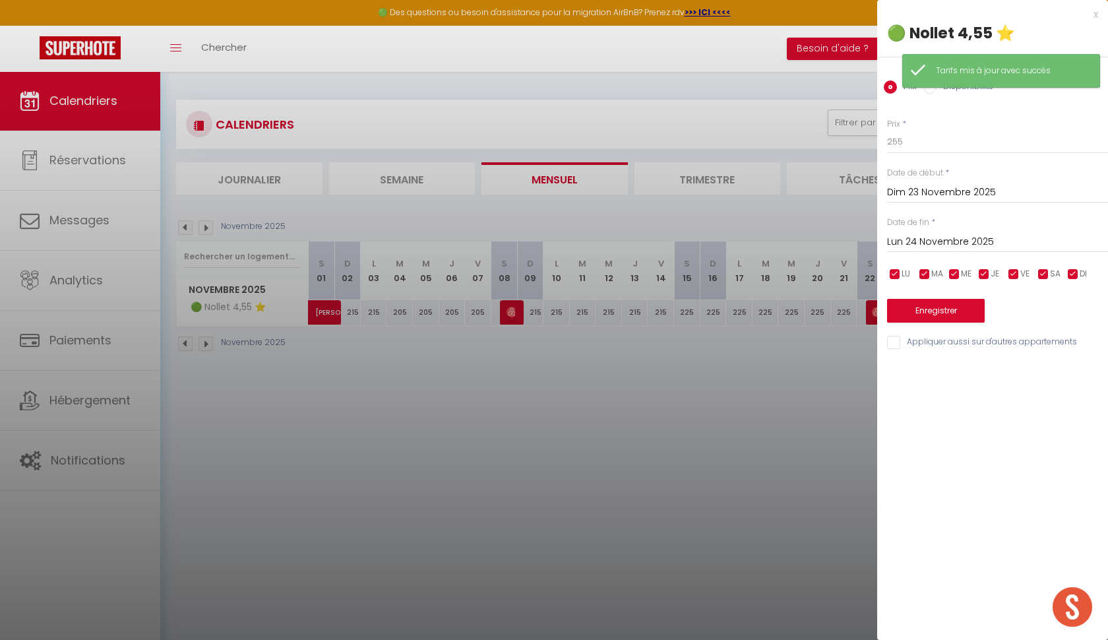
click at [982, 241] on input "Lun 24 Novembre 2025" at bounding box center [997, 241] width 221 height 17
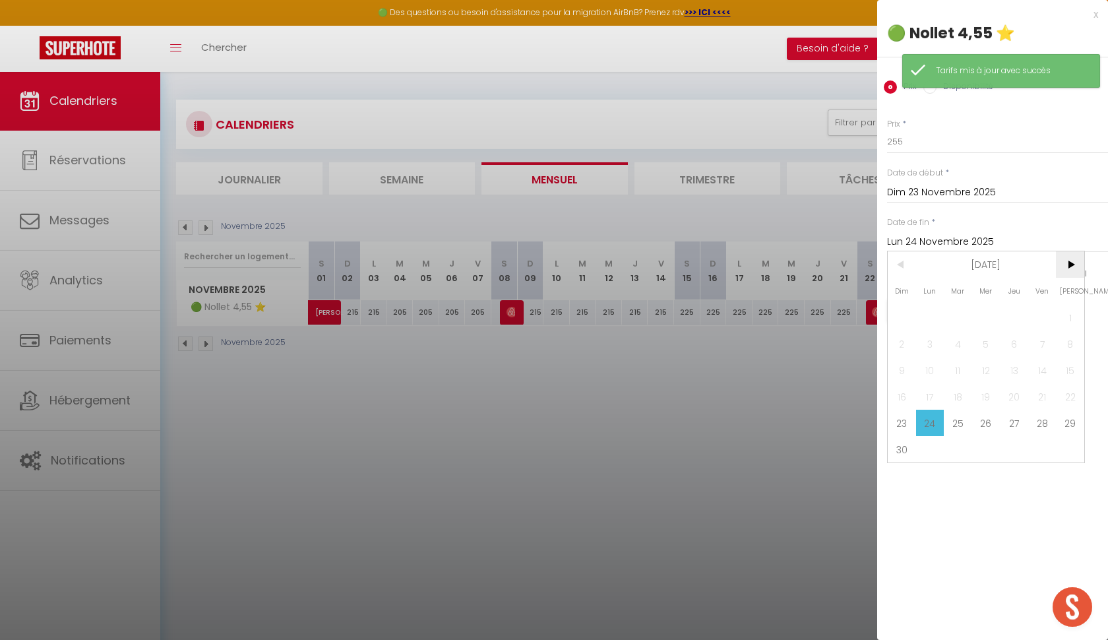
click at [1070, 269] on span ">" at bounding box center [1070, 264] width 28 height 26
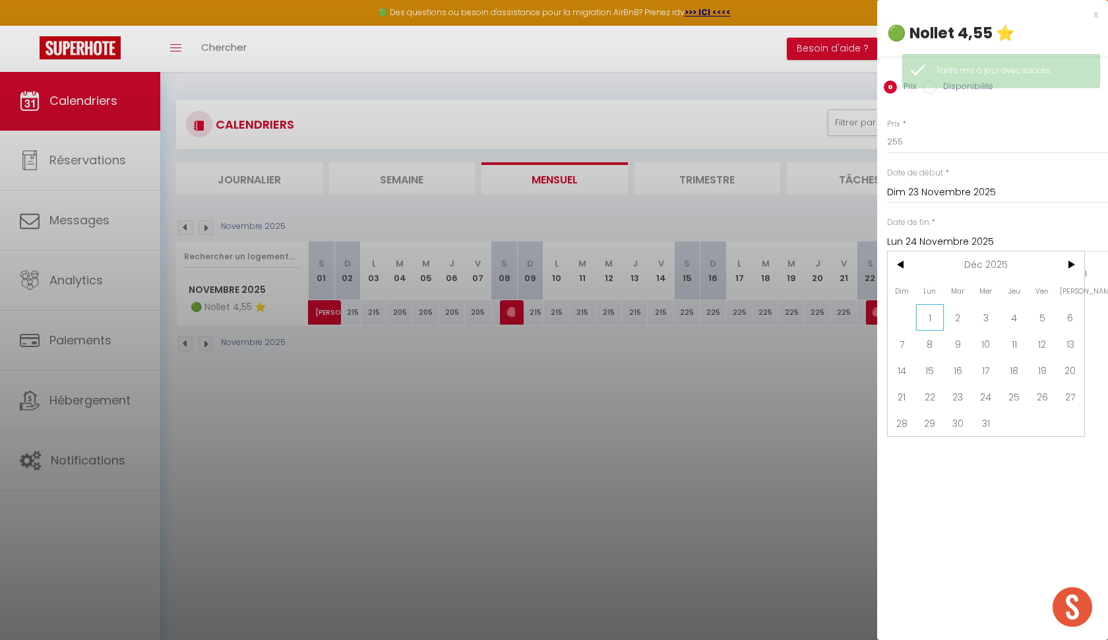
click at [931, 317] on span "1" at bounding box center [930, 317] width 28 height 26
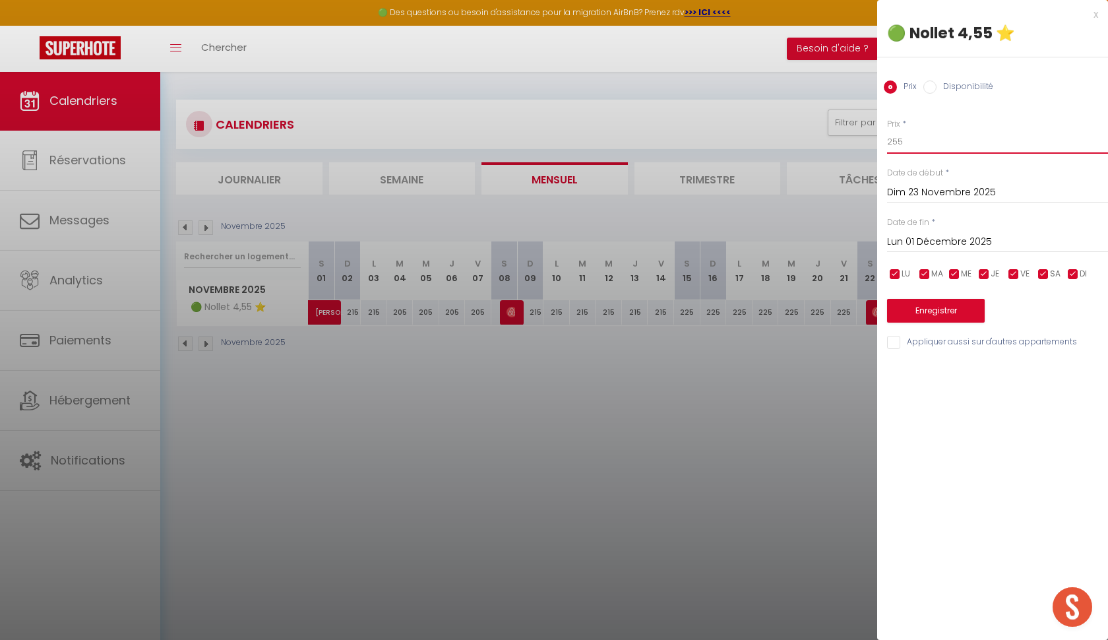
click at [925, 137] on input "255" at bounding box center [997, 142] width 221 height 24
click at [932, 305] on button "Enregistrer" at bounding box center [936, 311] width 98 height 24
